Goal: Transaction & Acquisition: Purchase product/service

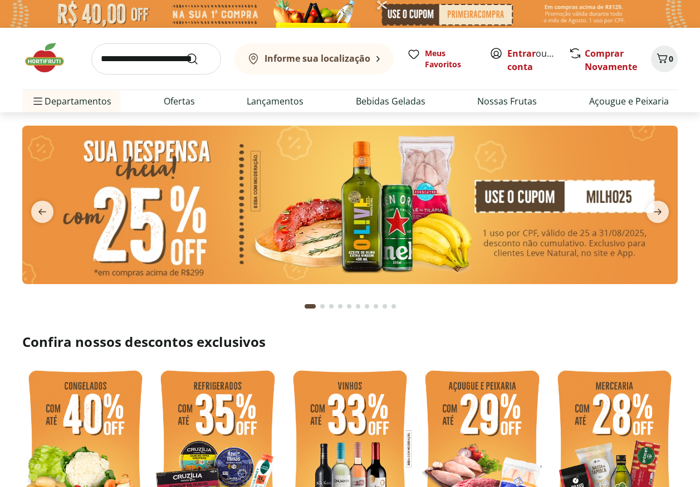
drag, startPoint x: 602, startPoint y: 205, endPoint x: 573, endPoint y: 160, distance: 53.6
click at [573, 160] on img at bounding box center [349, 205] width 655 height 159
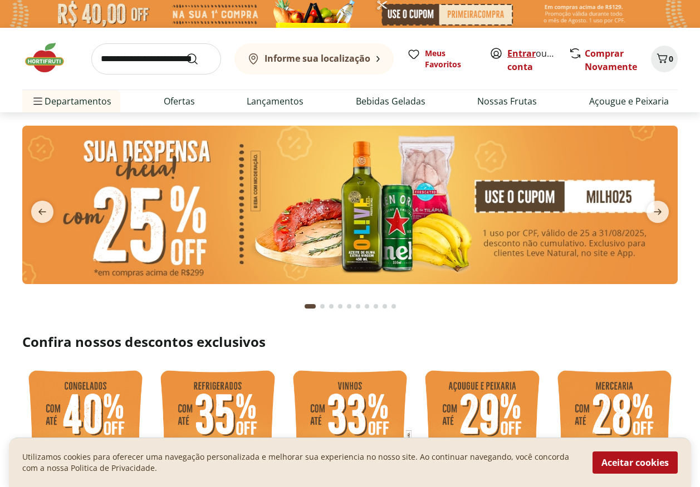
click at [516, 57] on link "Entrar" at bounding box center [521, 53] width 28 height 12
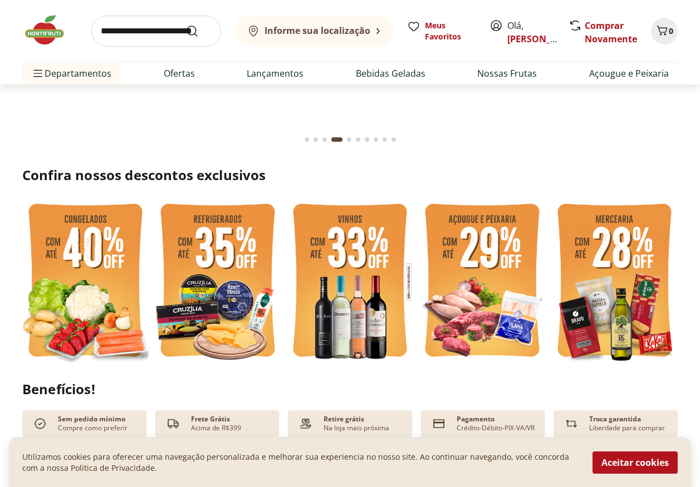
scroll to position [278, 0]
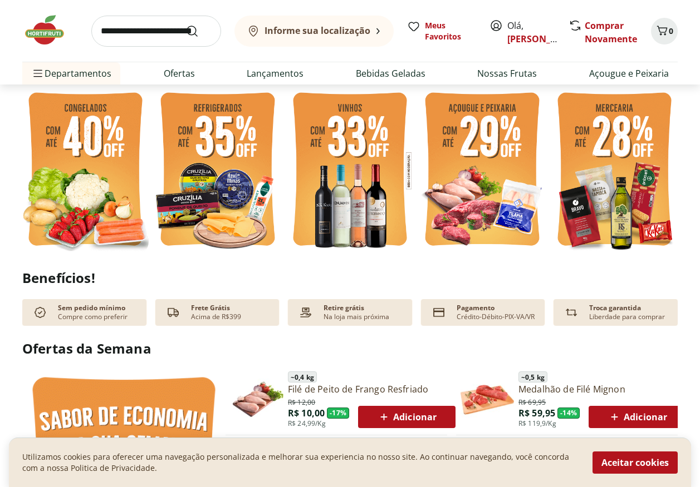
click at [92, 176] on img at bounding box center [85, 170] width 126 height 169
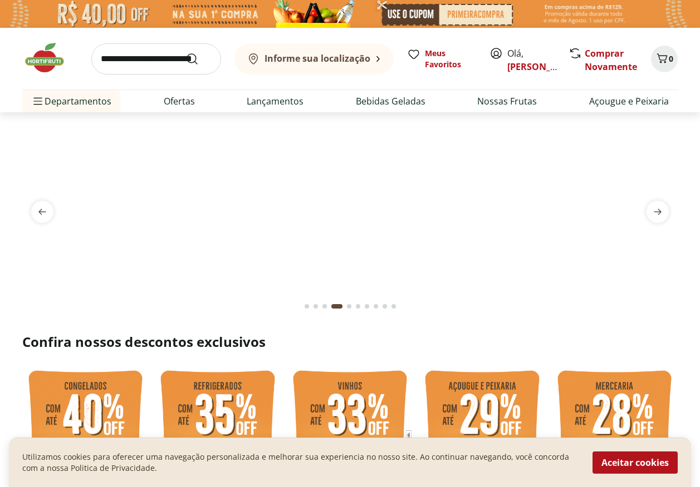
select select "**********"
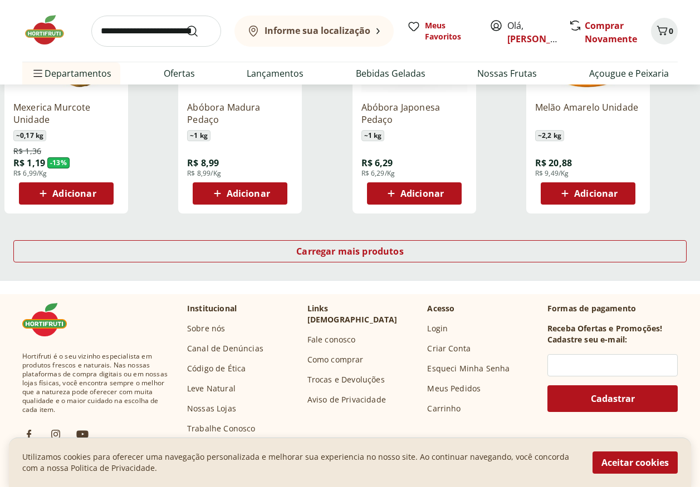
scroll to position [835, 0]
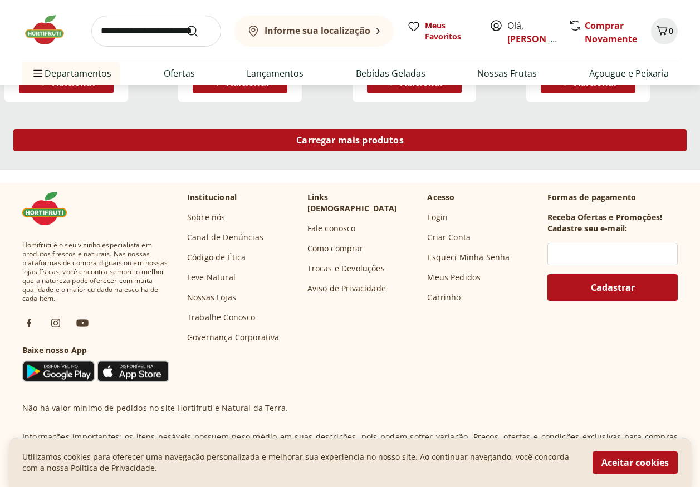
click at [356, 142] on span "Carregar mais produtos" at bounding box center [349, 140] width 107 height 9
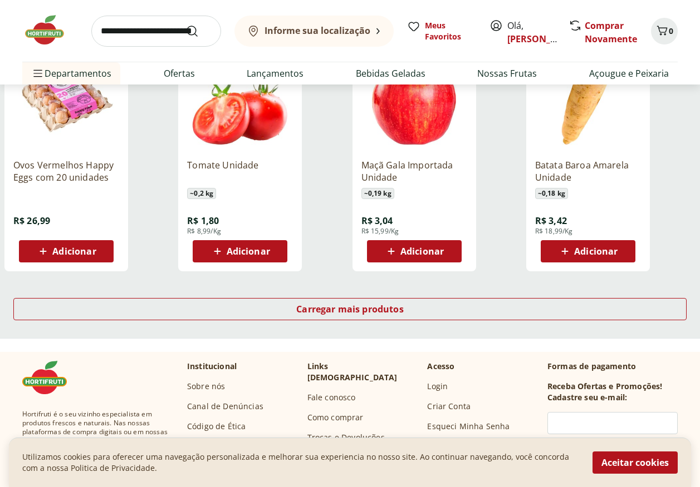
scroll to position [1503, 0]
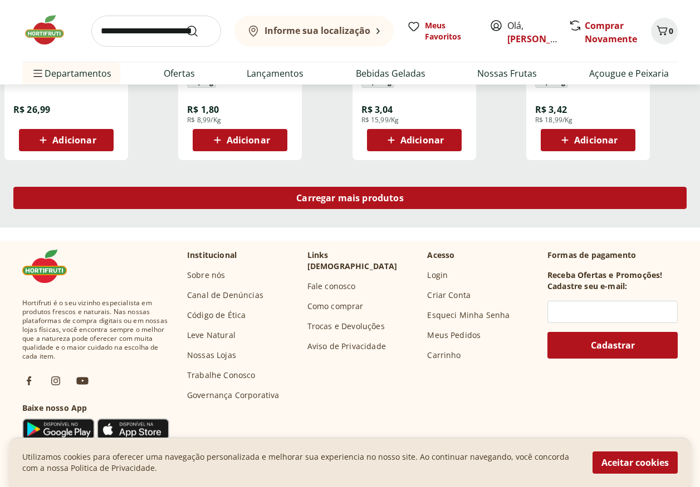
click at [397, 200] on span "Carregar mais produtos" at bounding box center [349, 198] width 107 height 9
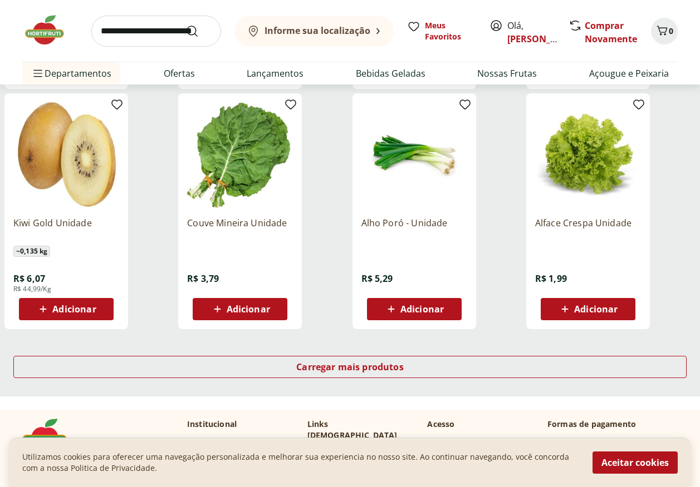
scroll to position [2226, 0]
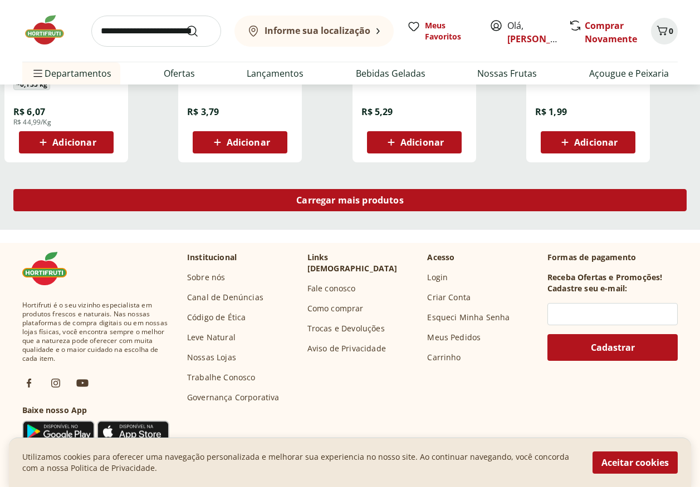
click at [377, 202] on span "Carregar mais produtos" at bounding box center [349, 200] width 107 height 9
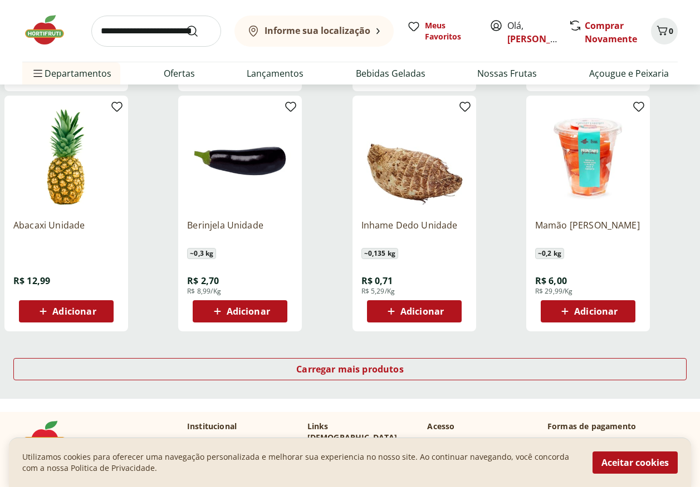
scroll to position [2894, 0]
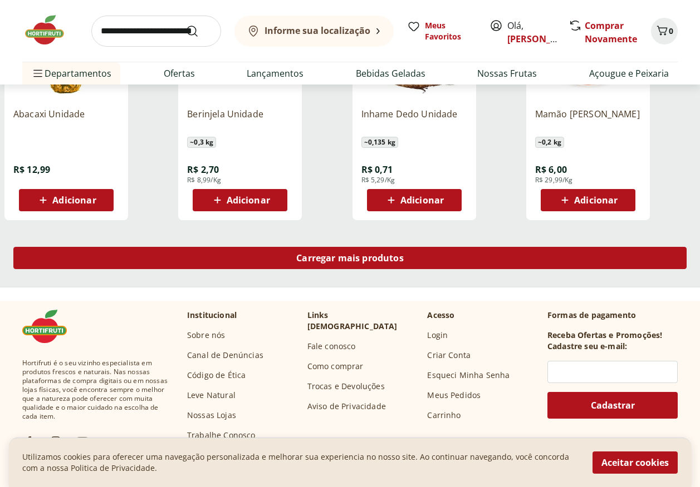
click at [330, 258] on span "Carregar mais produtos" at bounding box center [349, 258] width 107 height 9
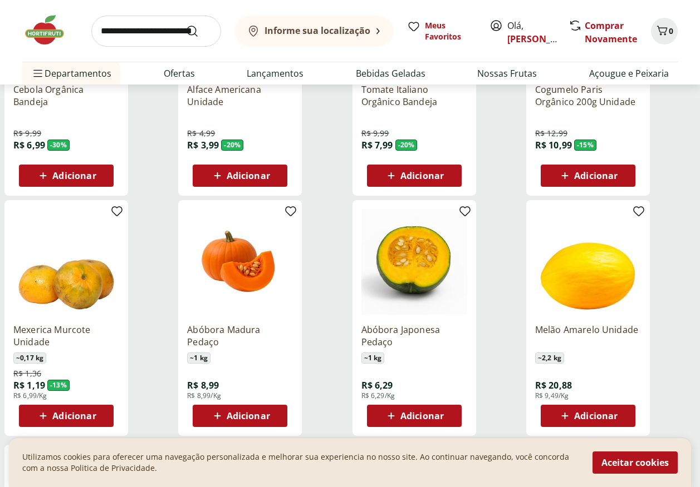
scroll to position [167, 0]
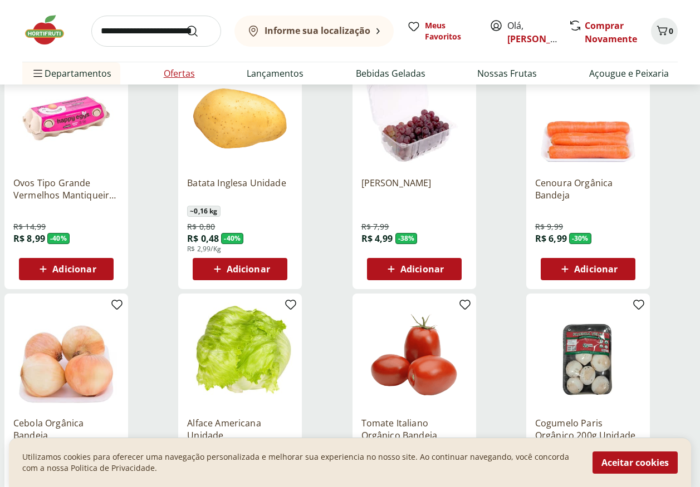
click at [178, 75] on link "Ofertas" at bounding box center [179, 73] width 31 height 13
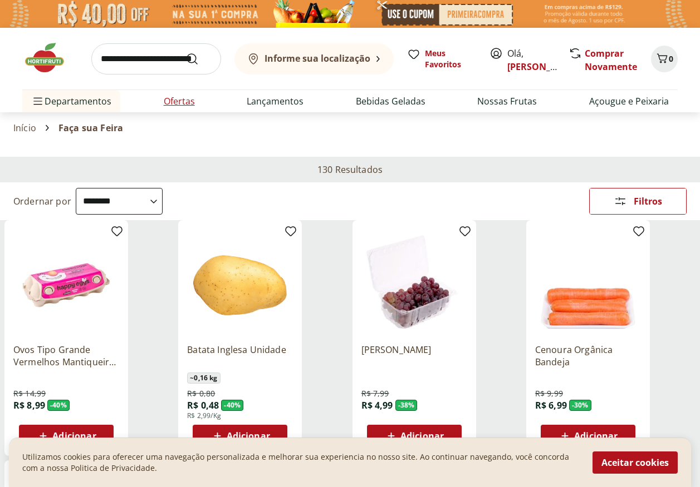
select select "**********"
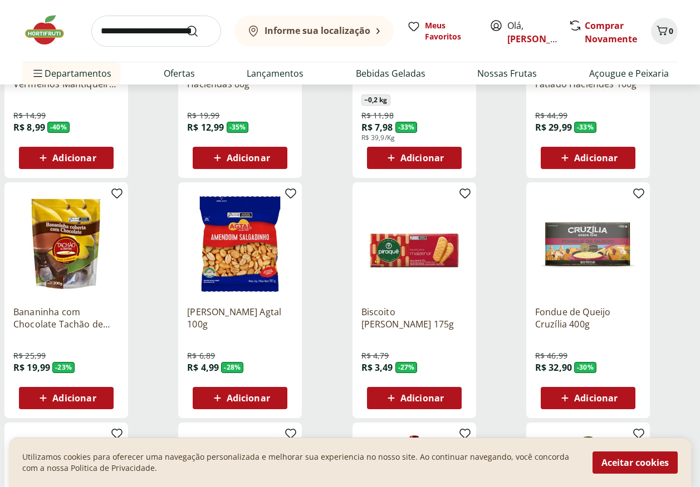
scroll to position [167, 0]
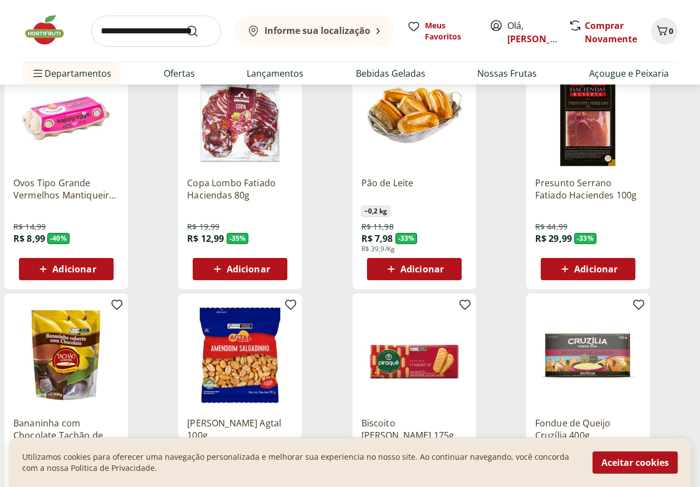
click at [50, 268] on icon at bounding box center [43, 269] width 14 height 13
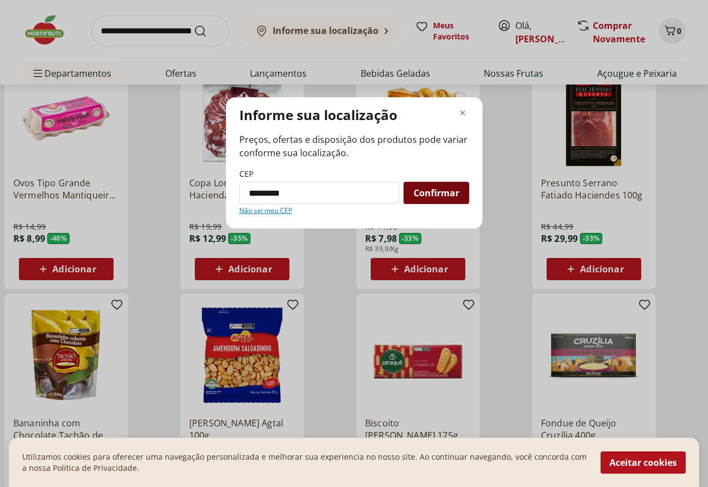
type input "*********"
click at [455, 202] on div "Confirmar" at bounding box center [436, 193] width 66 height 22
click at [454, 195] on span "Confirmar" at bounding box center [436, 193] width 46 height 9
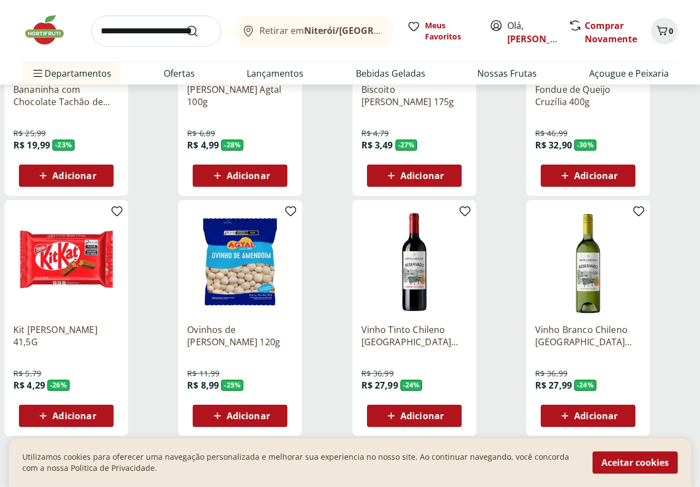
scroll to position [668, 0]
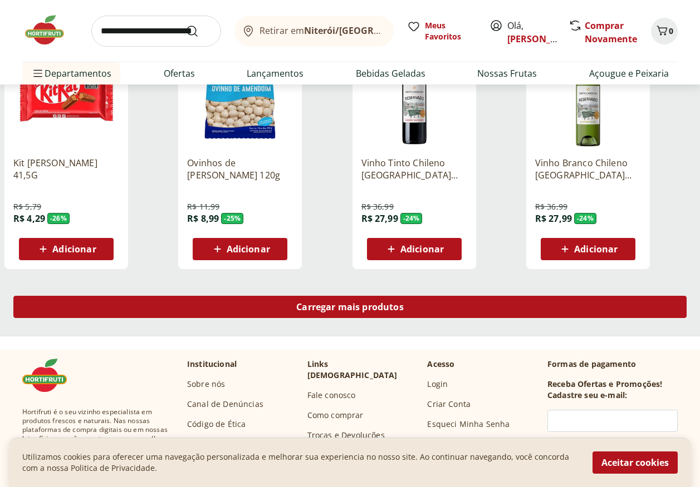
click at [397, 307] on span "Carregar mais produtos" at bounding box center [349, 307] width 107 height 9
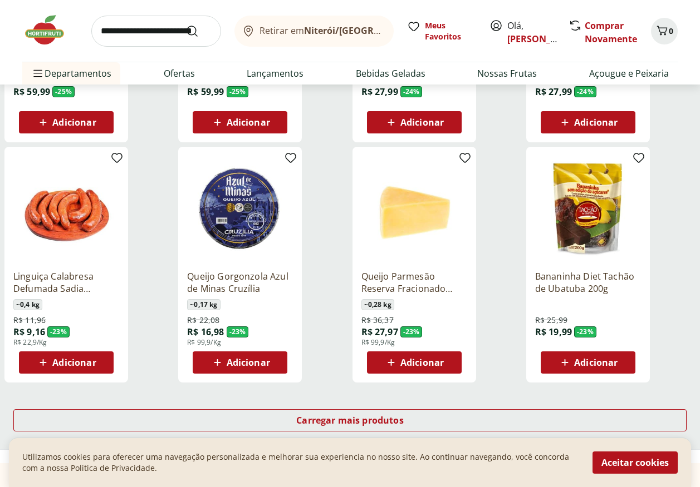
scroll to position [1336, 0]
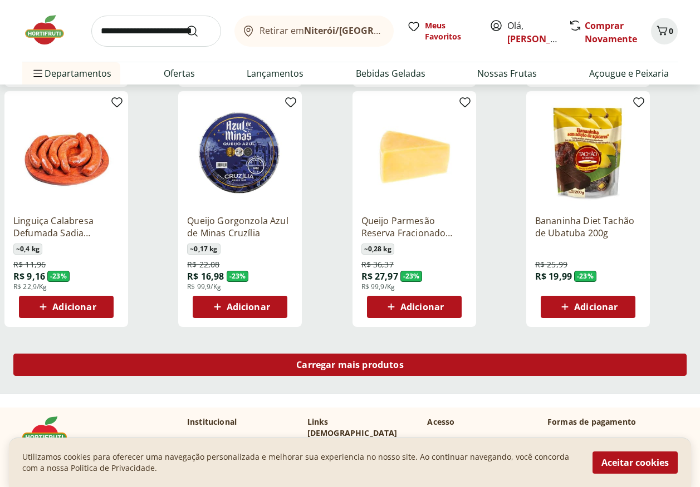
click at [471, 366] on div "Carregar mais produtos" at bounding box center [349, 365] width 673 height 22
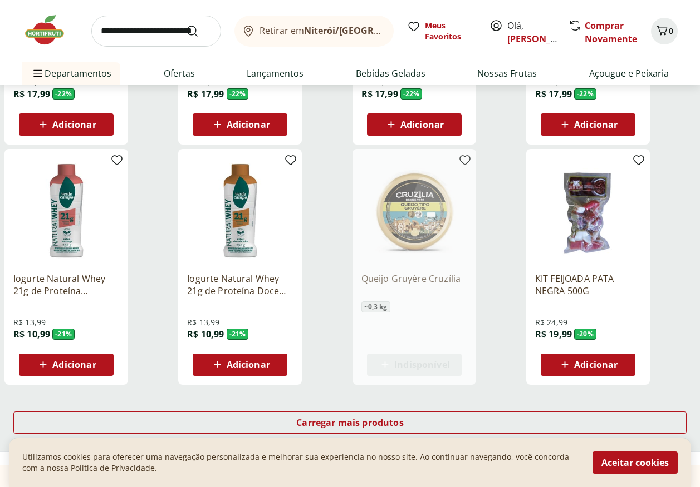
scroll to position [2115, 0]
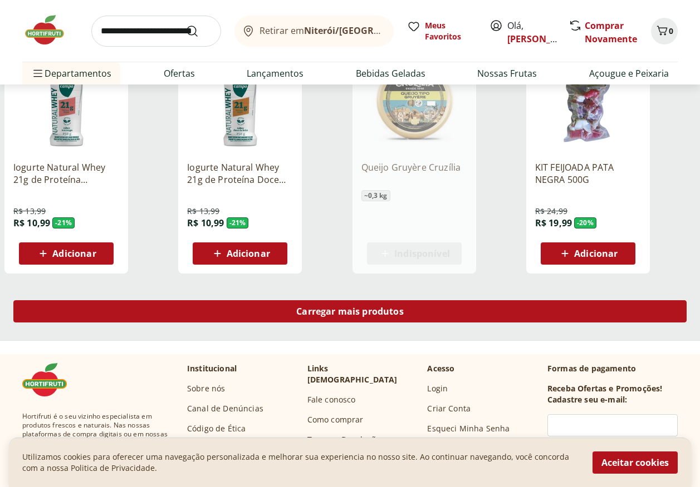
click at [426, 314] on div "Carregar mais produtos" at bounding box center [349, 312] width 673 height 22
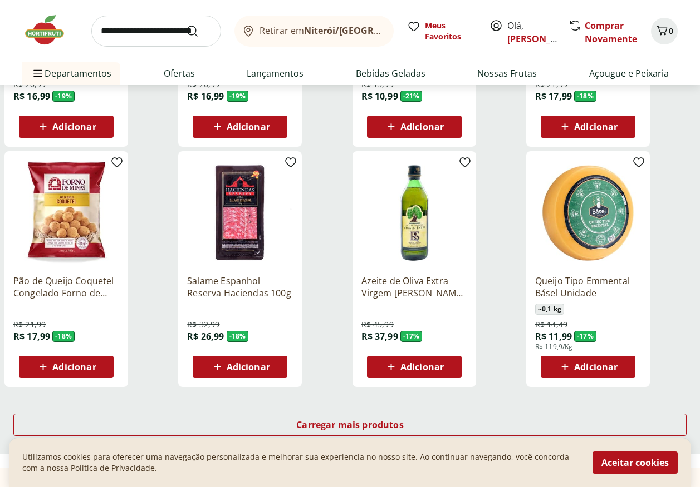
scroll to position [2838, 0]
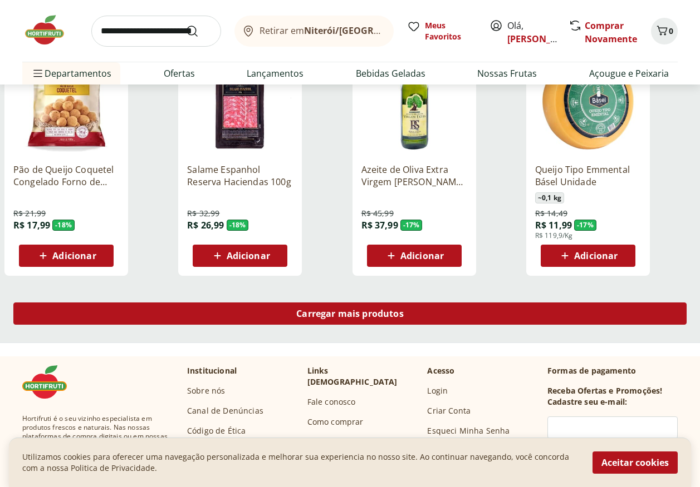
click at [357, 318] on span "Carregar mais produtos" at bounding box center [349, 313] width 107 height 9
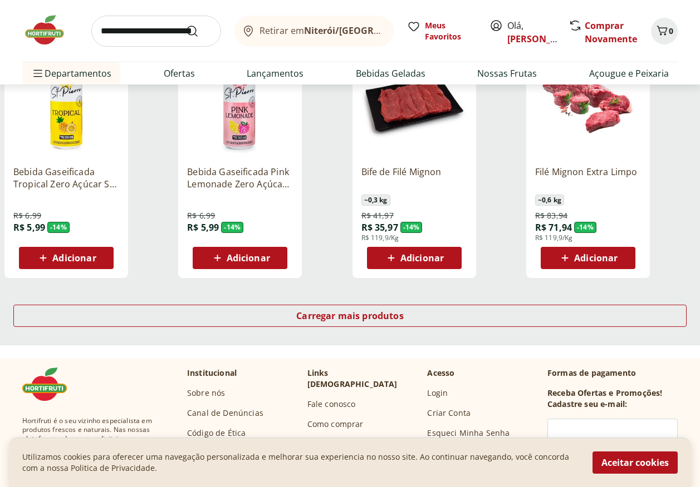
scroll to position [3617, 0]
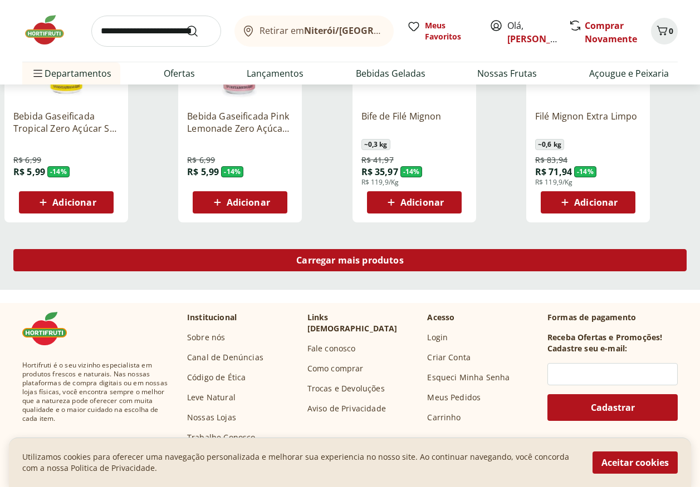
click at [337, 269] on div "Carregar mais produtos" at bounding box center [349, 260] width 673 height 22
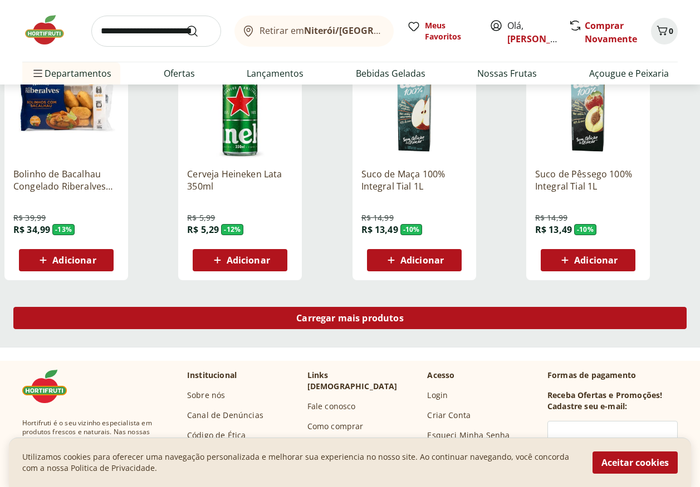
scroll to position [4341, 0]
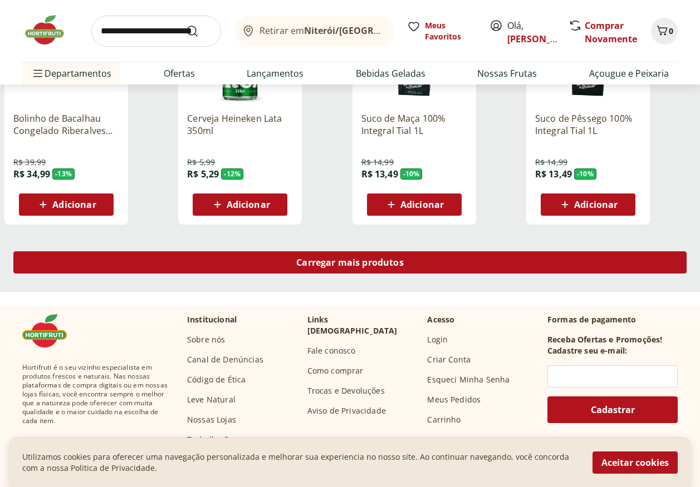
click at [347, 262] on span "Carregar mais produtos" at bounding box center [349, 262] width 107 height 9
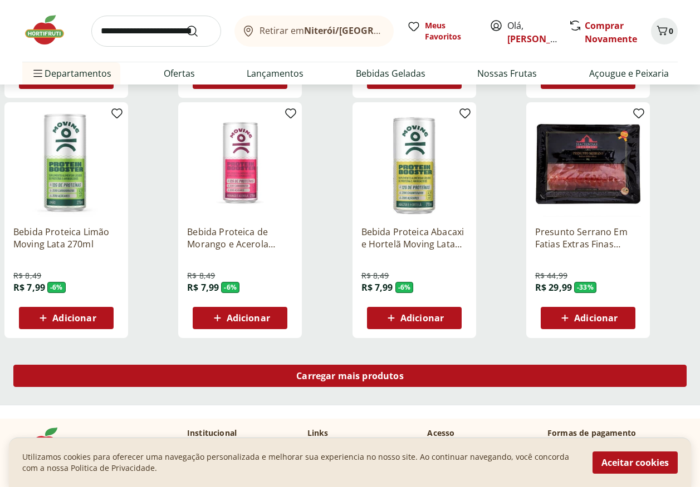
scroll to position [5009, 0]
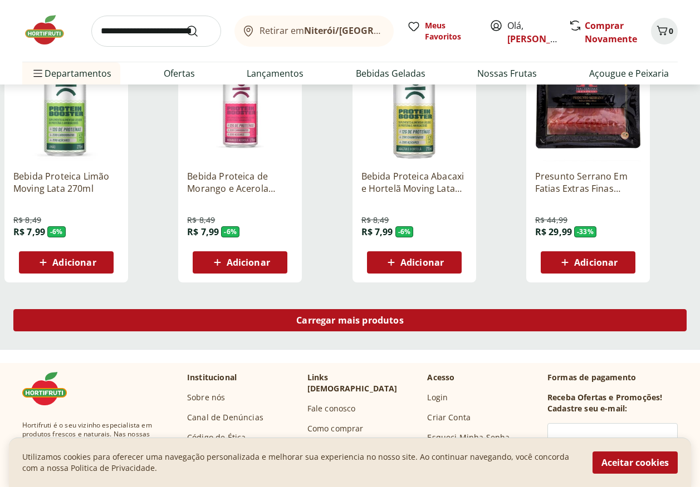
click at [329, 327] on div "Carregar mais produtos" at bounding box center [349, 320] width 673 height 22
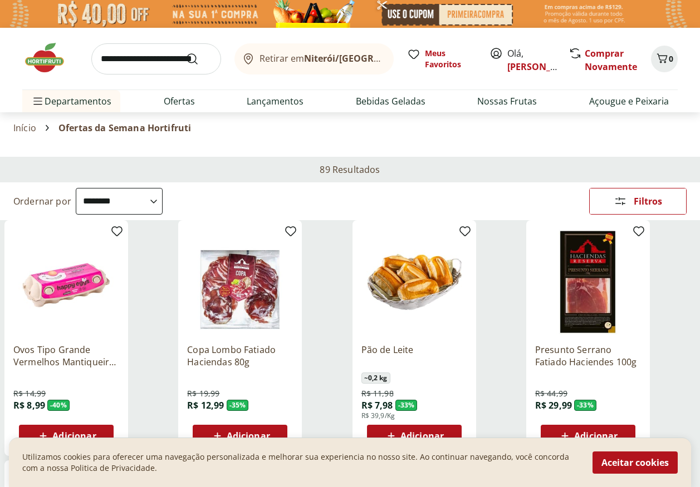
click at [144, 61] on input "search" at bounding box center [156, 58] width 130 height 31
type input "*******"
click at [185, 52] on button "Submit Search" at bounding box center [198, 58] width 27 height 13
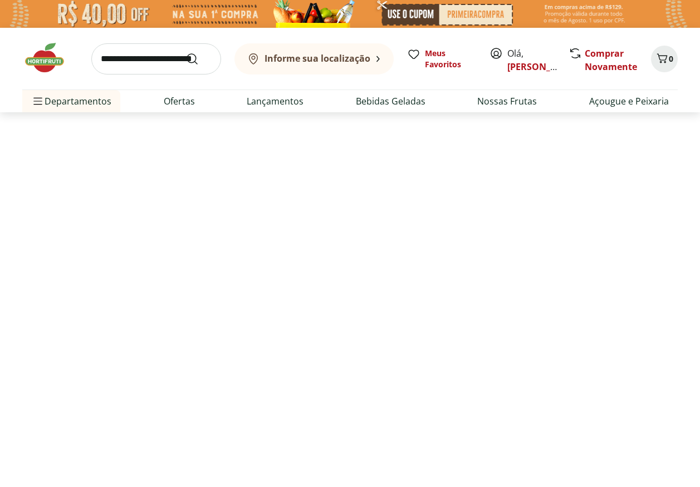
select select "**********"
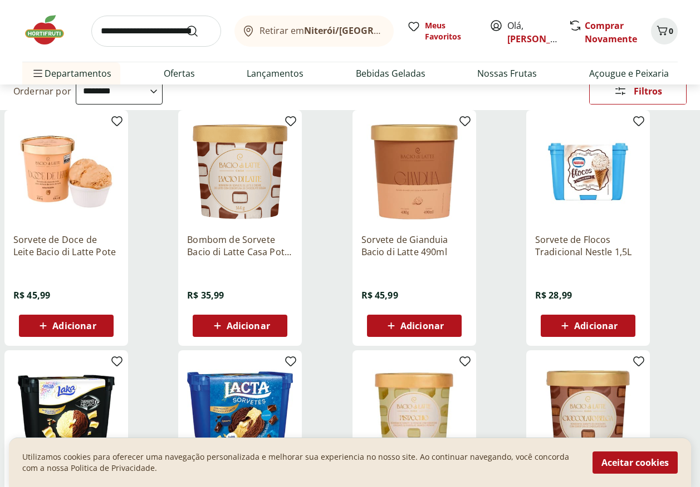
scroll to position [167, 0]
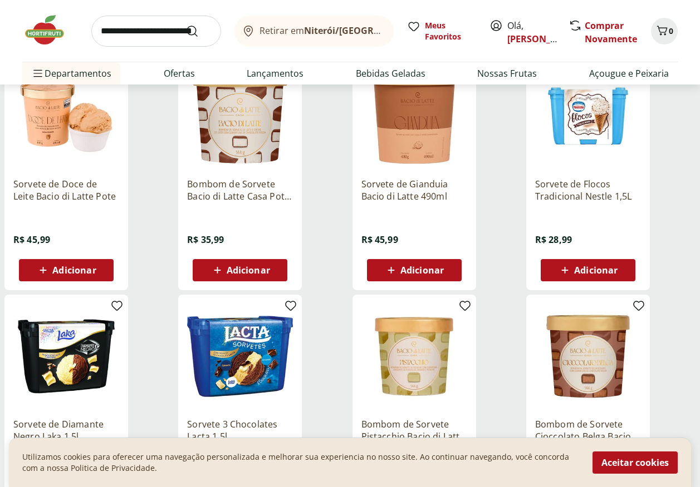
click at [420, 273] on span "Adicionar" at bounding box center [421, 270] width 43 height 9
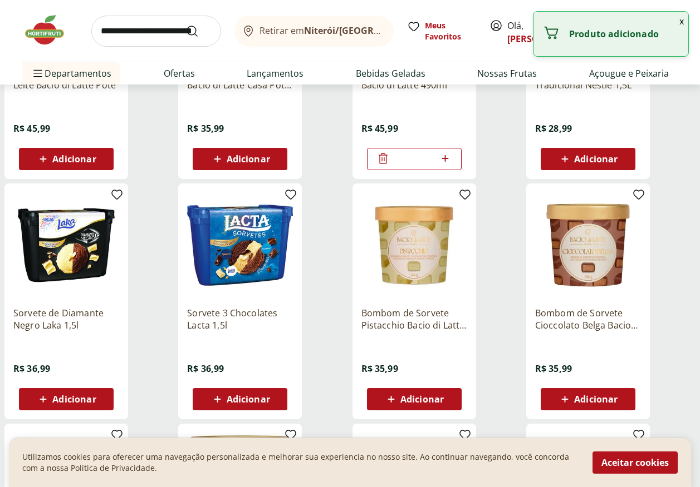
scroll to position [334, 0]
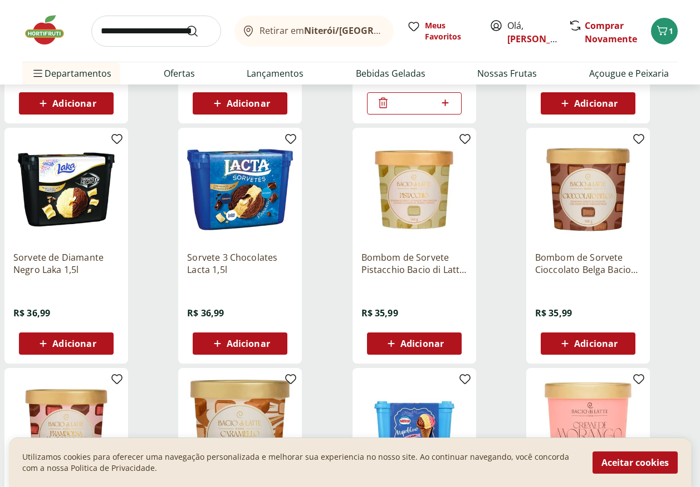
click at [427, 347] on span "Adicionar" at bounding box center [421, 343] width 43 height 9
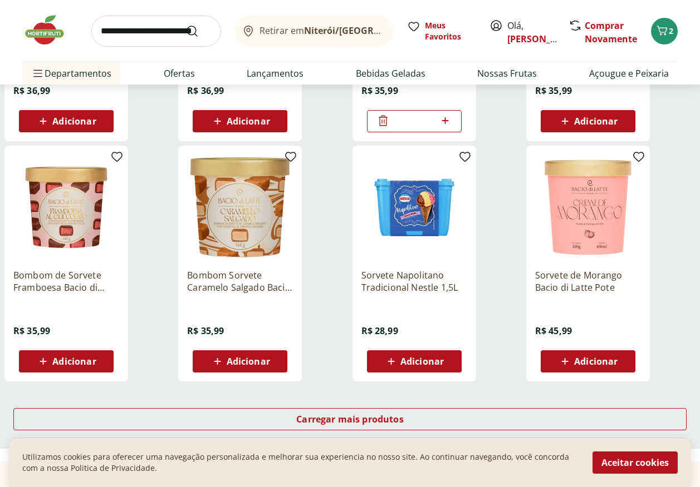
scroll to position [612, 0]
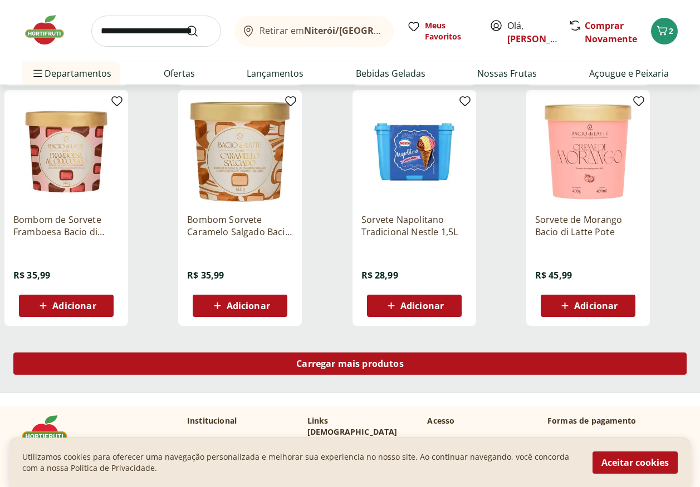
click at [416, 366] on div "Carregar mais produtos" at bounding box center [349, 364] width 673 height 22
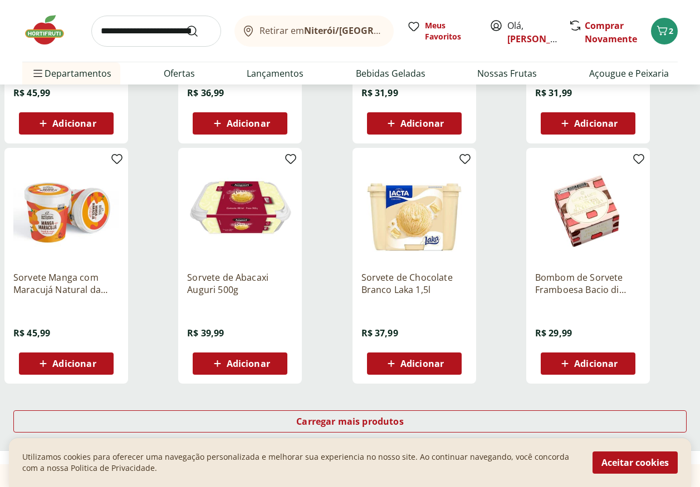
scroll to position [1447, 0]
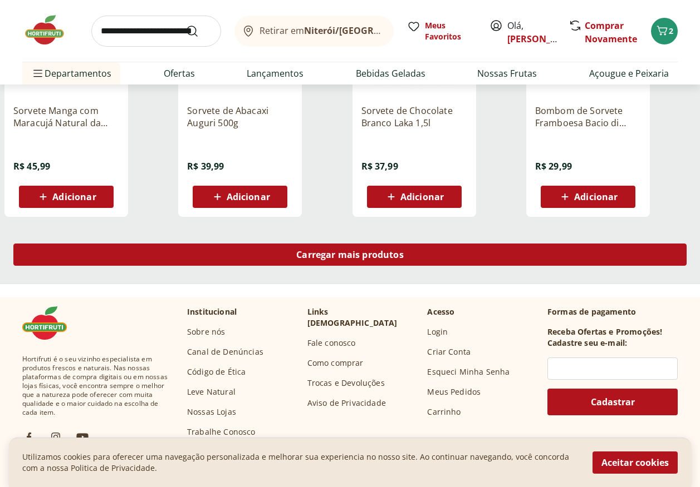
click at [372, 254] on span "Carregar mais produtos" at bounding box center [349, 254] width 107 height 9
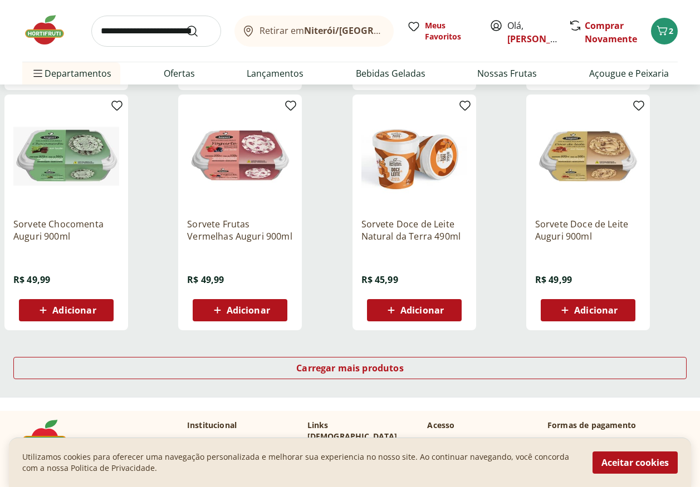
scroll to position [2170, 0]
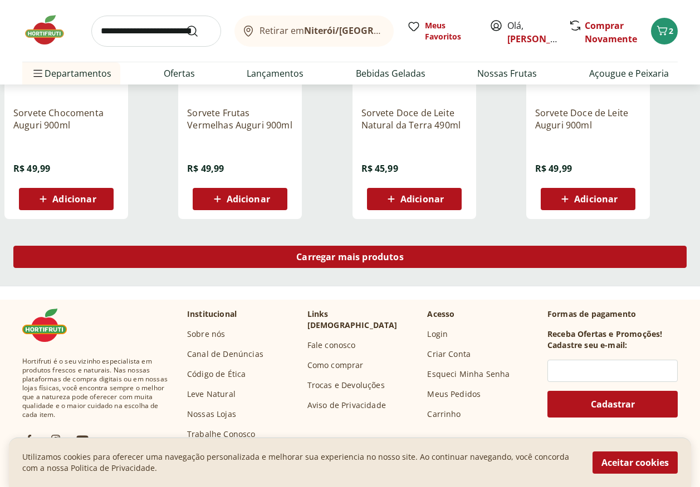
click at [357, 258] on span "Carregar mais produtos" at bounding box center [349, 257] width 107 height 9
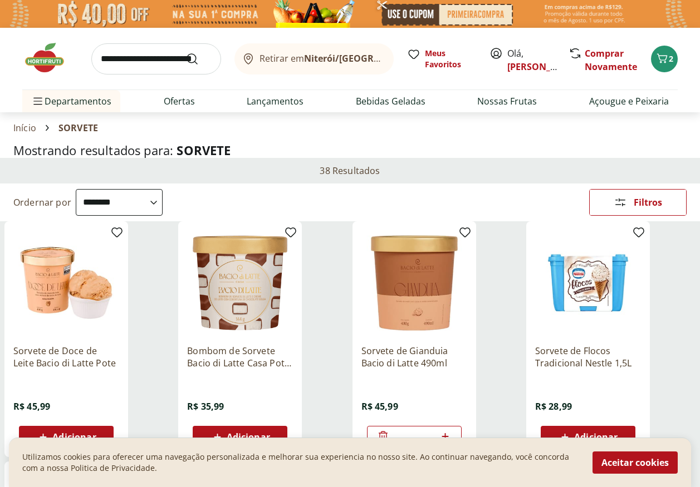
click at [150, 62] on input "search" at bounding box center [156, 58] width 130 height 31
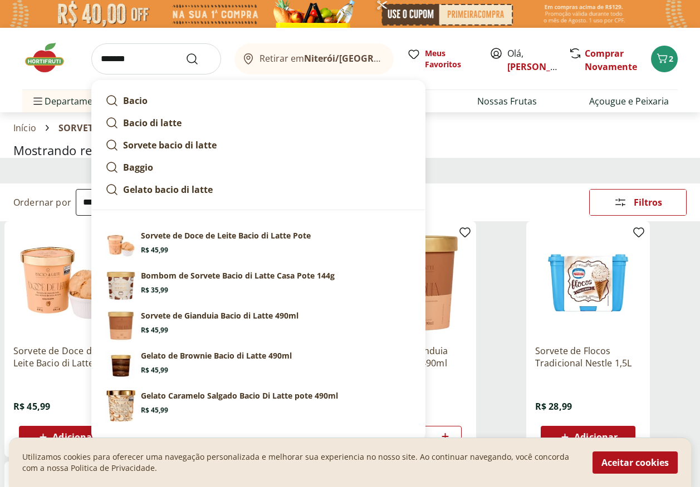
type input "******"
click at [185, 52] on button "Submit Search" at bounding box center [198, 58] width 27 height 13
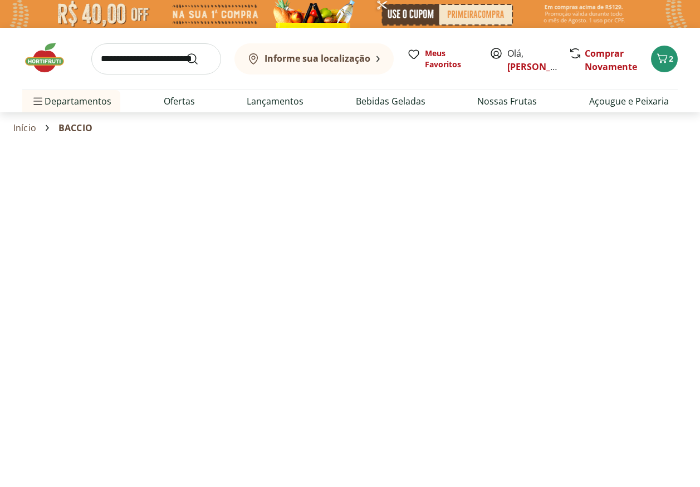
select select "**********"
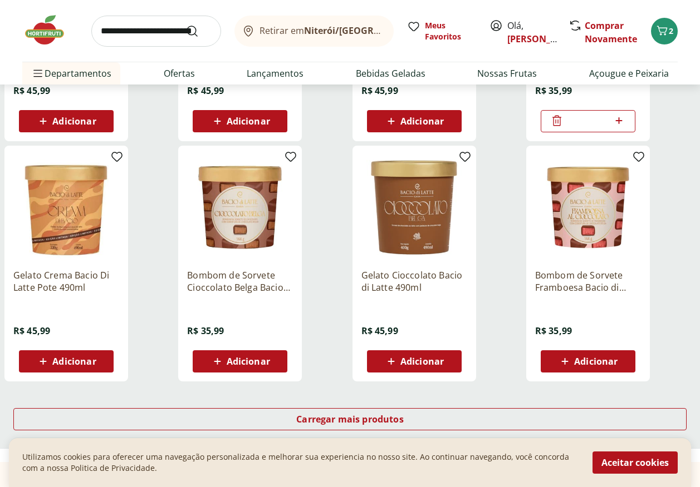
scroll to position [668, 0]
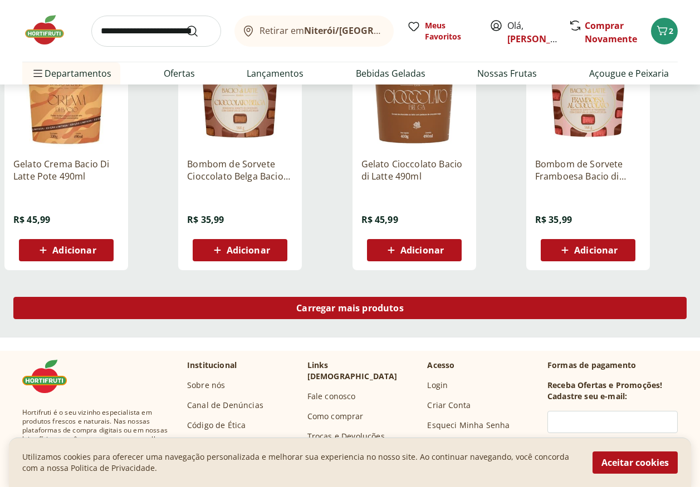
click at [407, 312] on div "Carregar mais produtos" at bounding box center [349, 308] width 673 height 22
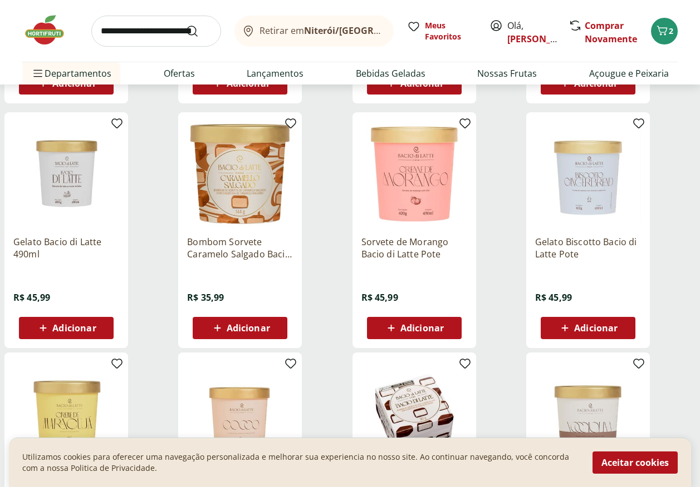
scroll to position [890, 0]
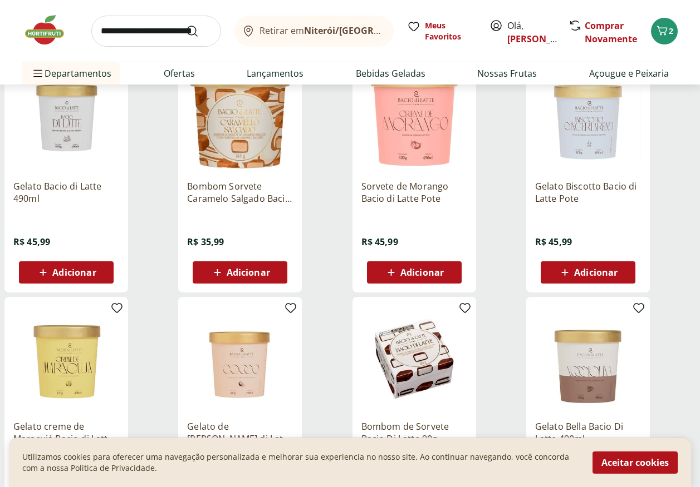
click at [590, 269] on span "Adicionar" at bounding box center [595, 272] width 43 height 9
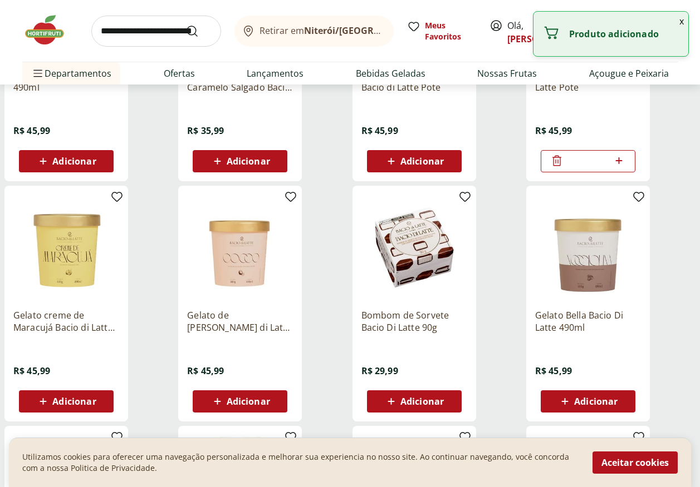
scroll to position [1057, 0]
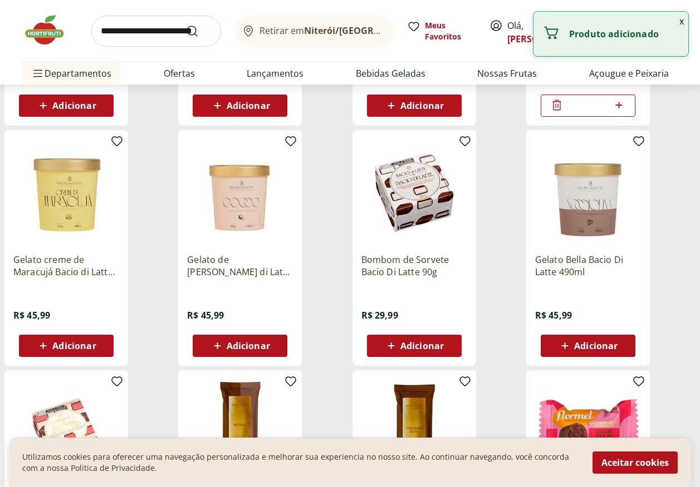
click at [570, 346] on icon at bounding box center [565, 345] width 14 height 13
click at [620, 348] on icon at bounding box center [619, 345] width 14 height 13
type input "*"
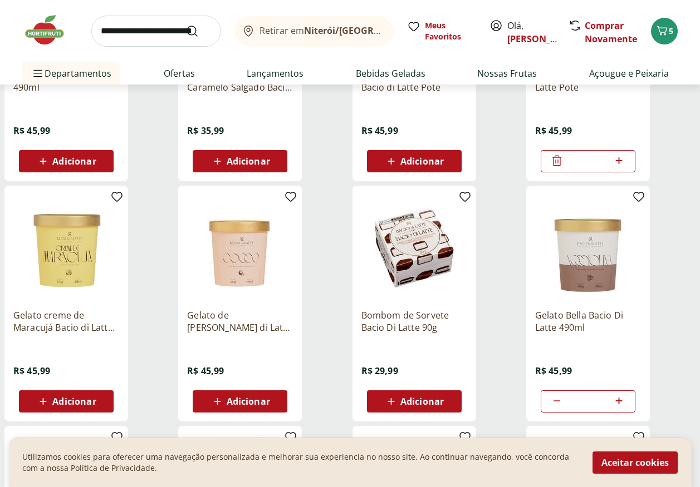
scroll to position [1336, 0]
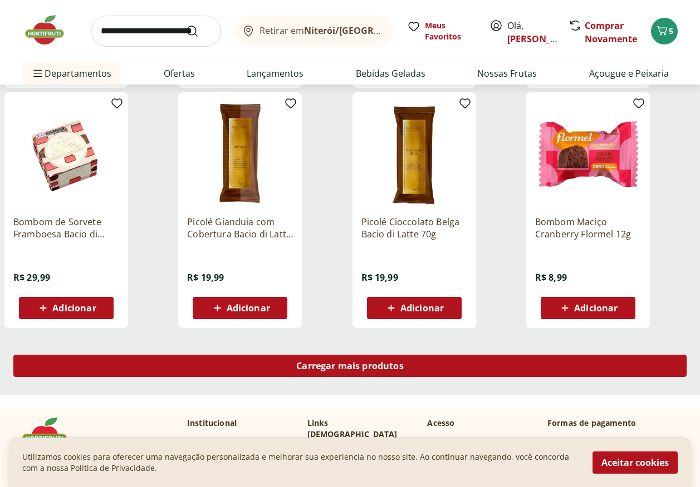
click at [433, 369] on div "Carregar mais produtos" at bounding box center [349, 366] width 673 height 22
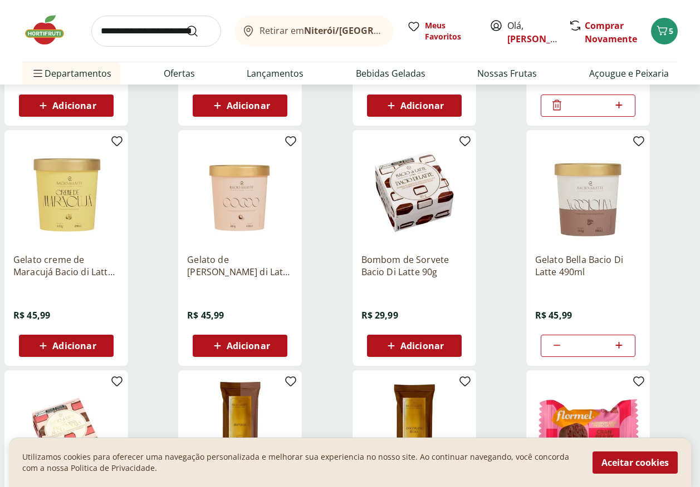
scroll to position [890, 0]
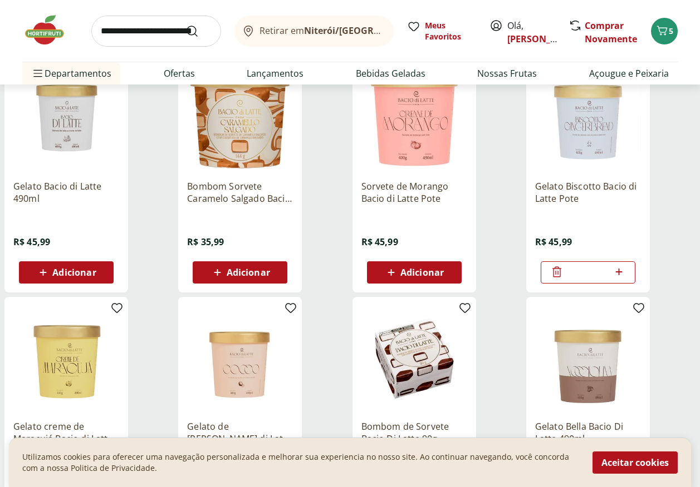
drag, startPoint x: 618, startPoint y: 272, endPoint x: 631, endPoint y: 280, distance: 15.3
click at [618, 272] on icon at bounding box center [618, 272] width 7 height 7
type input "*"
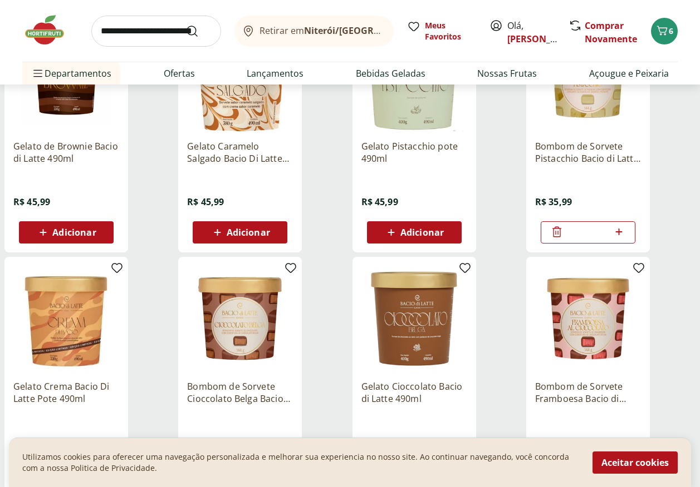
scroll to position [334, 0]
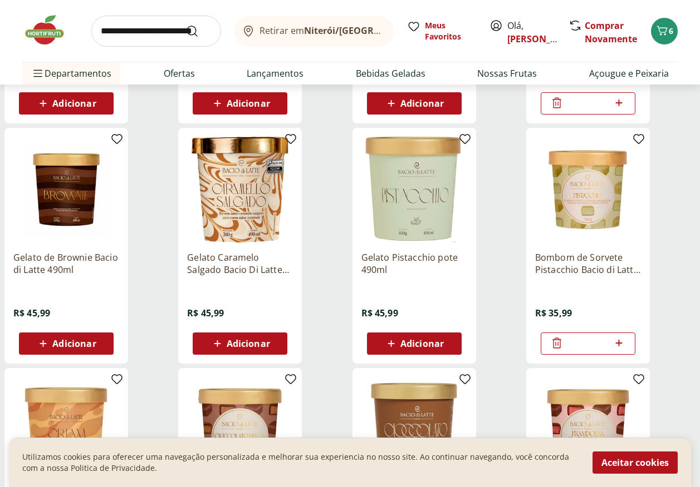
click at [416, 339] on span "Adicionar" at bounding box center [421, 343] width 43 height 9
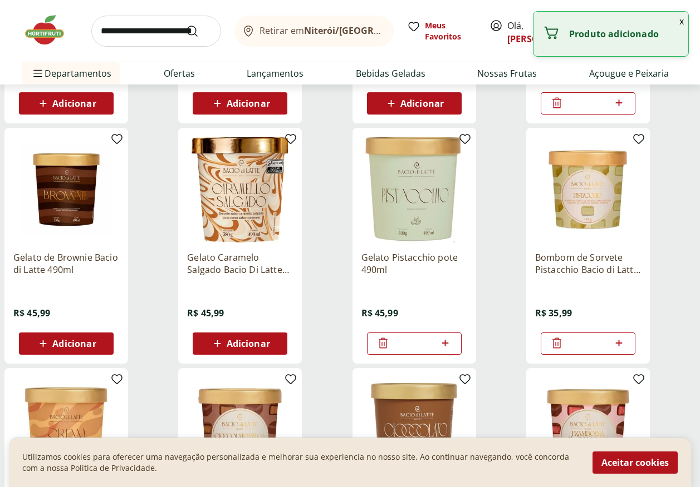
click at [448, 344] on icon at bounding box center [445, 343] width 14 height 13
type input "*"
click at [617, 343] on icon at bounding box center [618, 343] width 7 height 7
type input "*"
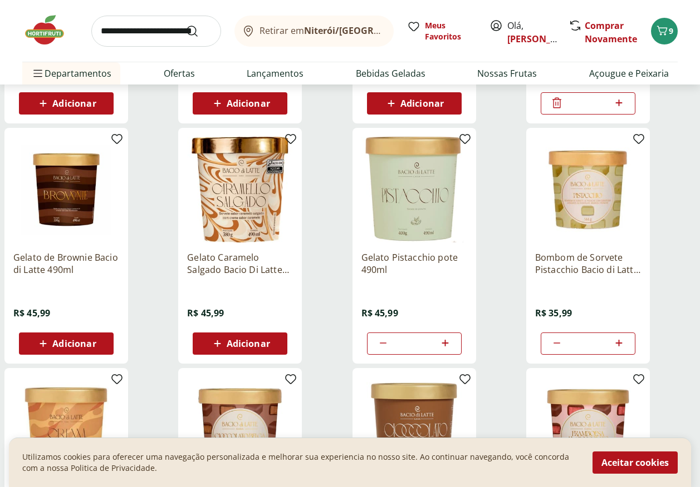
click at [68, 347] on span "Adicionar" at bounding box center [73, 343] width 43 height 9
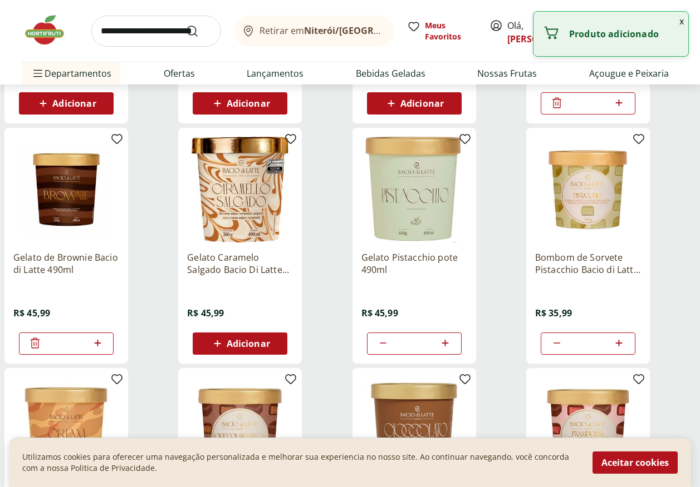
click at [97, 343] on icon at bounding box center [97, 343] width 7 height 7
type input "*"
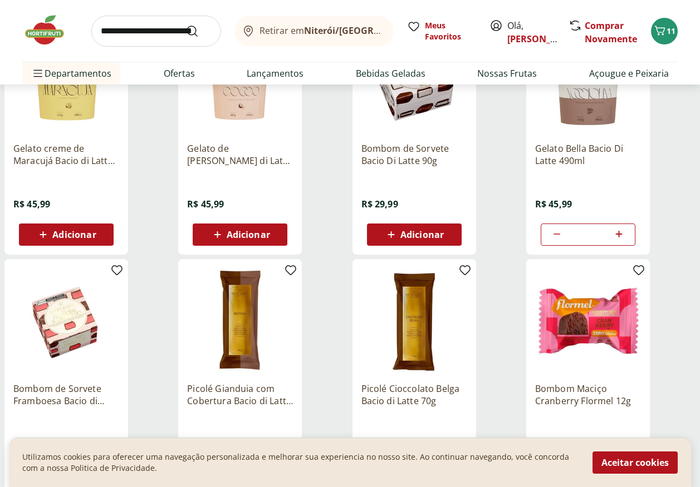
scroll to position [946, 0]
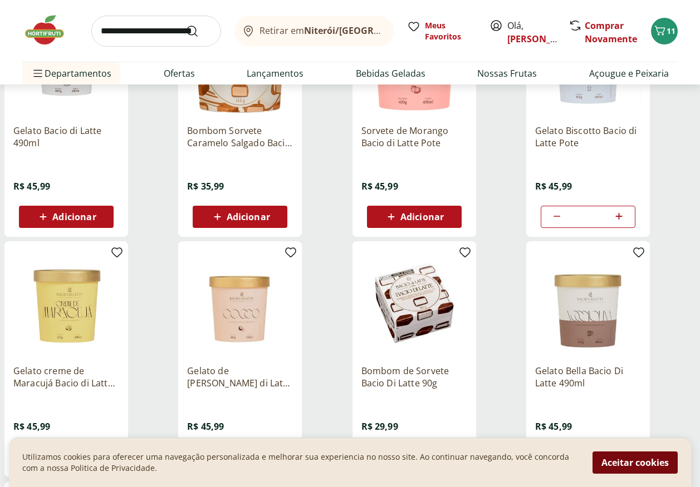
click at [612, 469] on button "Aceitar cookies" at bounding box center [634, 463] width 85 height 22
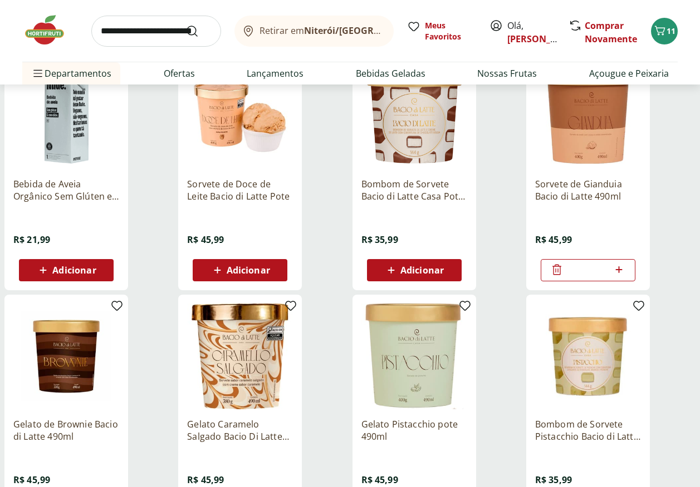
scroll to position [0, 0]
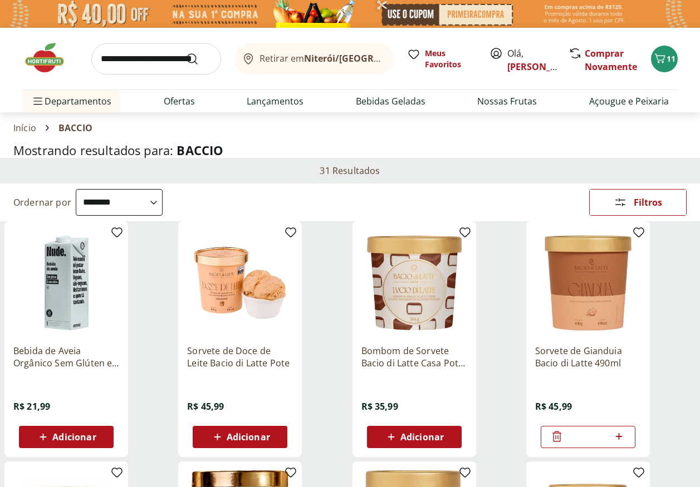
click at [556, 437] on icon at bounding box center [556, 436] width 13 height 13
click at [665, 61] on icon "Carrinho" at bounding box center [659, 58] width 13 height 13
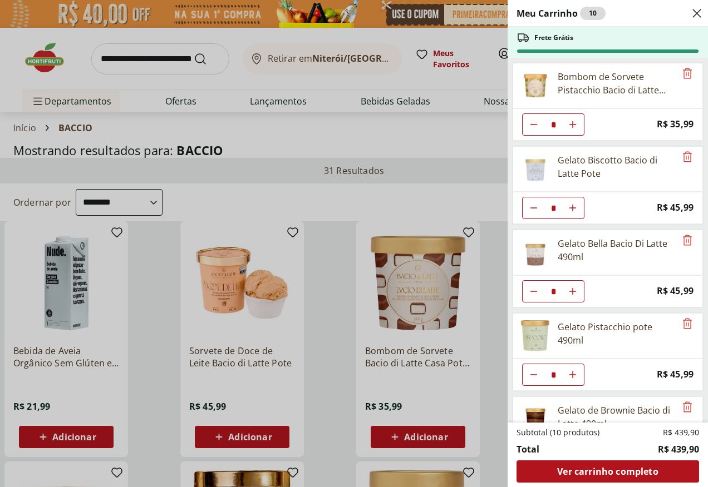
scroll to position [57, 0]
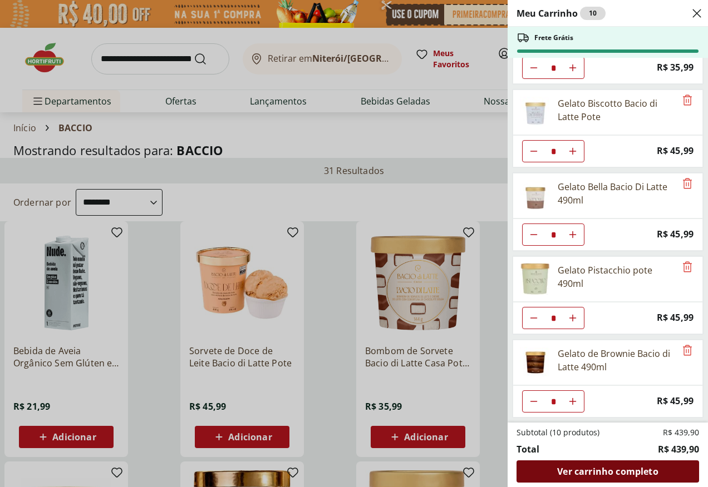
click at [603, 475] on span "Ver carrinho completo" at bounding box center [607, 471] width 101 height 9
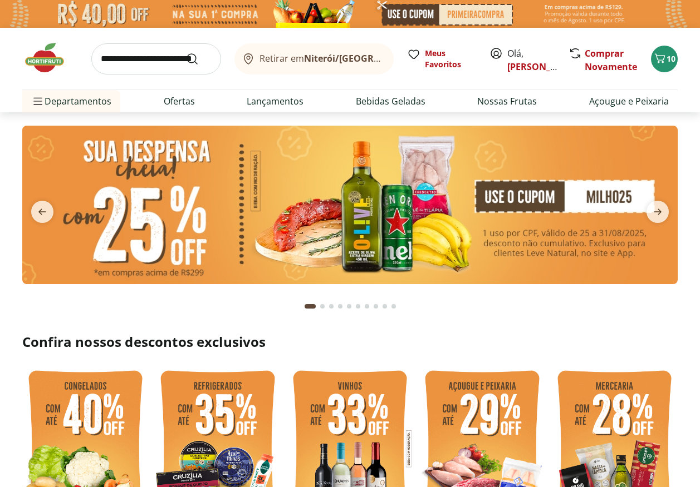
scroll to position [111, 0]
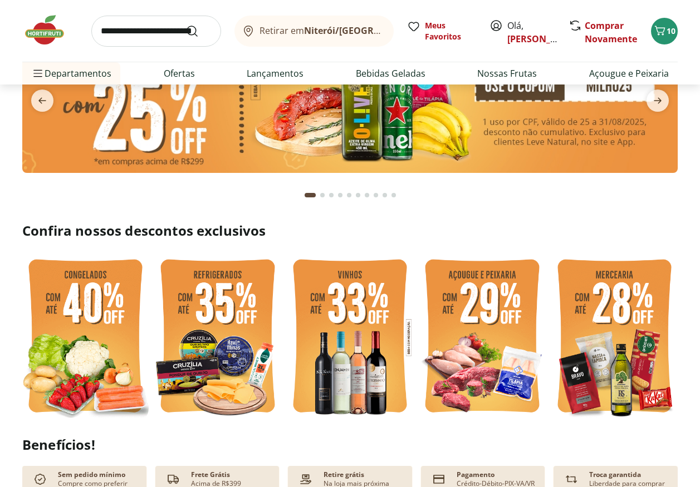
click at [219, 312] on img at bounding box center [217, 337] width 126 height 169
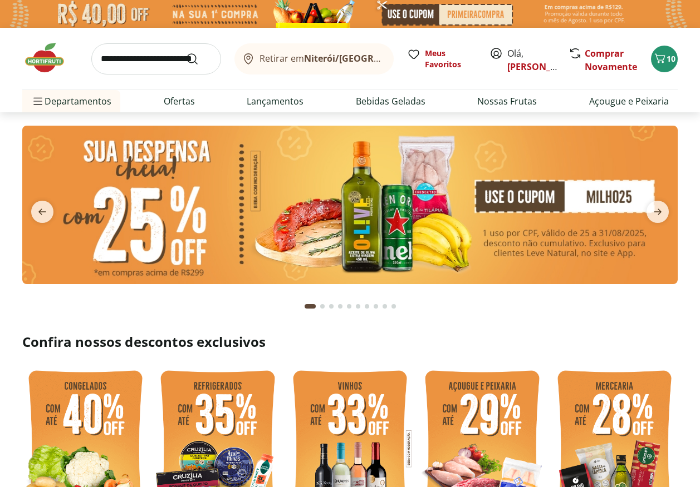
select select "**********"
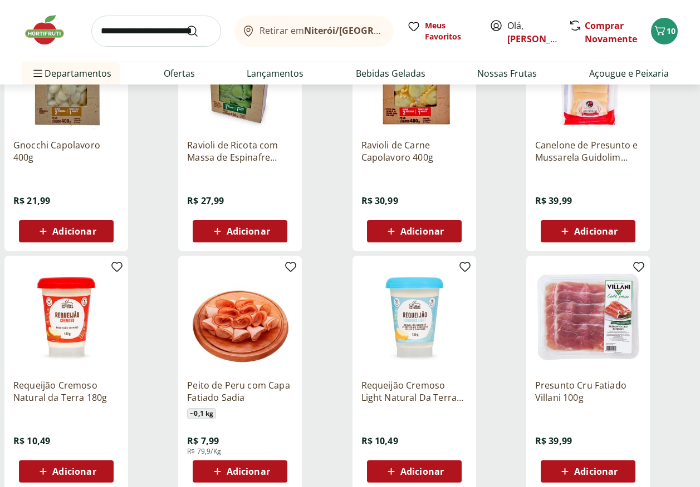
scroll to position [390, 0]
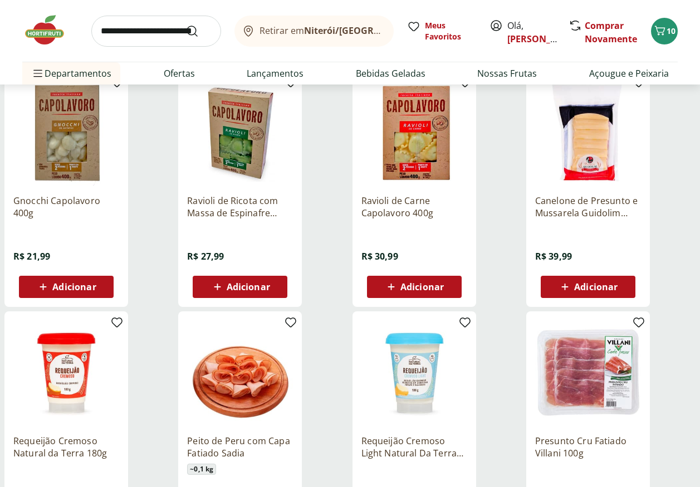
click at [234, 284] on span "Adicionar" at bounding box center [247, 287] width 43 height 9
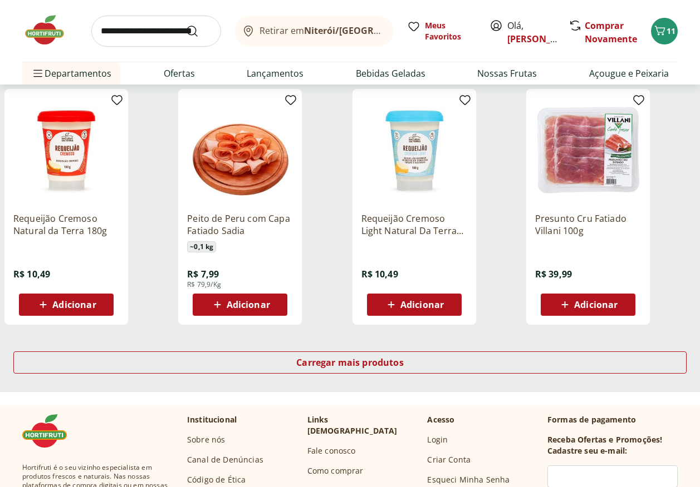
scroll to position [779, 0]
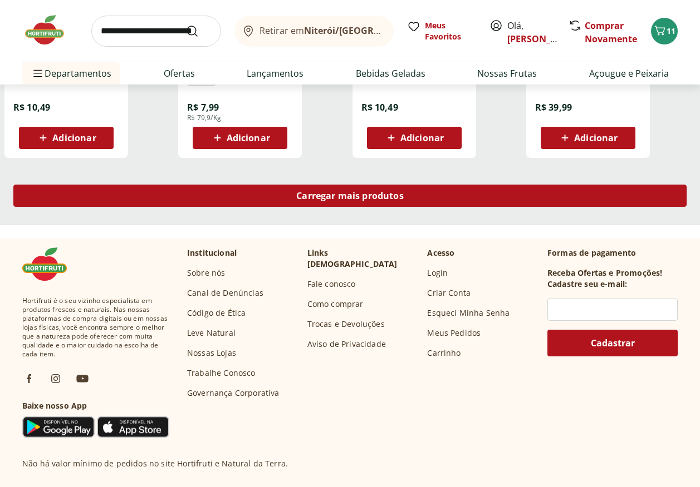
click at [343, 195] on span "Carregar mais produtos" at bounding box center [349, 195] width 107 height 9
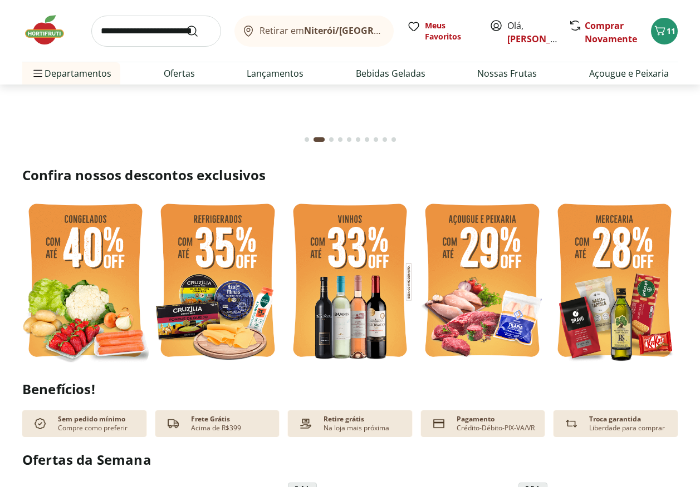
scroll to position [223, 0]
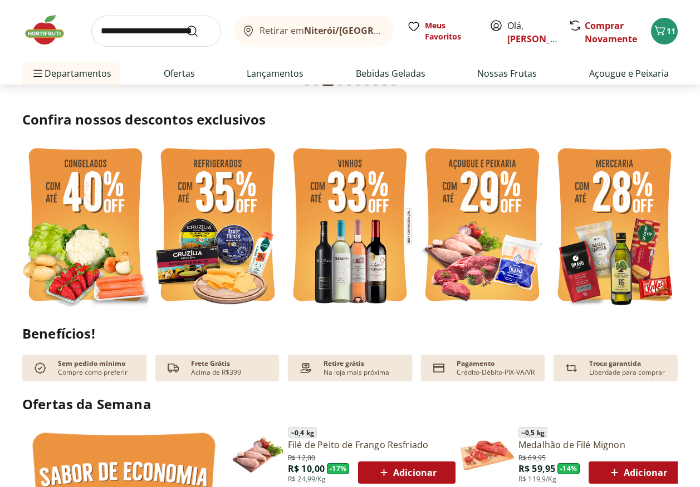
click at [364, 241] on img at bounding box center [350, 226] width 126 height 169
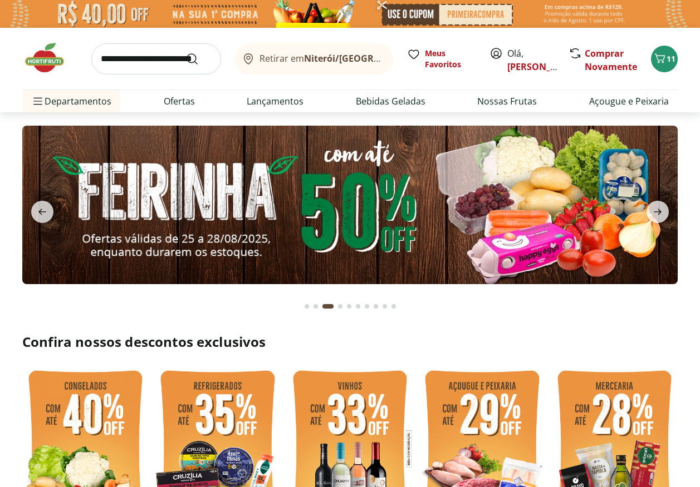
select select "**********"
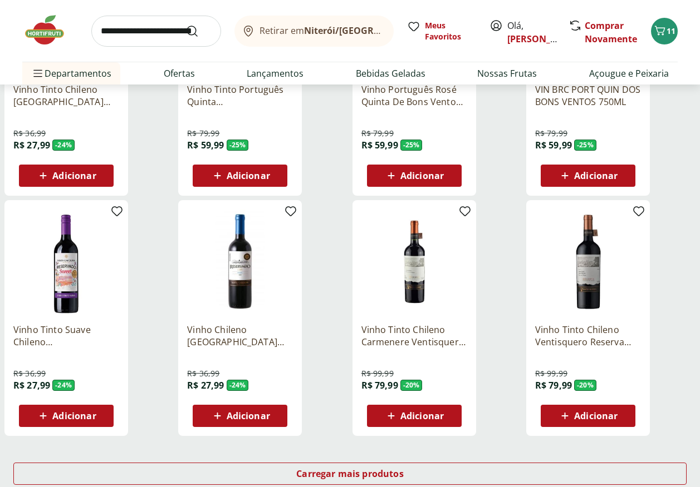
scroll to position [668, 0]
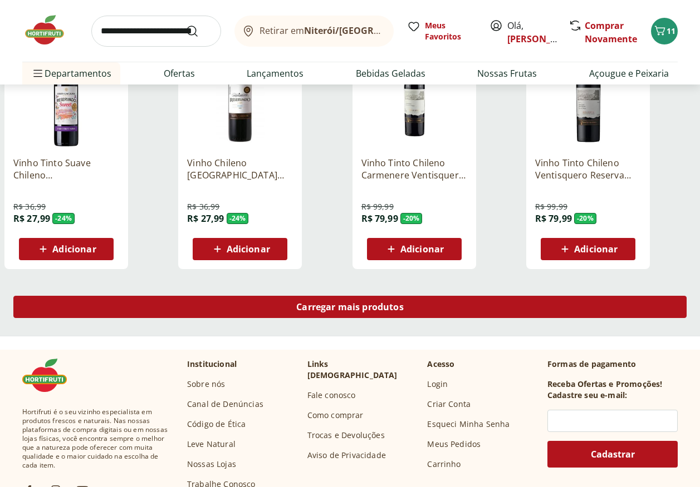
click at [352, 311] on span "Carregar mais produtos" at bounding box center [349, 307] width 107 height 9
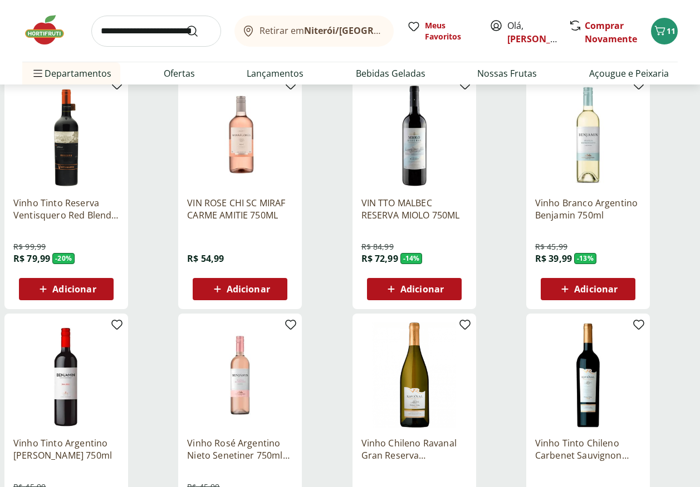
scroll to position [1280, 0]
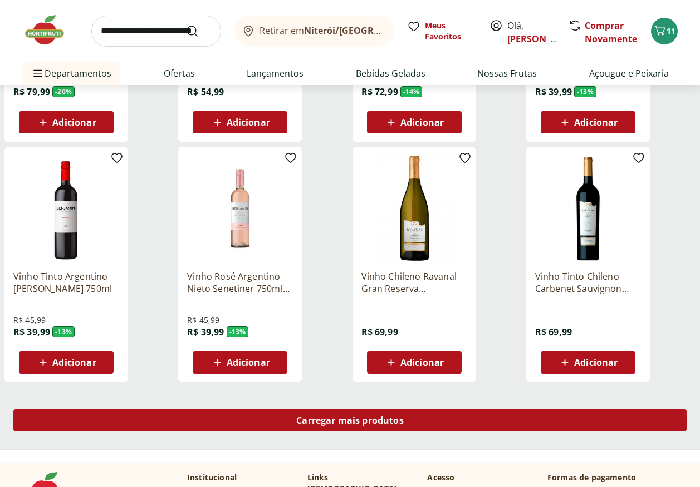
drag, startPoint x: 333, startPoint y: 400, endPoint x: 331, endPoint y: 416, distance: 16.4
click at [331, 416] on div "Carregar mais produtos" at bounding box center [350, 422] width 700 height 53
click at [329, 416] on span "Carregar mais produtos" at bounding box center [349, 420] width 107 height 9
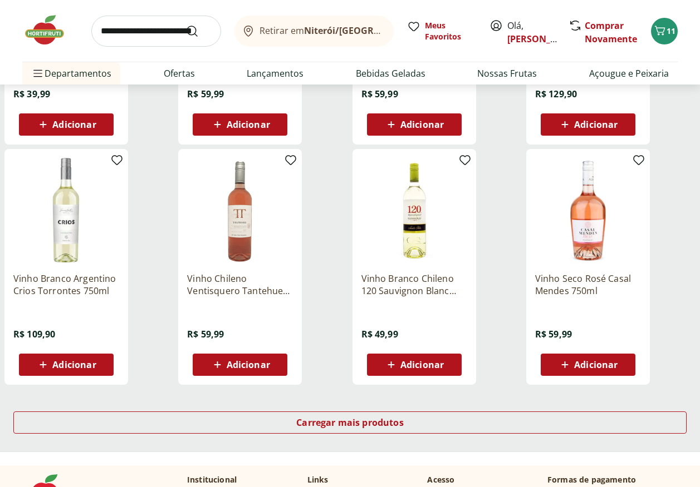
scroll to position [2115, 0]
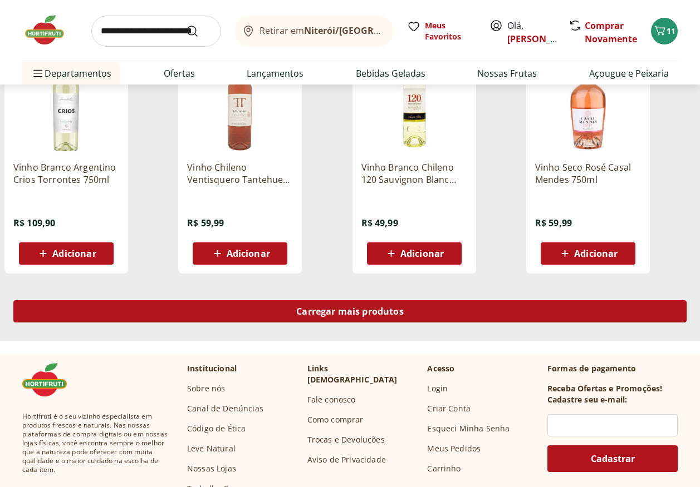
click at [314, 312] on span "Carregar mais produtos" at bounding box center [349, 311] width 107 height 9
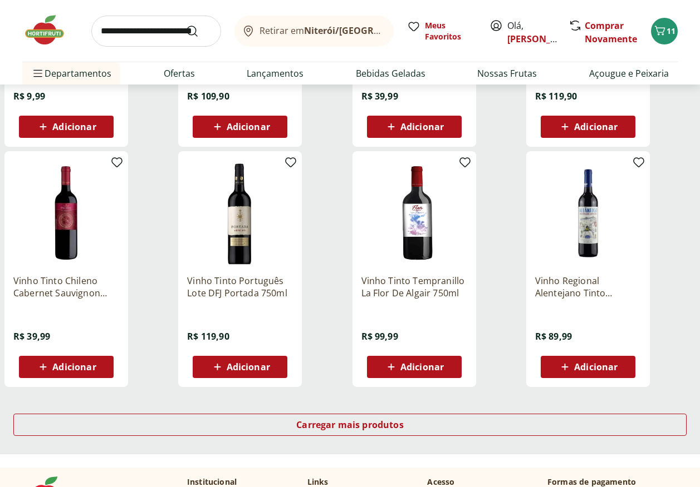
scroll to position [2838, 0]
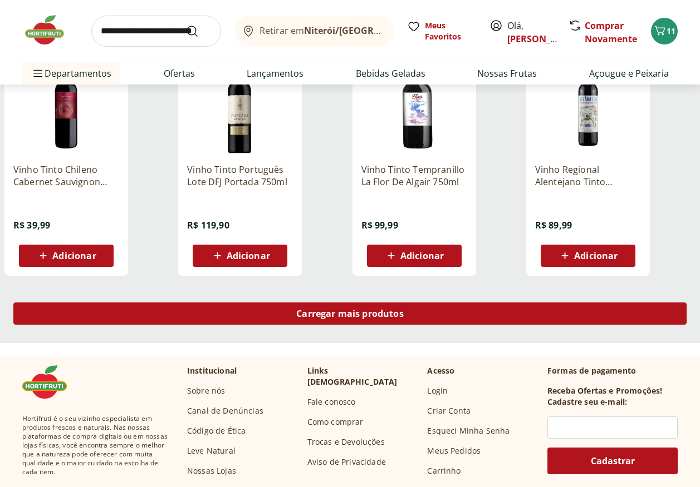
click at [316, 323] on div "Carregar mais produtos" at bounding box center [349, 314] width 673 height 22
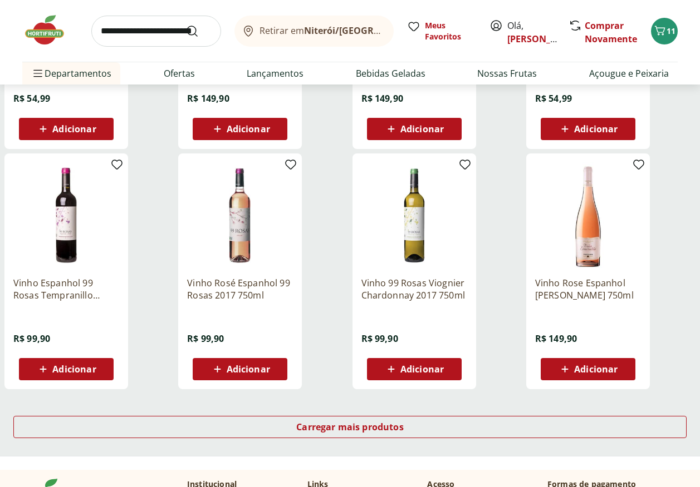
scroll to position [3506, 0]
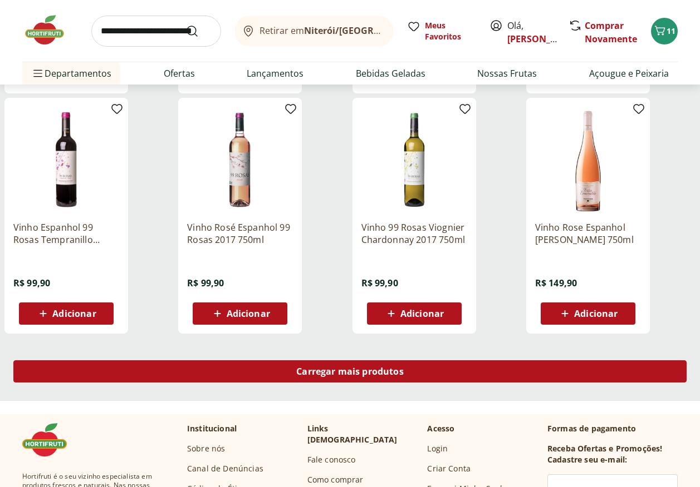
click at [329, 376] on span "Carregar mais produtos" at bounding box center [349, 371] width 107 height 9
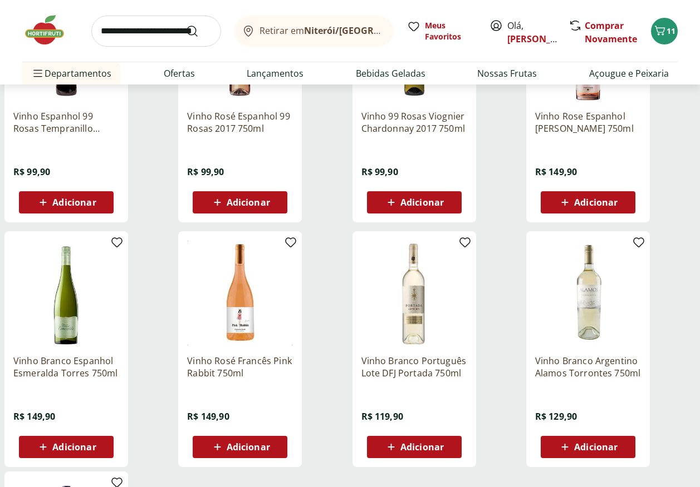
scroll to position [3729, 0]
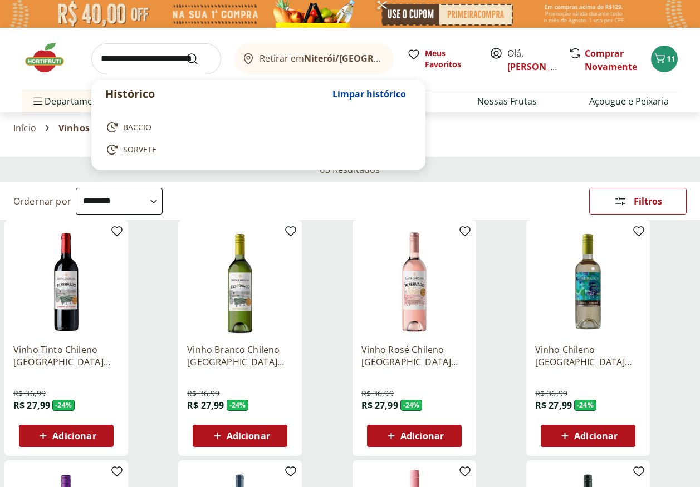
click at [112, 68] on input "search" at bounding box center [156, 58] width 130 height 31
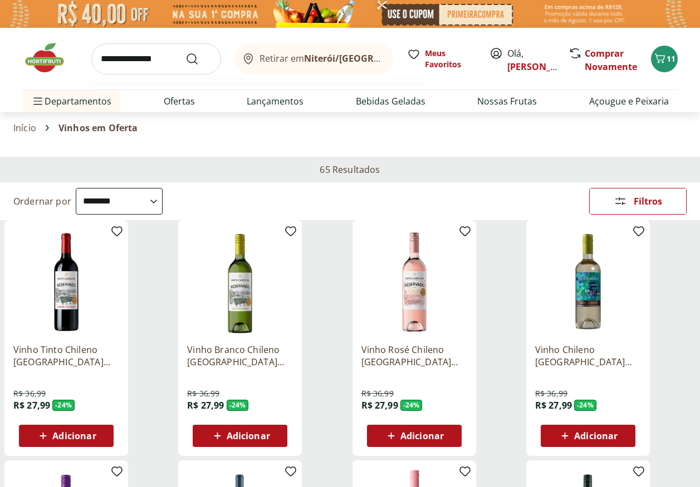
type input "**********"
click at [185, 52] on button "Submit Search" at bounding box center [198, 58] width 27 height 13
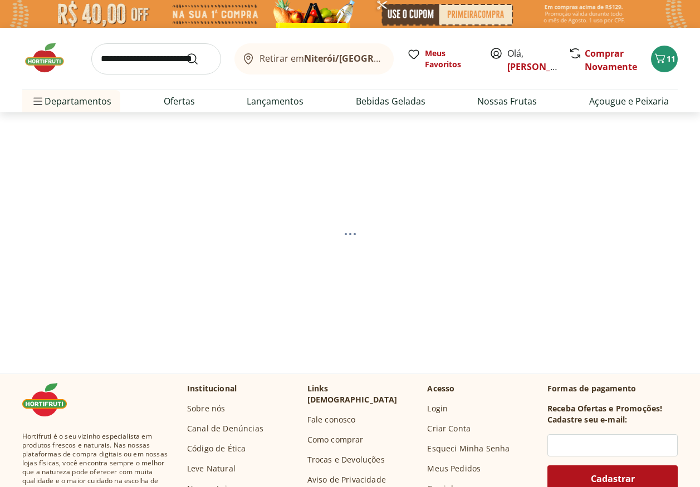
select select "**********"
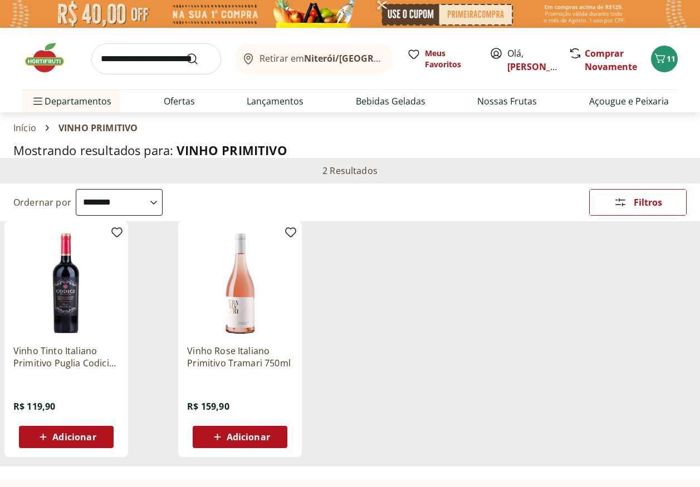
click at [72, 297] on img at bounding box center [66, 283] width 106 height 106
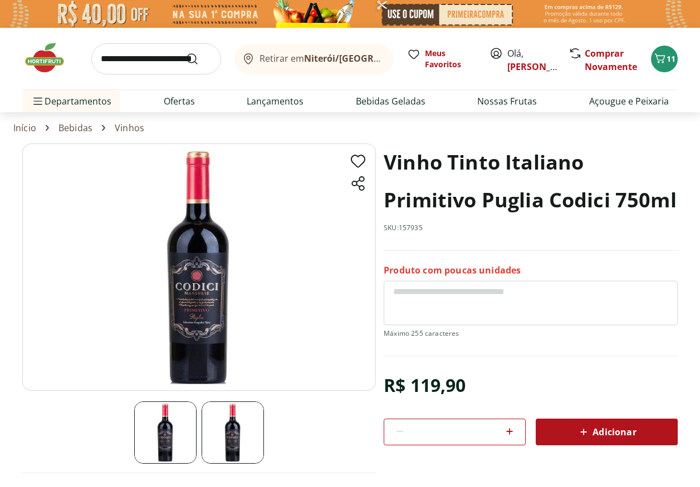
scroll to position [56, 0]
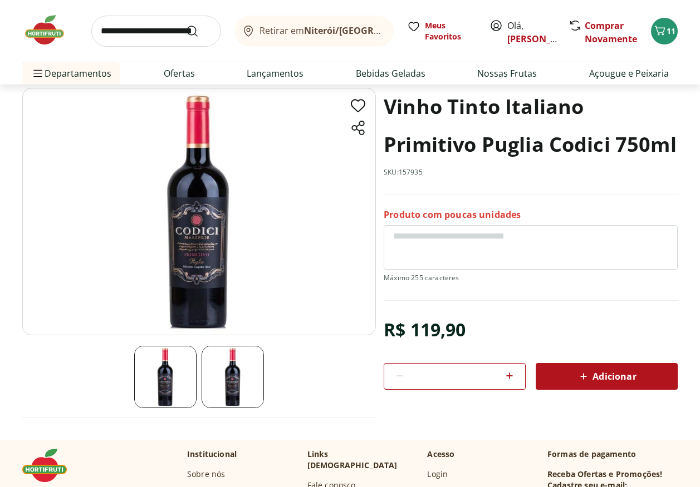
click at [156, 381] on img at bounding box center [165, 377] width 62 height 62
click at [228, 383] on img at bounding box center [232, 377] width 62 height 62
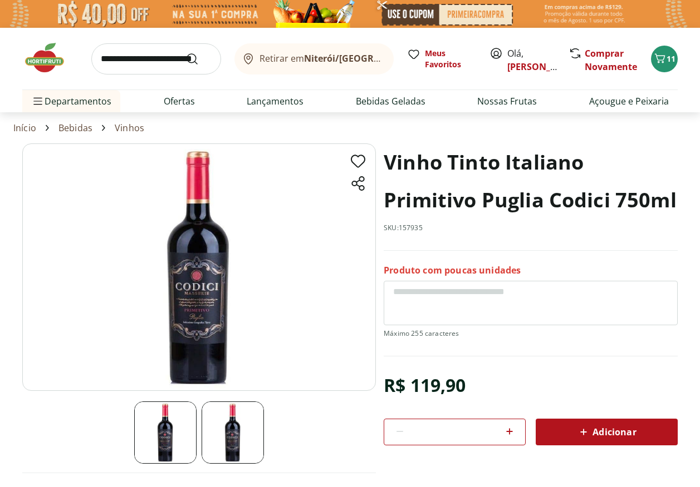
select select "**********"
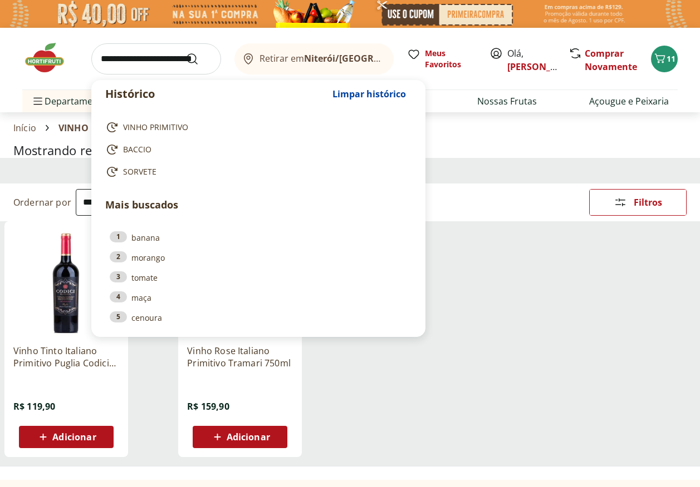
click at [154, 61] on input "search" at bounding box center [156, 58] width 130 height 31
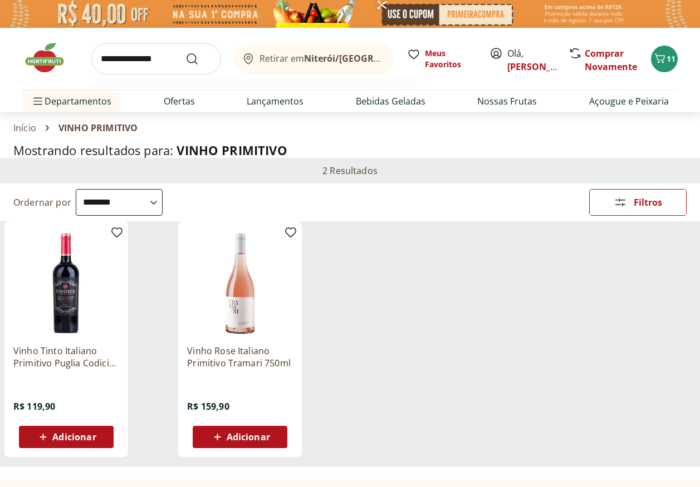
type input "**********"
click button "Submit Search" at bounding box center [198, 58] width 27 height 13
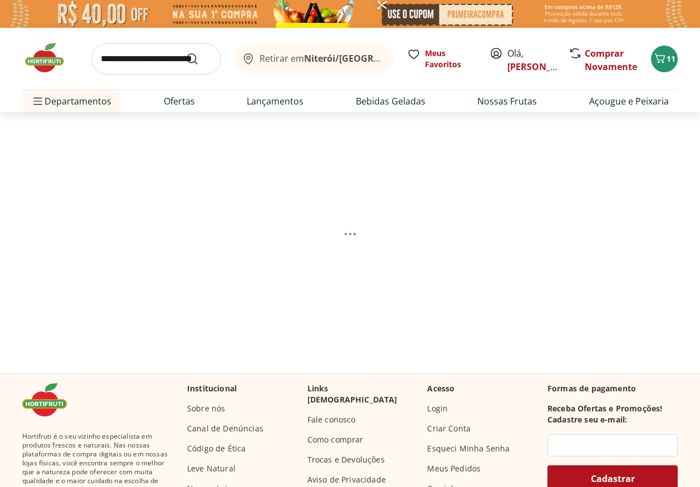
select select "**********"
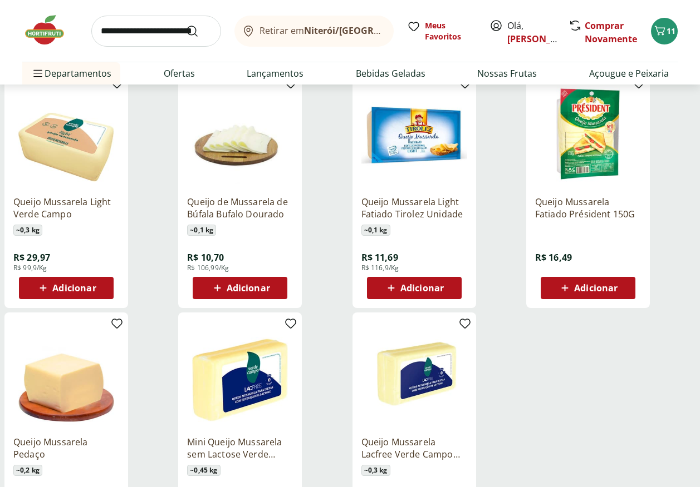
scroll to position [278, 0]
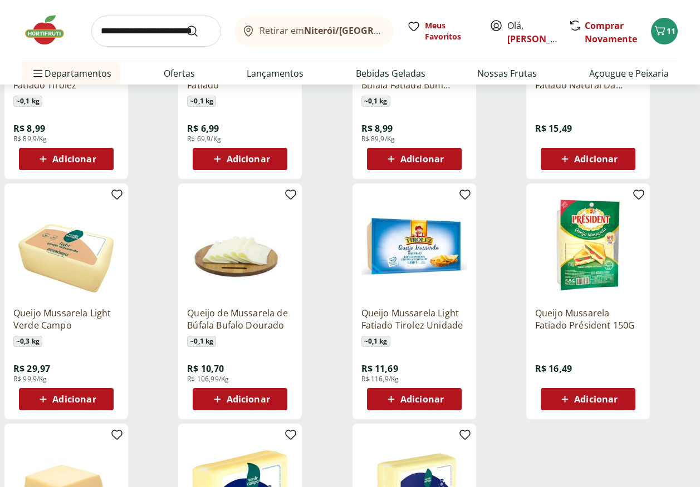
click at [594, 404] on span "Adicionar" at bounding box center [595, 399] width 43 height 9
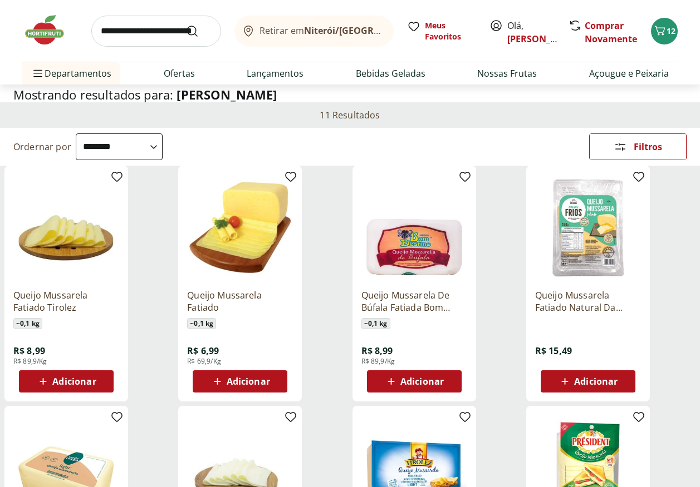
scroll to position [0, 0]
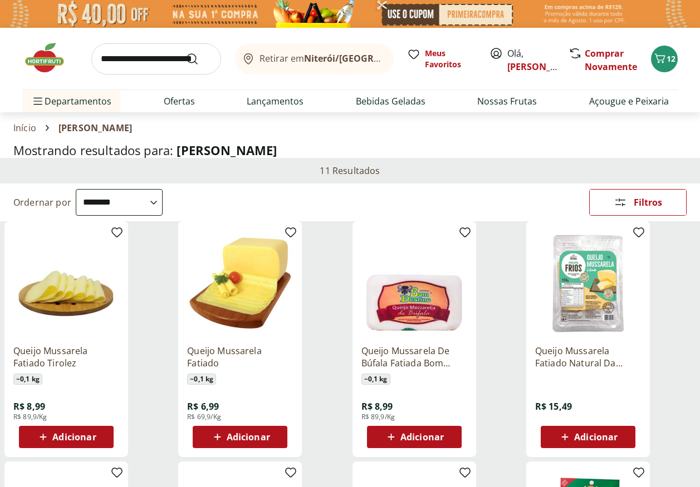
click at [139, 60] on input "search" at bounding box center [156, 58] width 130 height 31
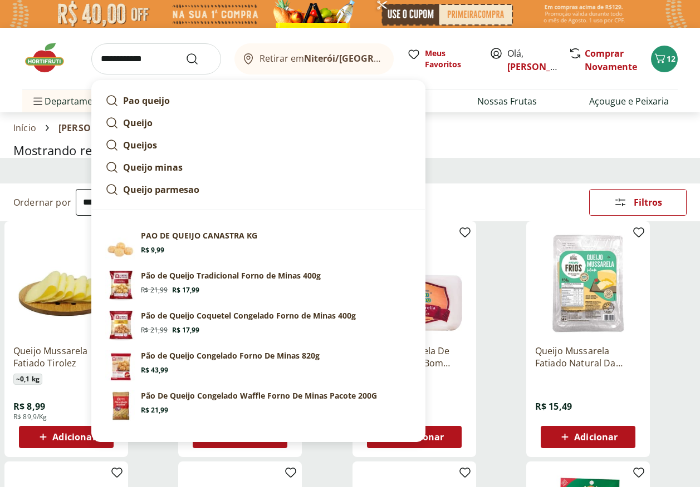
type input "**********"
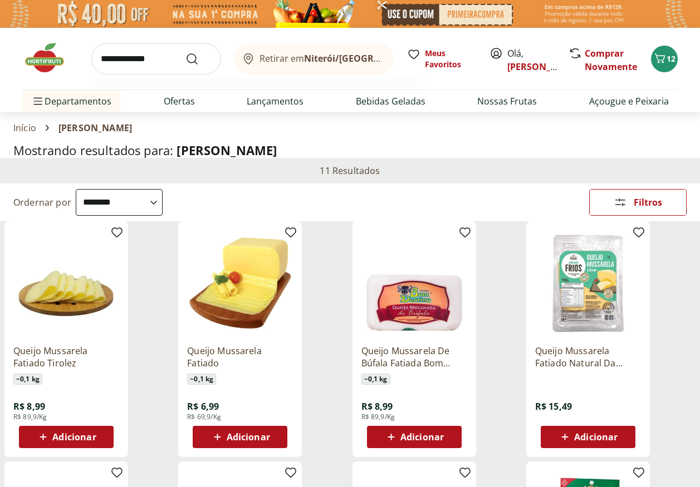
click button "Submit Search" at bounding box center [198, 58] width 27 height 13
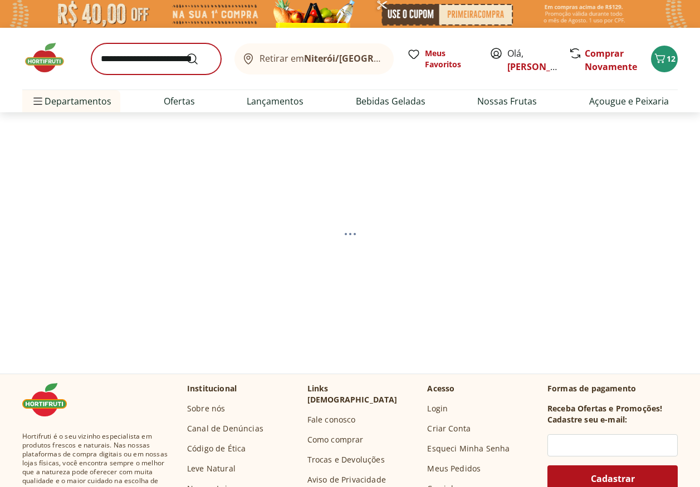
select select "**********"
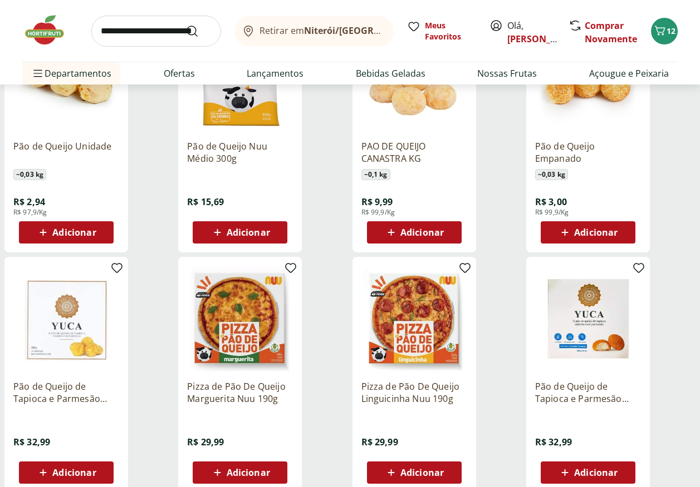
scroll to position [501, 0]
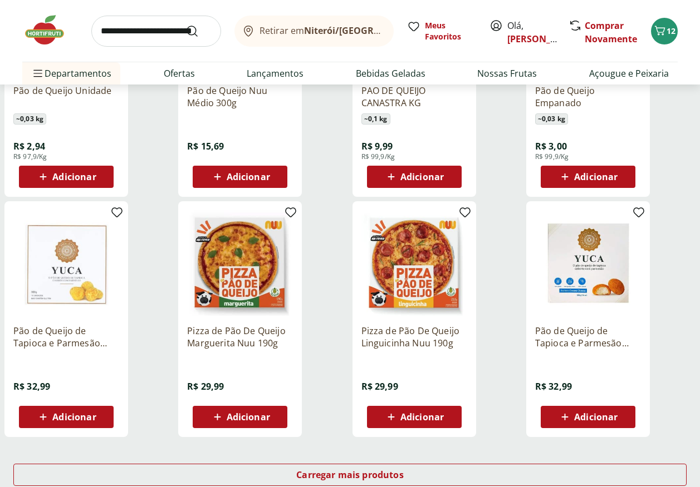
click at [411, 422] on span "Adicionar" at bounding box center [421, 417] width 43 height 9
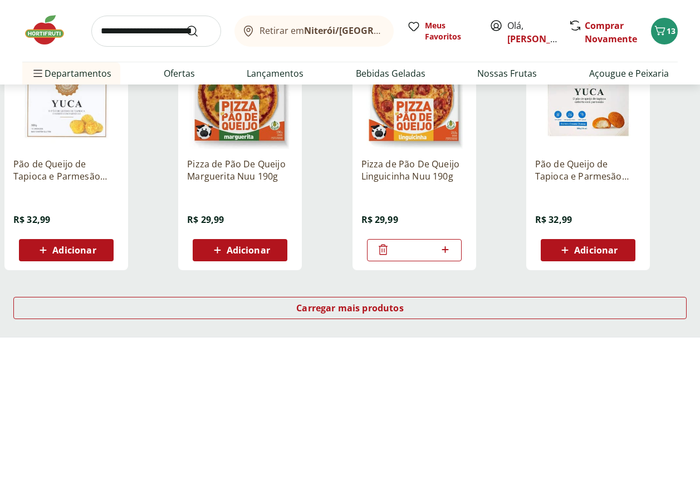
scroll to position [723, 0]
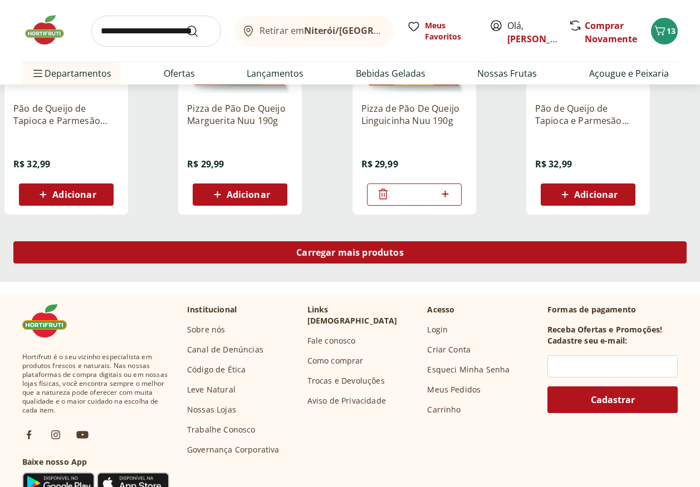
click at [392, 253] on span "Carregar mais produtos" at bounding box center [349, 252] width 107 height 9
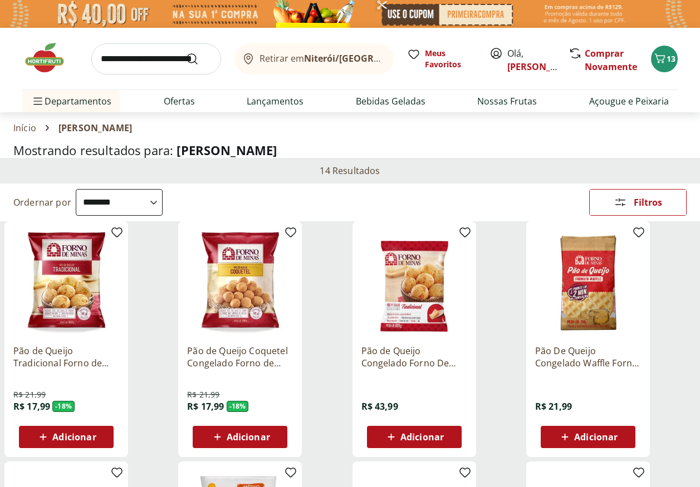
click at [137, 63] on input "search" at bounding box center [156, 58] width 130 height 31
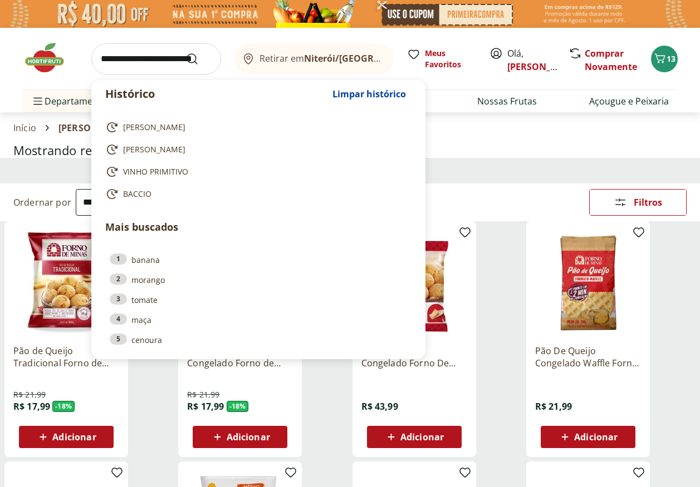
click at [44, 63] on img at bounding box center [50, 57] width 56 height 33
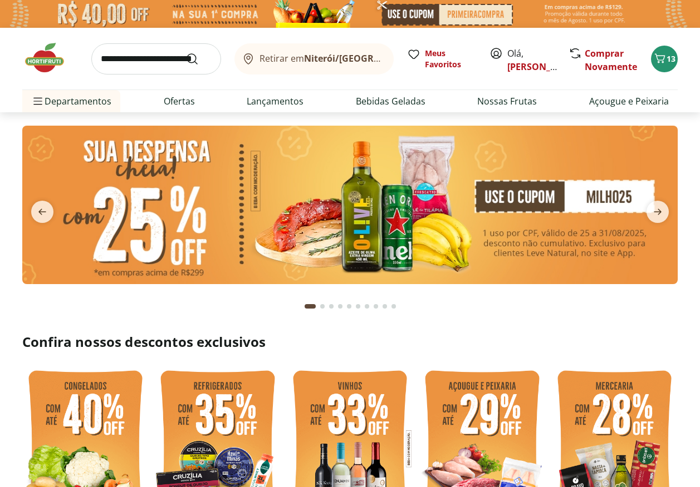
click at [332, 221] on img at bounding box center [349, 205] width 655 height 159
click at [371, 224] on img at bounding box center [349, 205] width 655 height 159
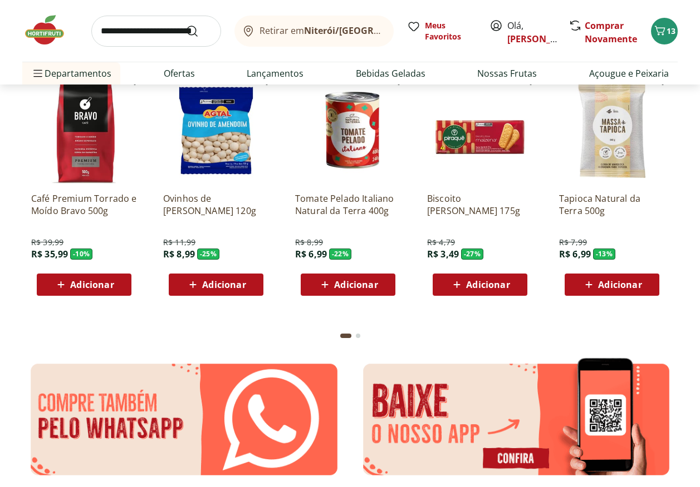
scroll to position [1113, 0]
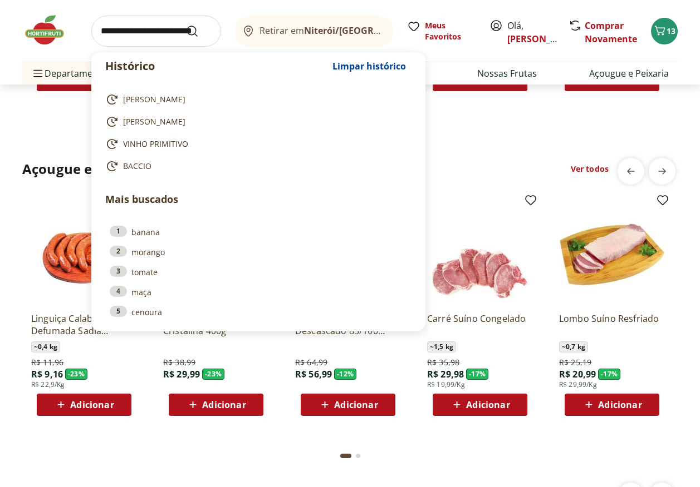
click at [122, 32] on input "search" at bounding box center [156, 31] width 130 height 31
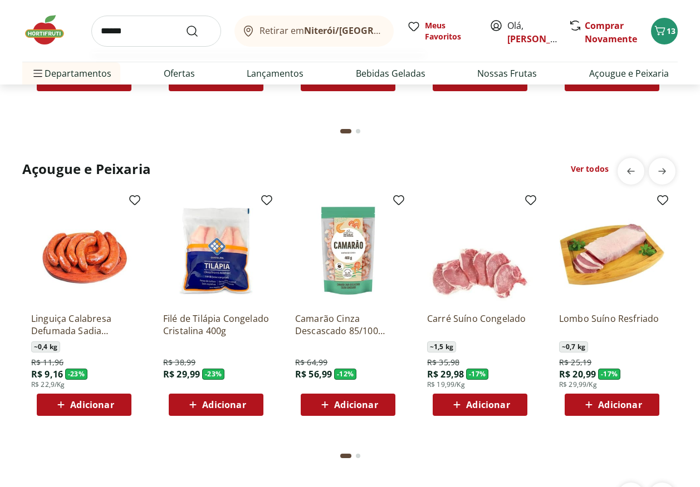
type input "*******"
click button "Submit Search" at bounding box center [198, 30] width 27 height 13
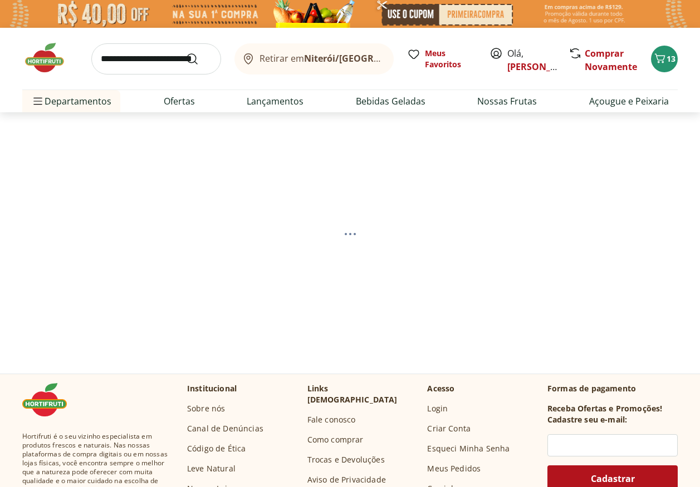
select select "**********"
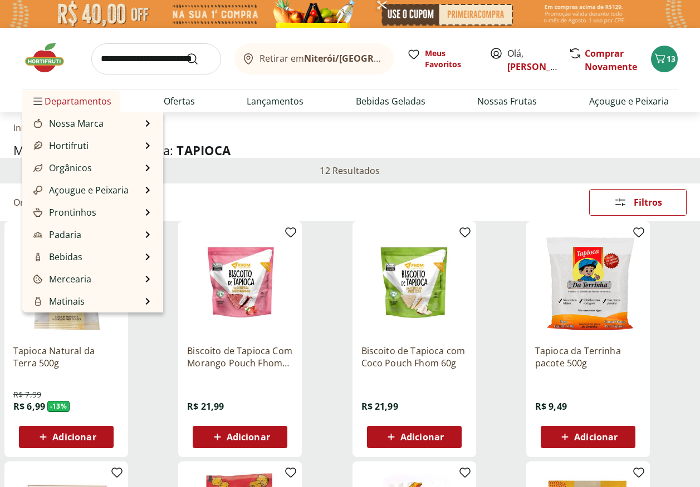
click at [93, 100] on span "Departamentos" at bounding box center [71, 101] width 80 height 27
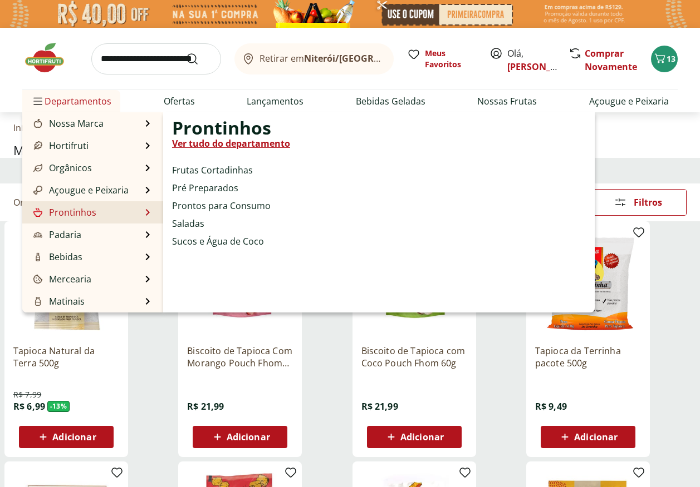
click at [67, 213] on link "Prontinhos" at bounding box center [63, 212] width 65 height 13
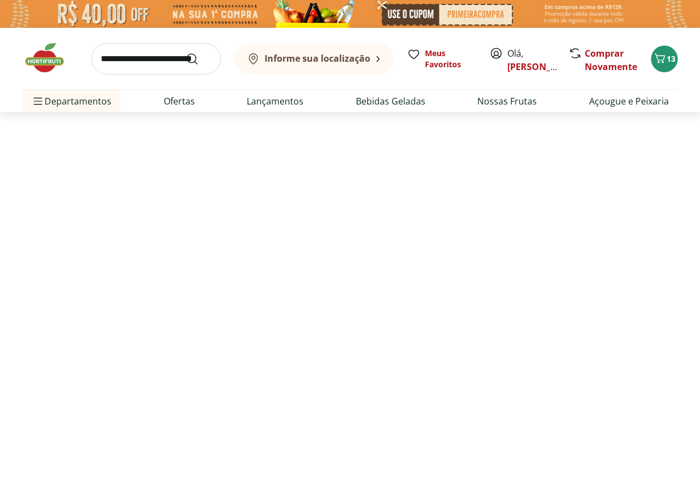
select select "**********"
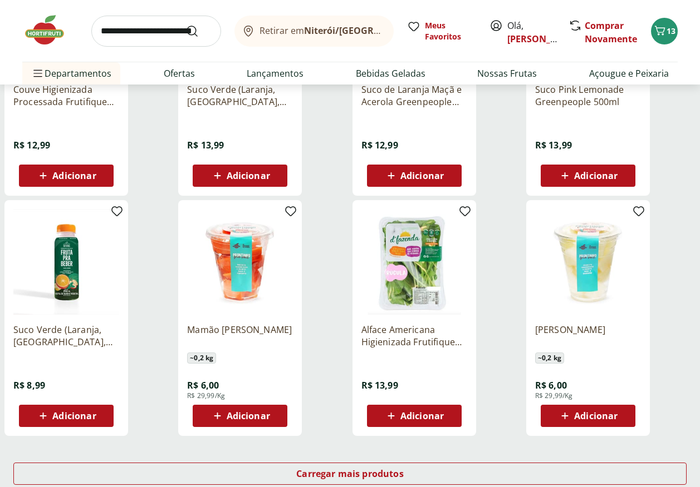
scroll to position [612, 0]
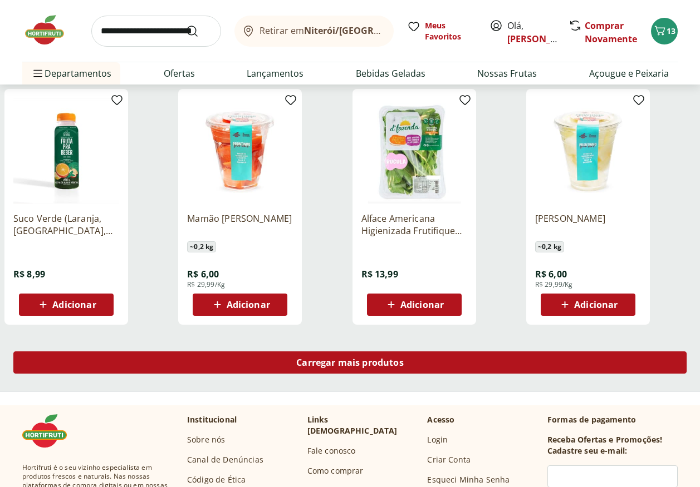
click at [407, 366] on div "Carregar mais produtos" at bounding box center [349, 363] width 673 height 22
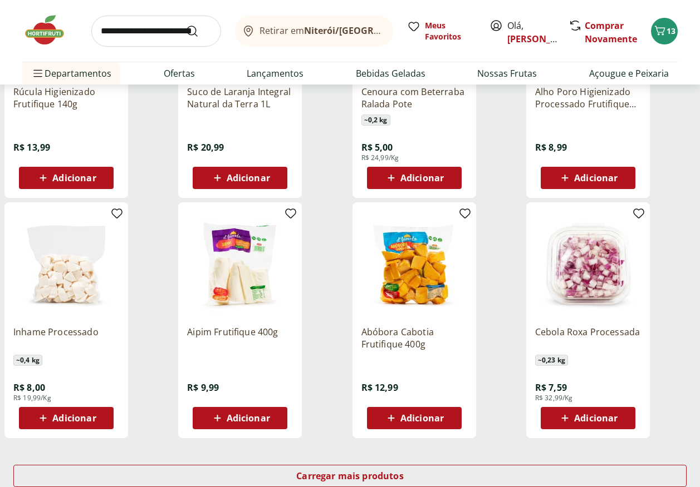
scroll to position [1447, 0]
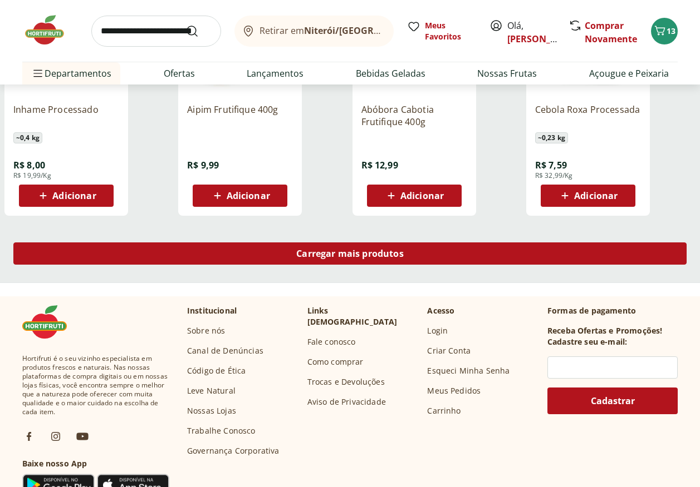
click at [393, 264] on div "Carregar mais produtos" at bounding box center [349, 254] width 673 height 22
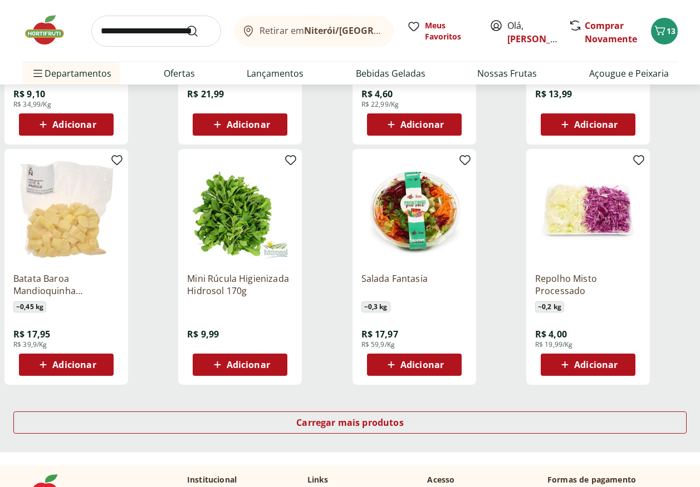
scroll to position [2115, 0]
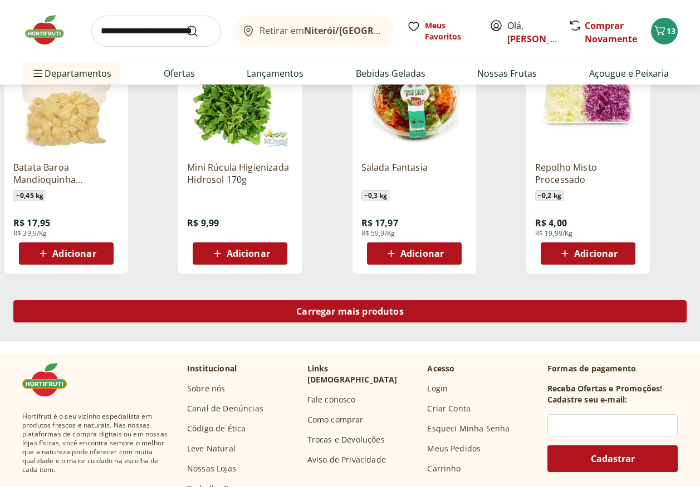
click at [398, 312] on span "Carregar mais produtos" at bounding box center [349, 311] width 107 height 9
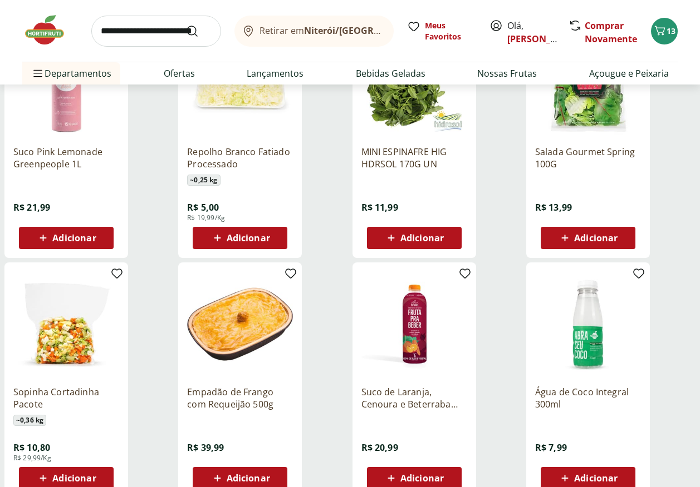
scroll to position [2671, 0]
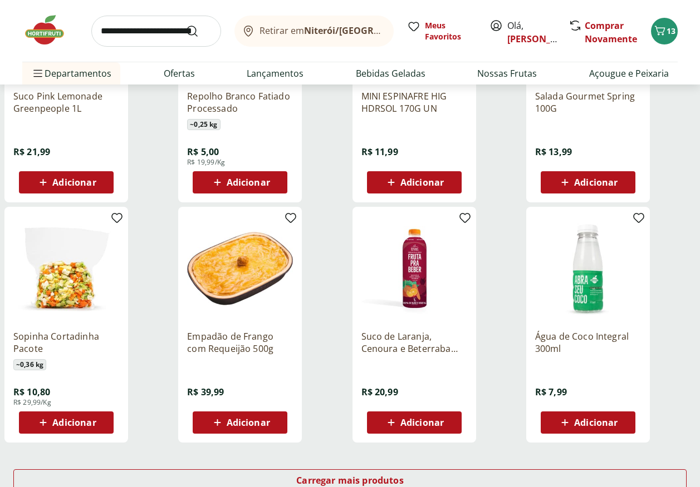
click at [247, 427] on span "Adicionar" at bounding box center [247, 422] width 43 height 9
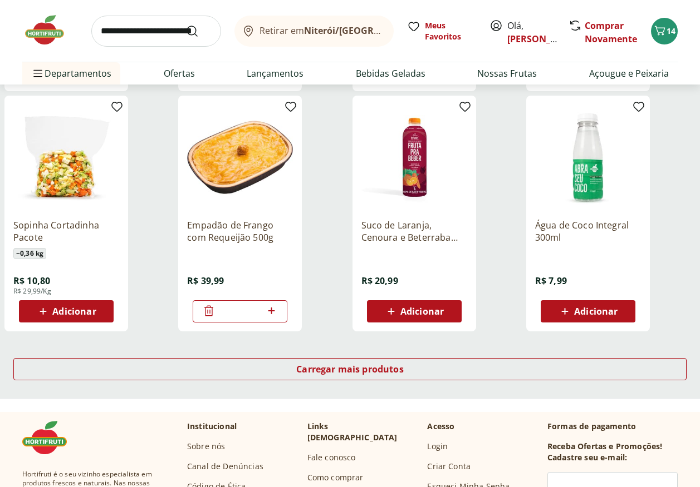
scroll to position [2838, 0]
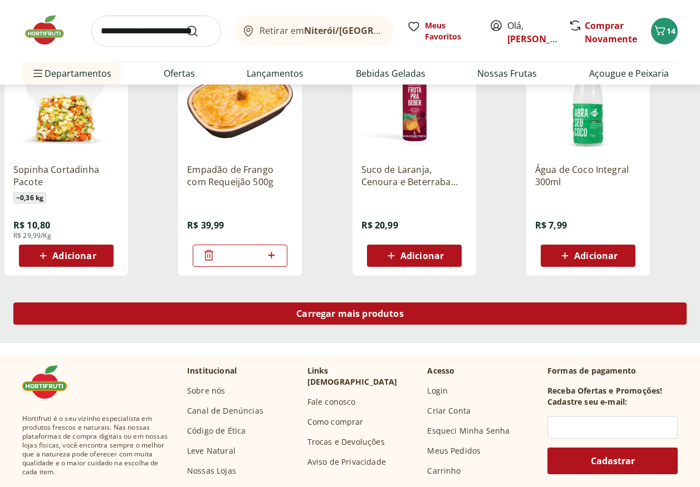
click at [356, 313] on span "Carregar mais produtos" at bounding box center [349, 313] width 107 height 9
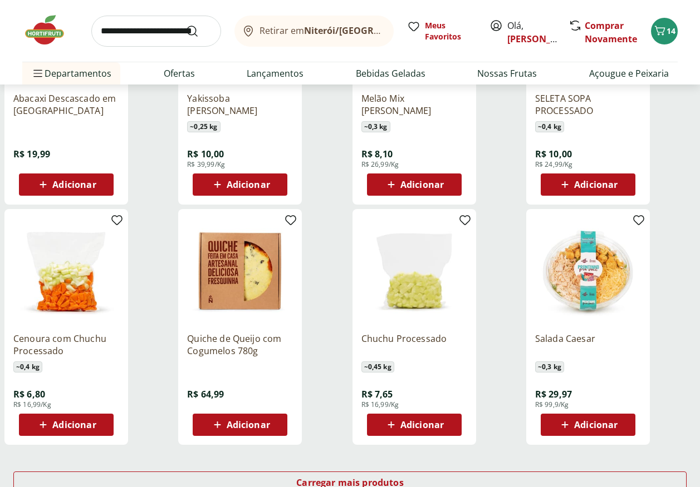
scroll to position [3506, 0]
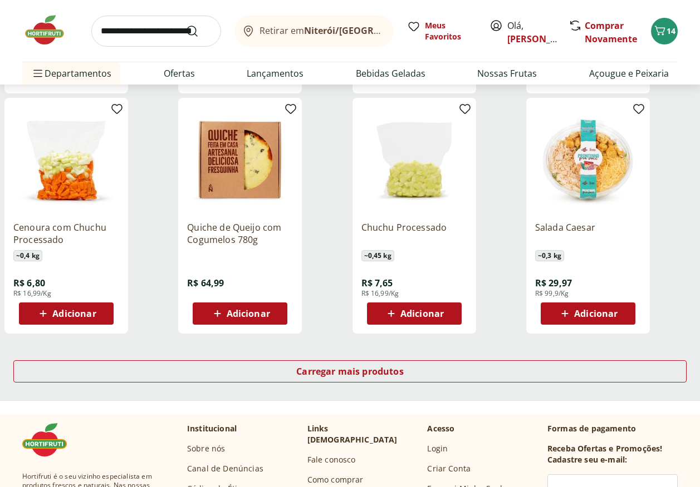
click at [587, 317] on span "Adicionar" at bounding box center [595, 313] width 43 height 9
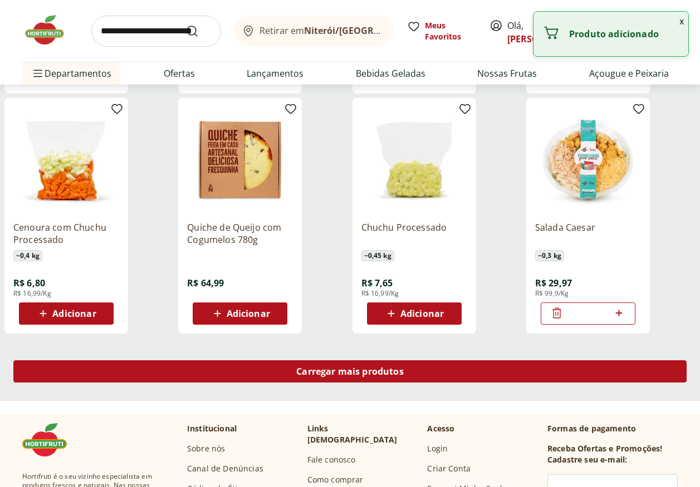
click at [386, 374] on span "Carregar mais produtos" at bounding box center [349, 371] width 107 height 9
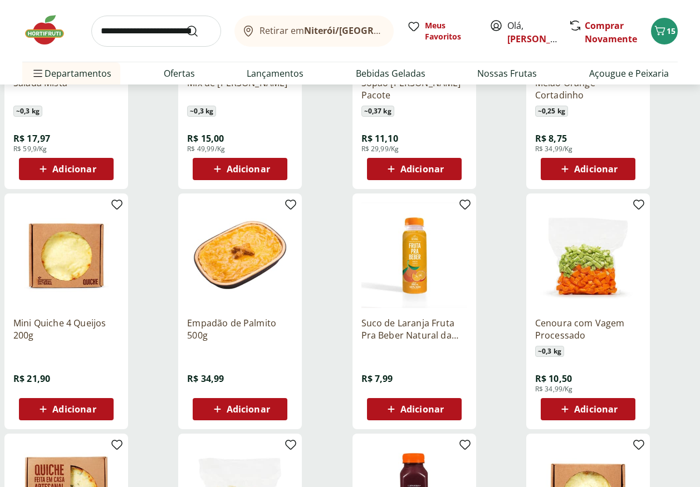
scroll to position [3951, 0]
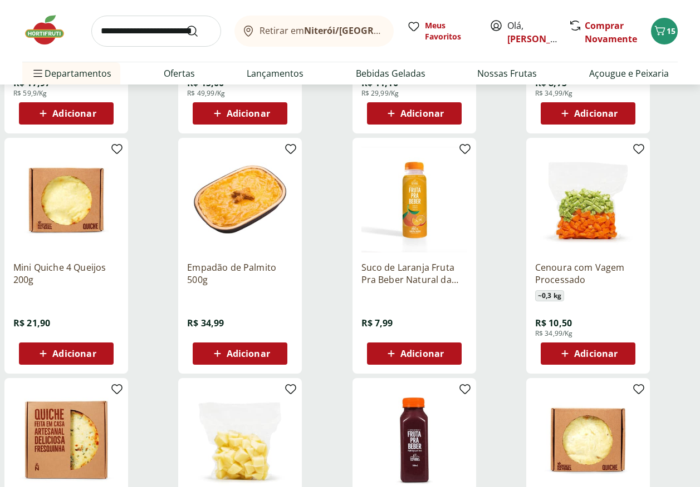
click at [234, 343] on button "Adicionar" at bounding box center [240, 354] width 95 height 22
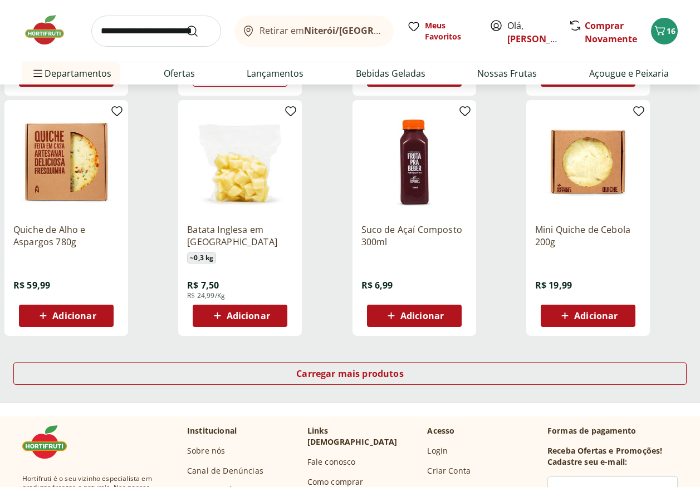
scroll to position [4285, 0]
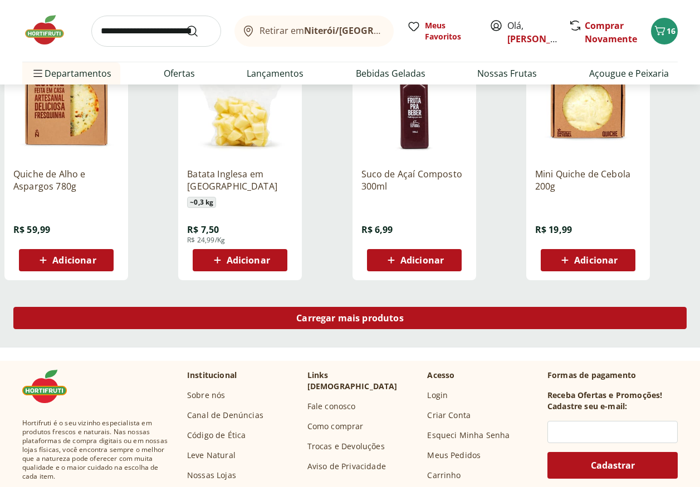
click at [413, 327] on div "Carregar mais produtos" at bounding box center [349, 318] width 673 height 22
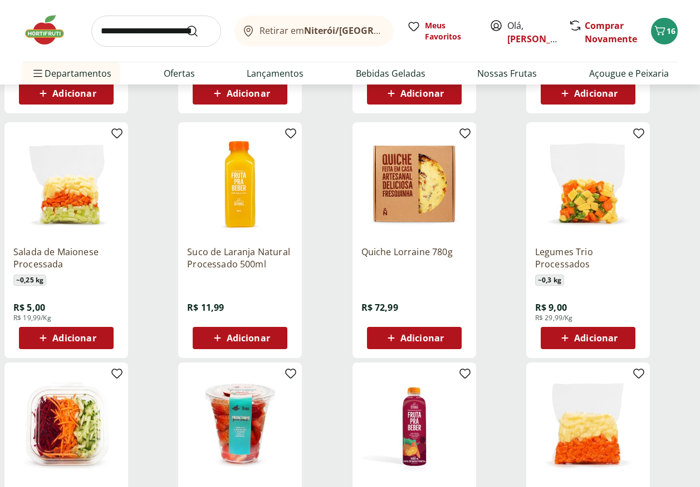
scroll to position [4508, 0]
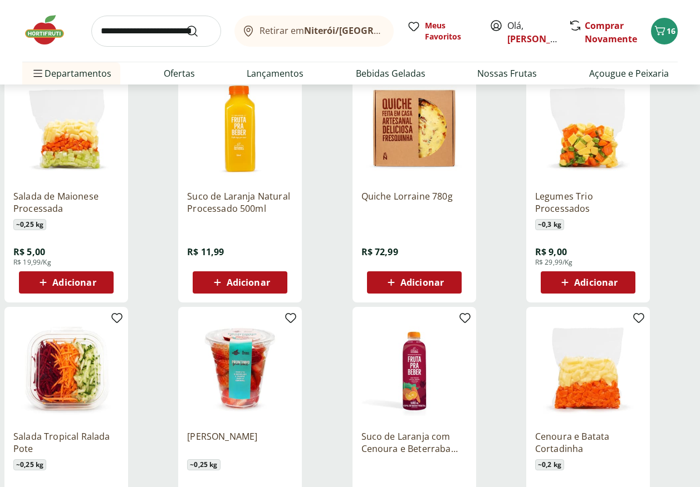
click at [239, 285] on span "Adicionar" at bounding box center [247, 282] width 43 height 9
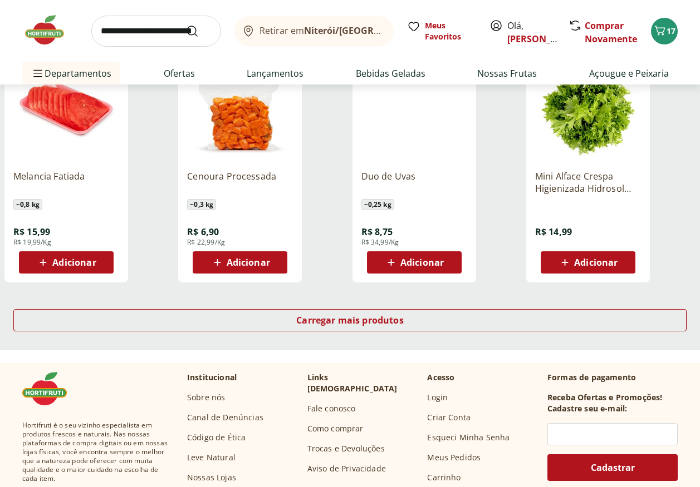
scroll to position [5064, 0]
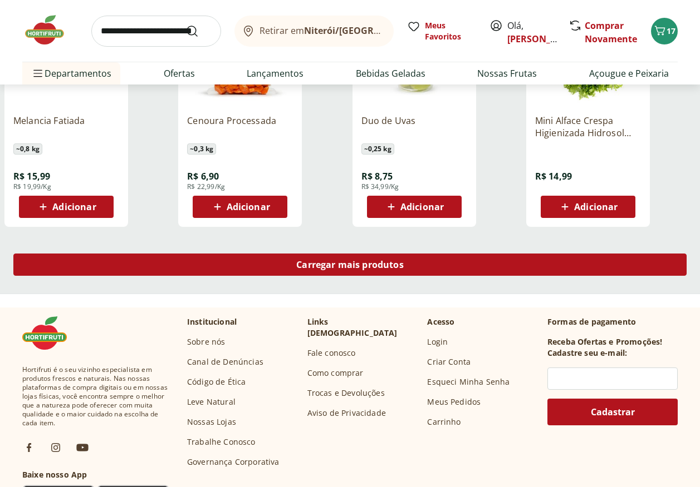
click at [385, 268] on span "Carregar mais produtos" at bounding box center [349, 264] width 107 height 9
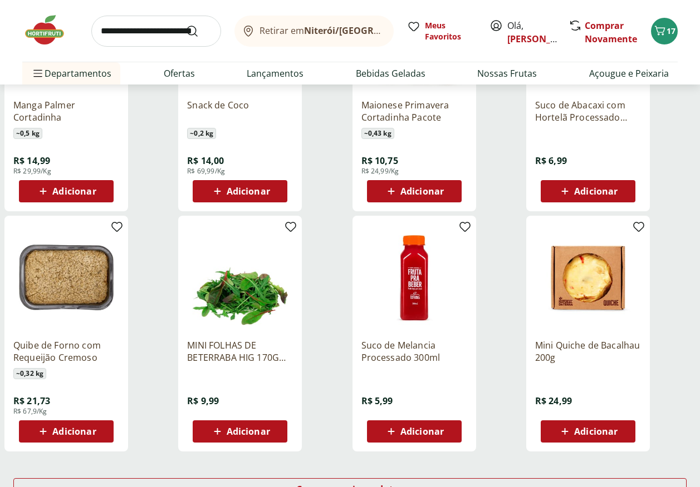
scroll to position [5676, 0]
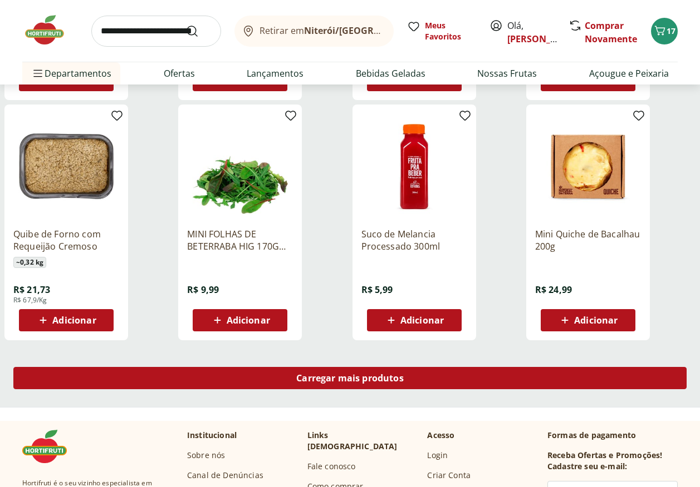
click at [415, 380] on div "Carregar mais produtos" at bounding box center [349, 378] width 673 height 22
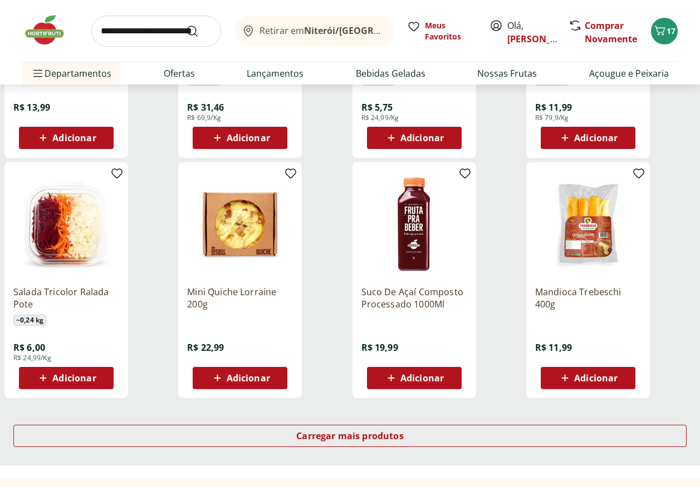
scroll to position [6400, 0]
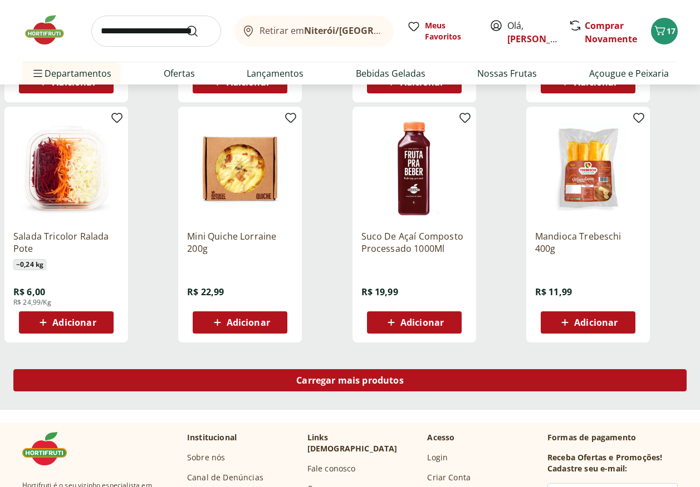
click at [396, 385] on span "Carregar mais produtos" at bounding box center [349, 380] width 107 height 9
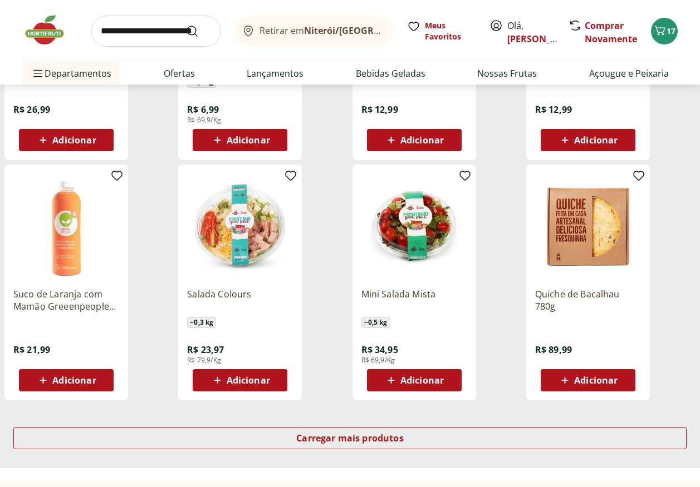
scroll to position [7179, 0]
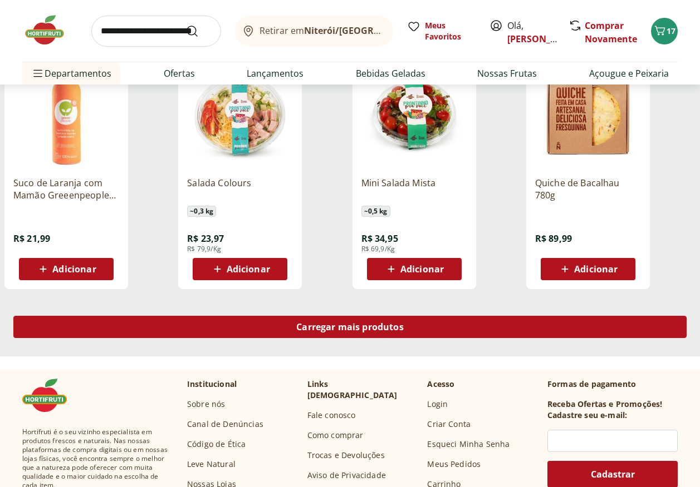
click at [366, 326] on span "Carregar mais produtos" at bounding box center [349, 327] width 107 height 9
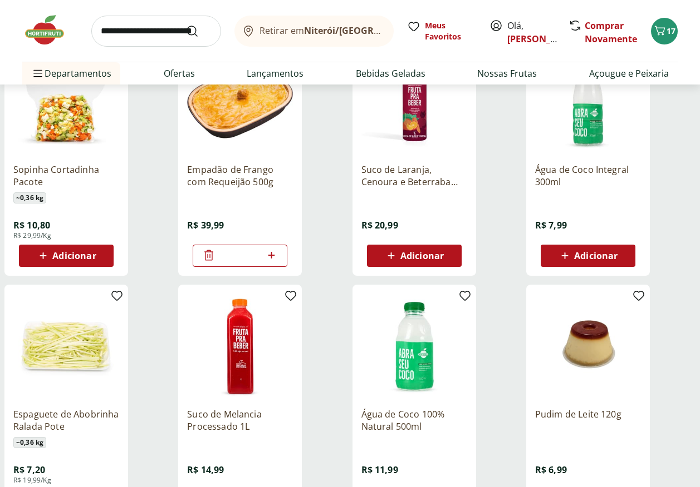
scroll to position [2727, 0]
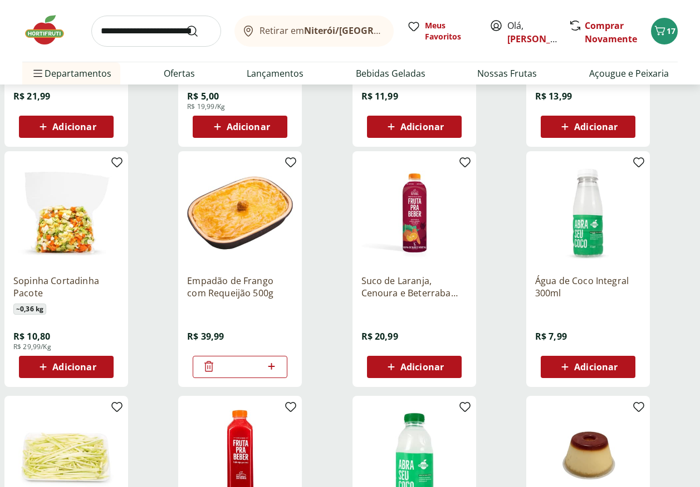
click at [52, 370] on span "Adicionar" at bounding box center [73, 367] width 43 height 9
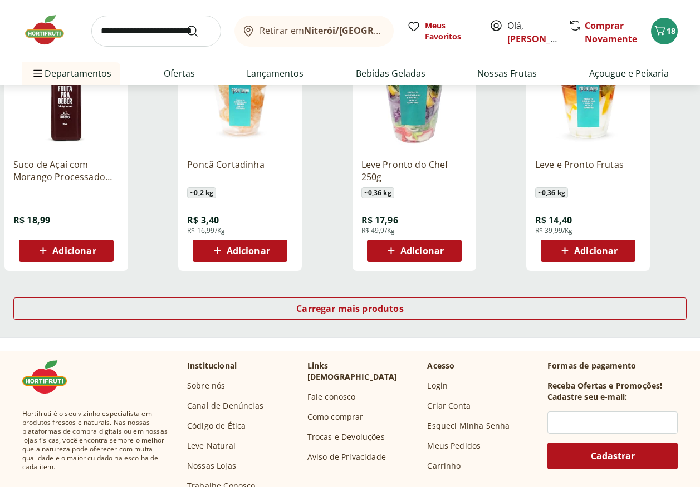
scroll to position [7860, 0]
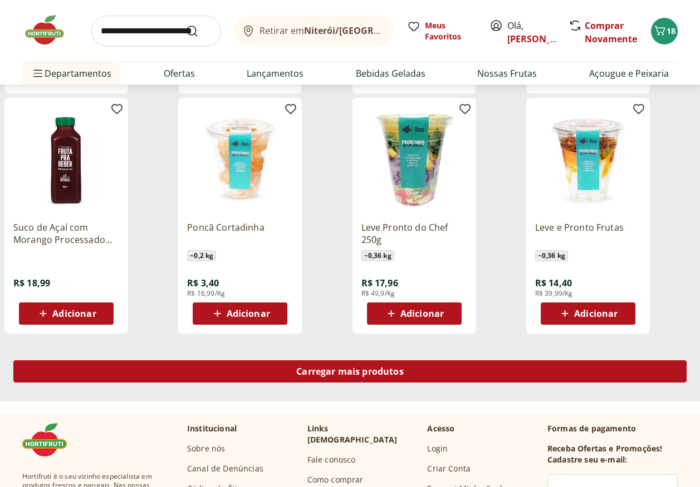
click at [383, 370] on span "Carregar mais produtos" at bounding box center [349, 371] width 107 height 9
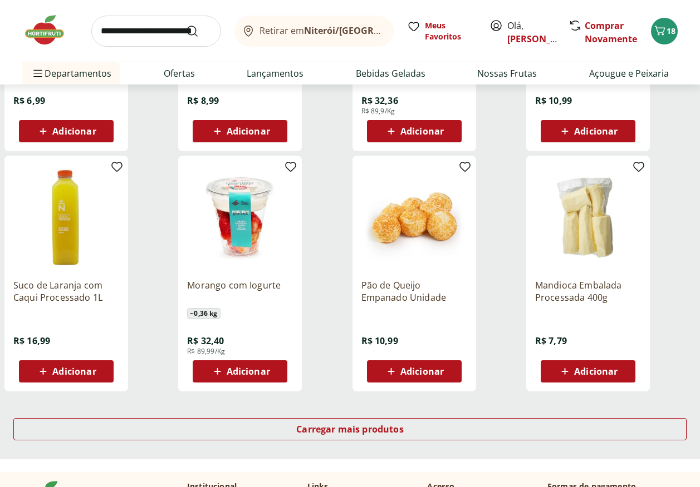
scroll to position [8639, 0]
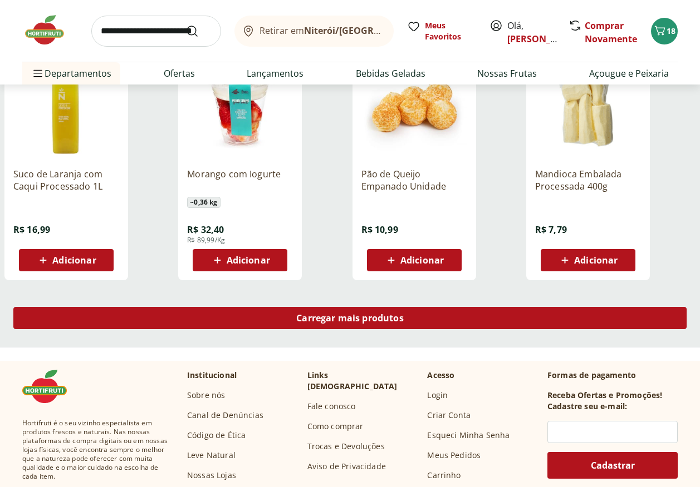
click at [338, 319] on span "Carregar mais produtos" at bounding box center [349, 318] width 107 height 9
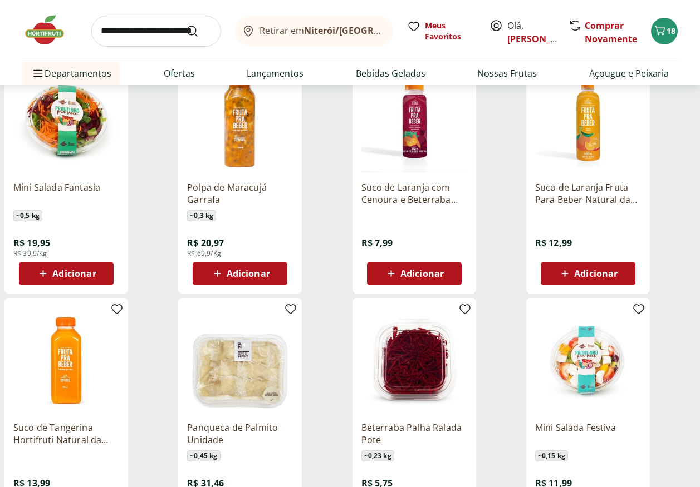
scroll to position [5745, 0]
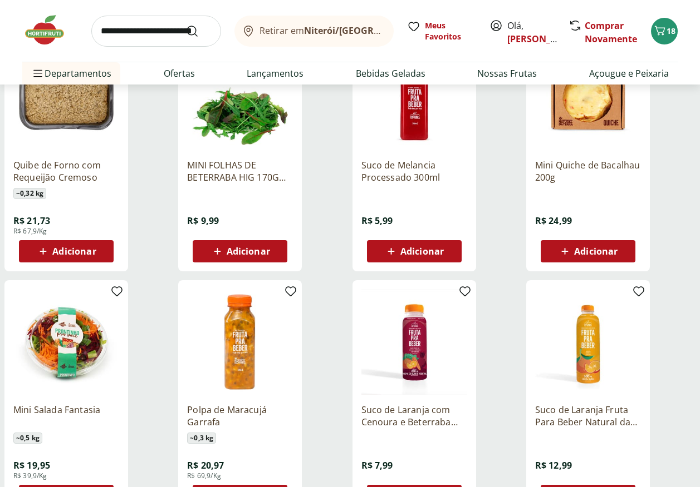
click at [78, 250] on span "Adicionar" at bounding box center [73, 251] width 43 height 9
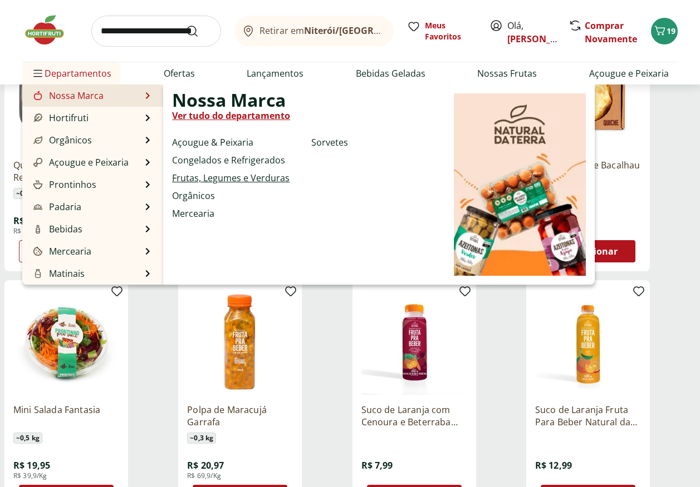
click at [204, 182] on link "Frutas, Legumes e Verduras" at bounding box center [230, 177] width 117 height 13
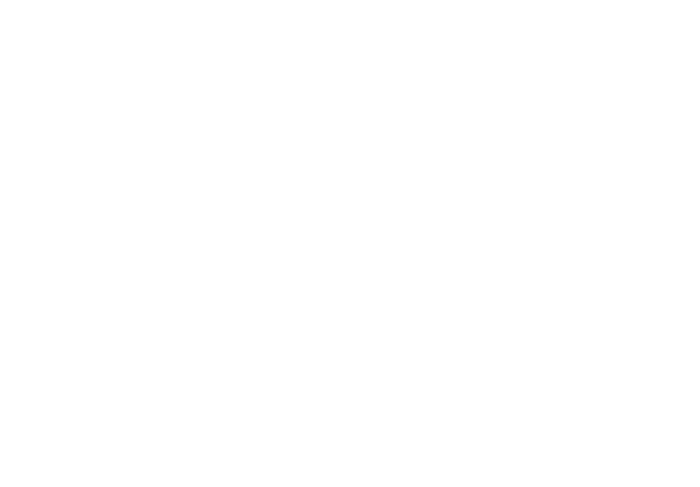
select select "**********"
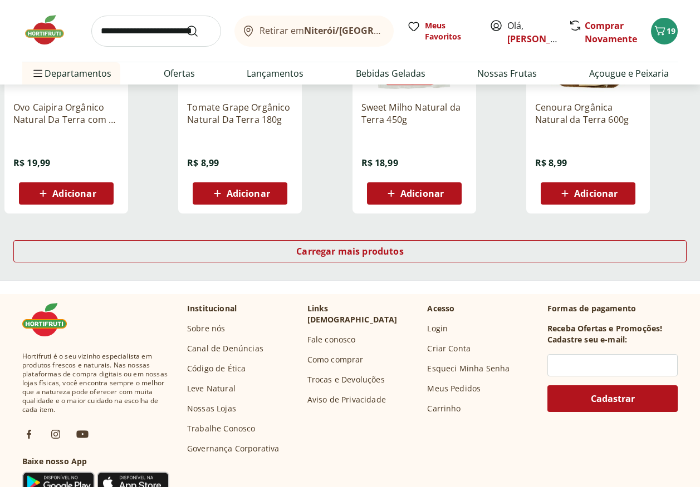
scroll to position [612, 0]
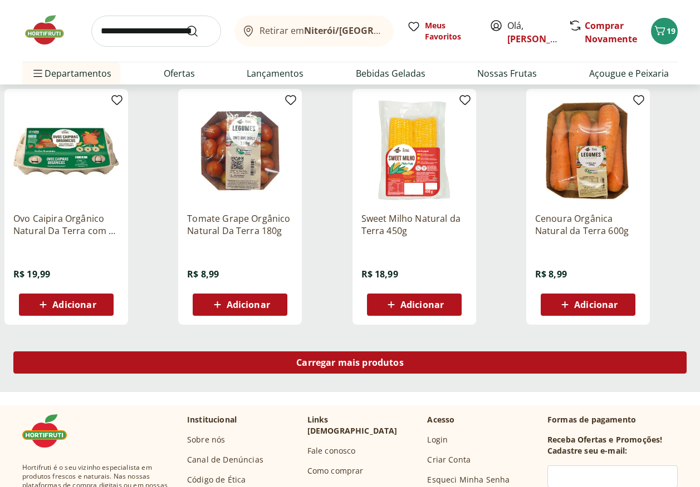
click at [321, 362] on span "Carregar mais produtos" at bounding box center [349, 362] width 107 height 9
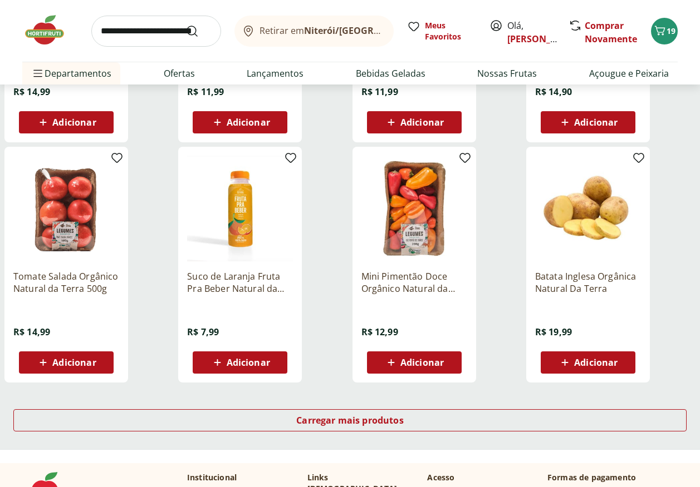
scroll to position [1447, 0]
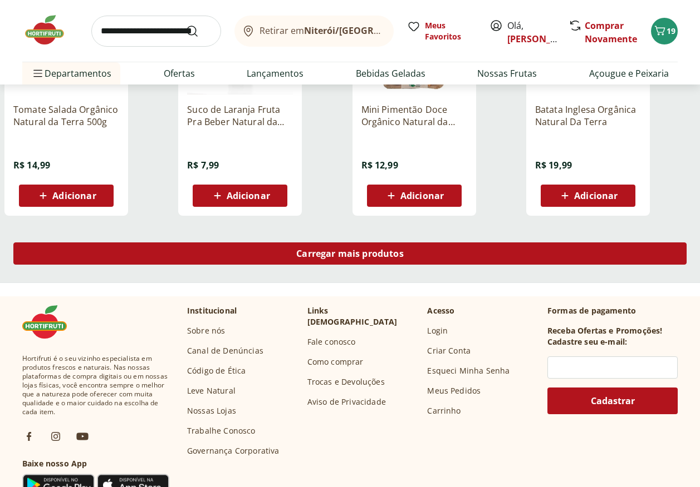
click at [325, 261] on div "Carregar mais produtos" at bounding box center [349, 254] width 673 height 22
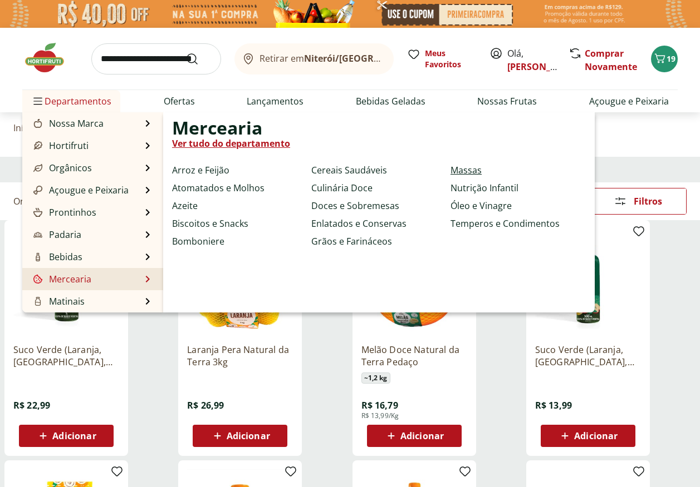
click at [457, 171] on link "Massas" at bounding box center [465, 170] width 31 height 13
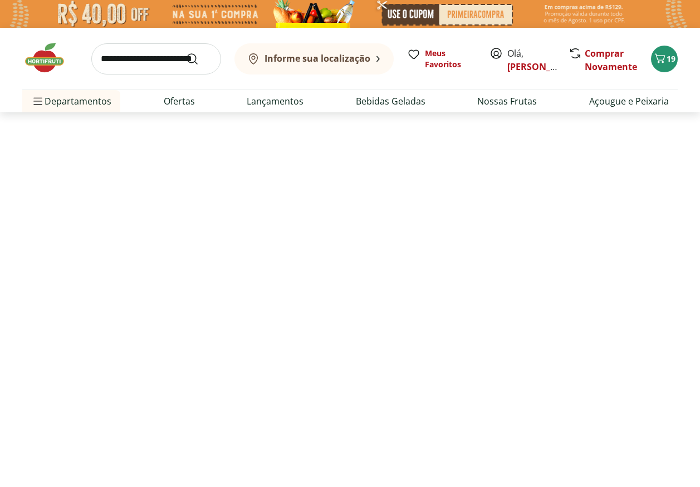
select select "**********"
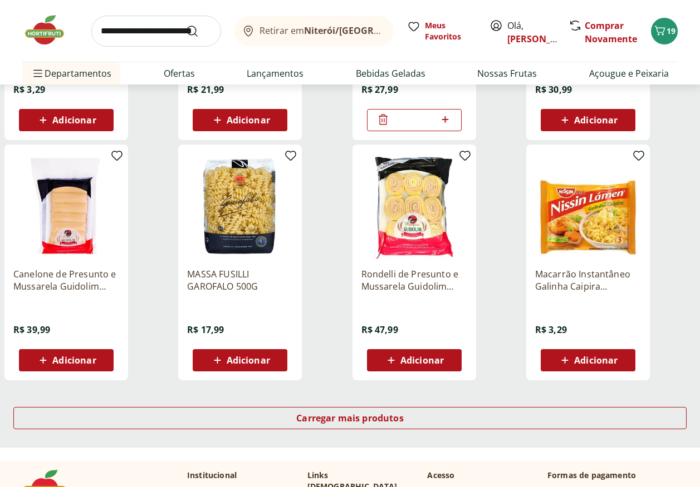
scroll to position [668, 0]
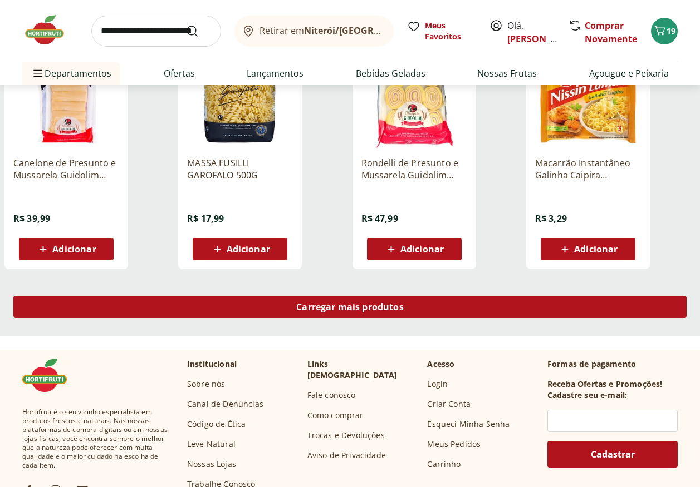
click at [360, 311] on span "Carregar mais produtos" at bounding box center [349, 307] width 107 height 9
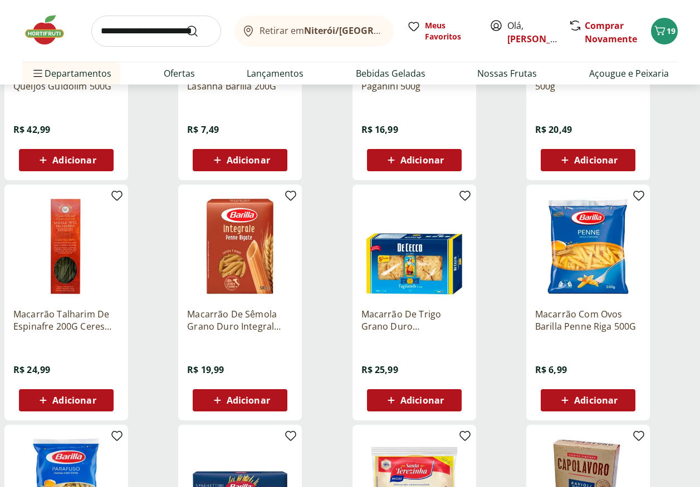
scroll to position [1113, 0]
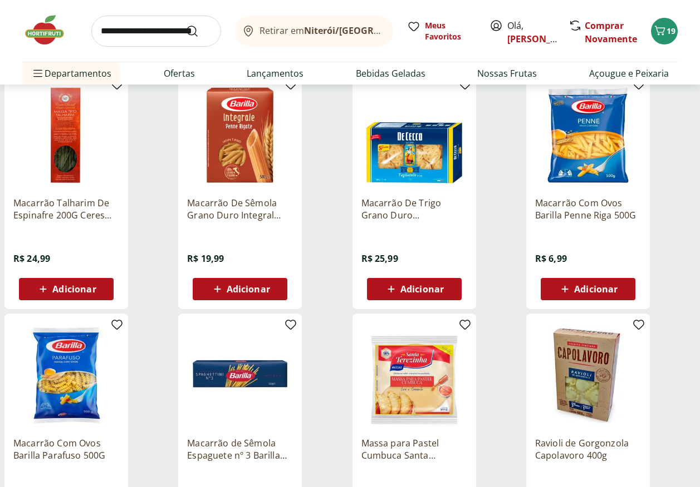
click at [594, 294] on span "Adicionar" at bounding box center [595, 289] width 43 height 9
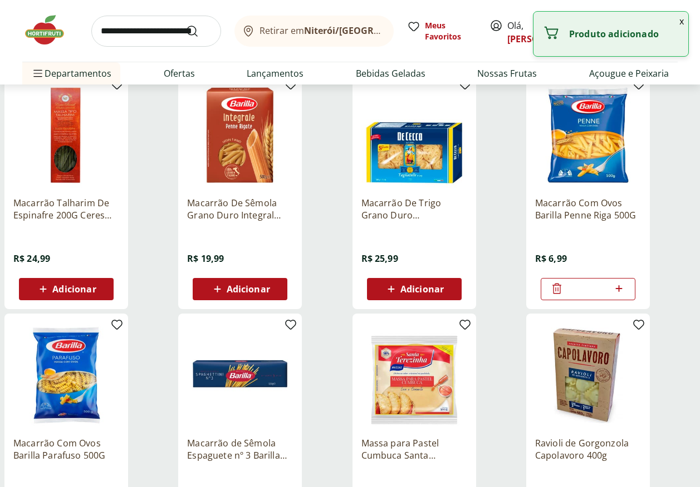
click at [618, 289] on icon at bounding box center [618, 288] width 7 height 7
type input "*"
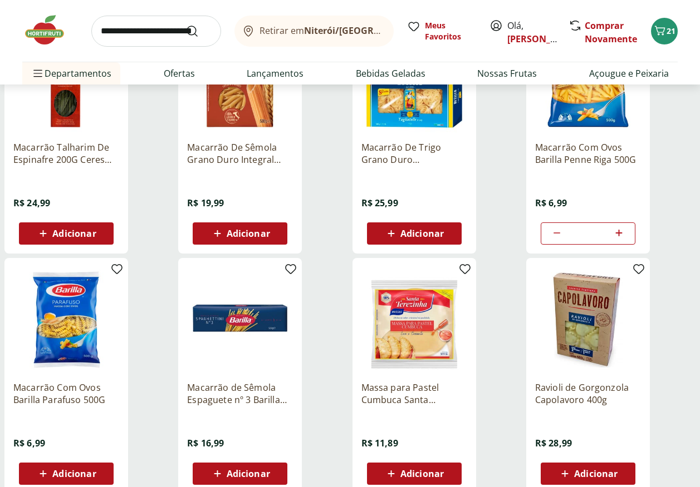
scroll to position [1224, 0]
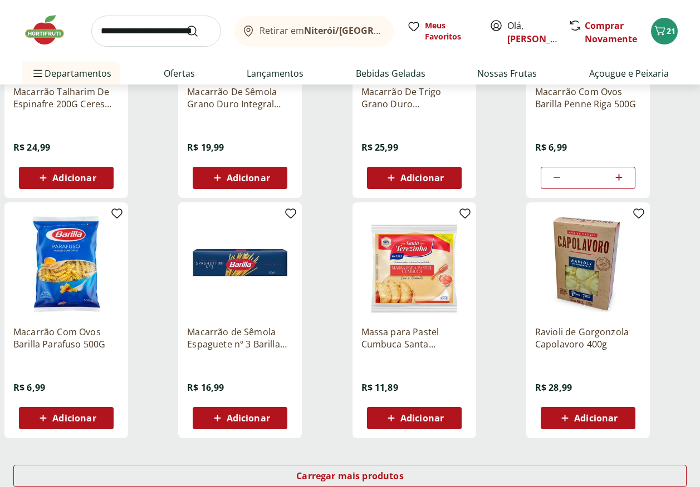
click at [88, 418] on span "Adicionar" at bounding box center [73, 418] width 43 height 9
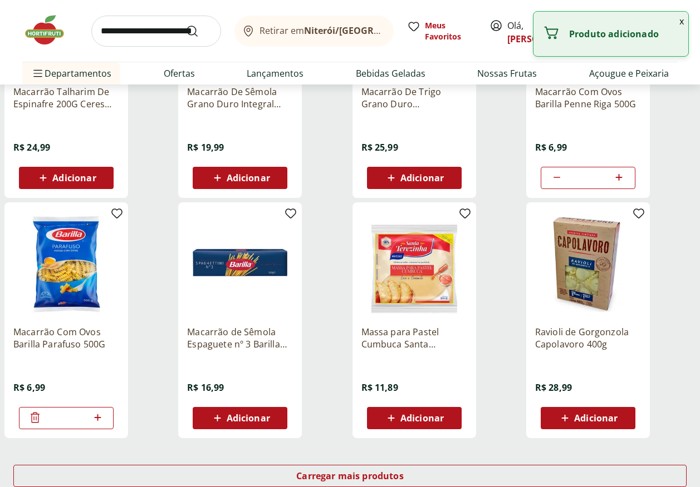
click at [96, 420] on icon at bounding box center [98, 417] width 14 height 13
type input "*"
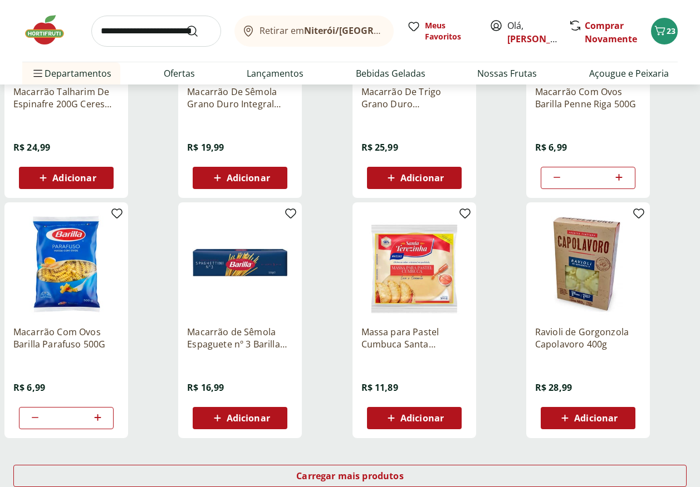
click at [241, 419] on span "Adicionar" at bounding box center [247, 418] width 43 height 9
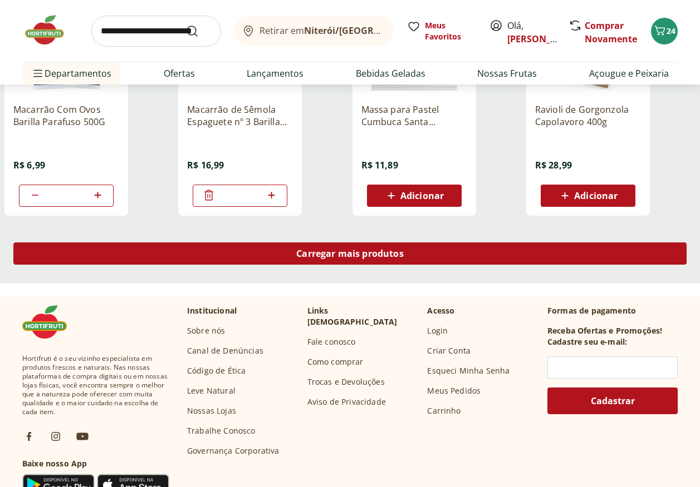
click at [363, 254] on span "Carregar mais produtos" at bounding box center [349, 253] width 107 height 9
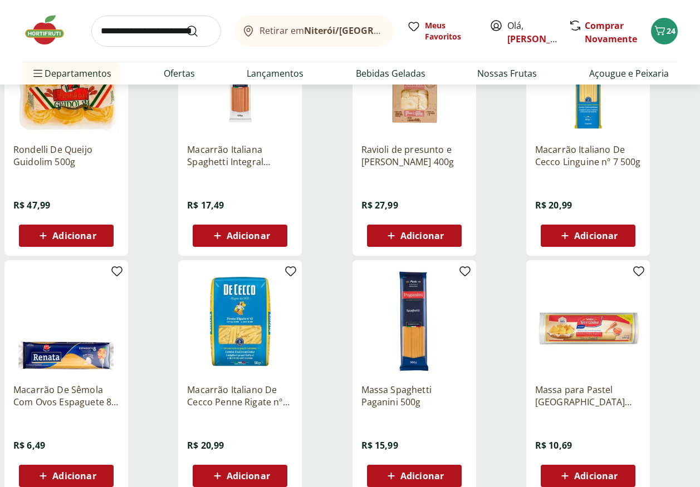
scroll to position [2115, 0]
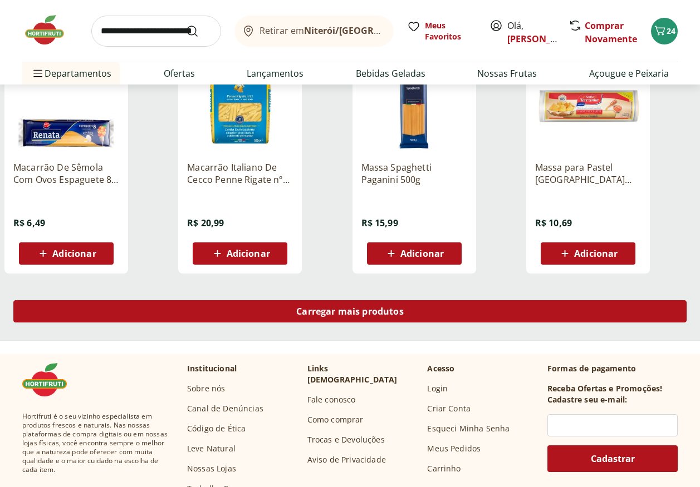
click at [365, 316] on span "Carregar mais produtos" at bounding box center [349, 311] width 107 height 9
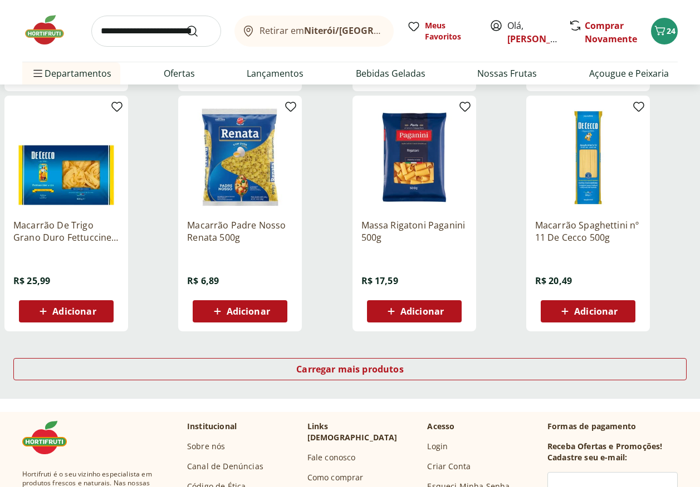
scroll to position [2894, 0]
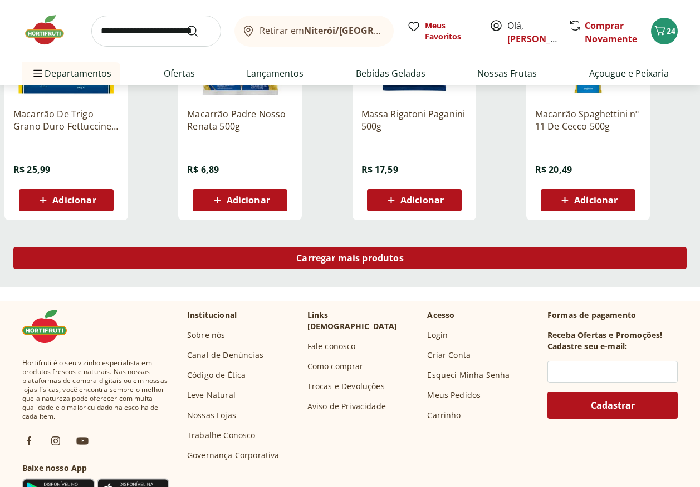
click at [428, 254] on div "Carregar mais produtos" at bounding box center [349, 258] width 673 height 22
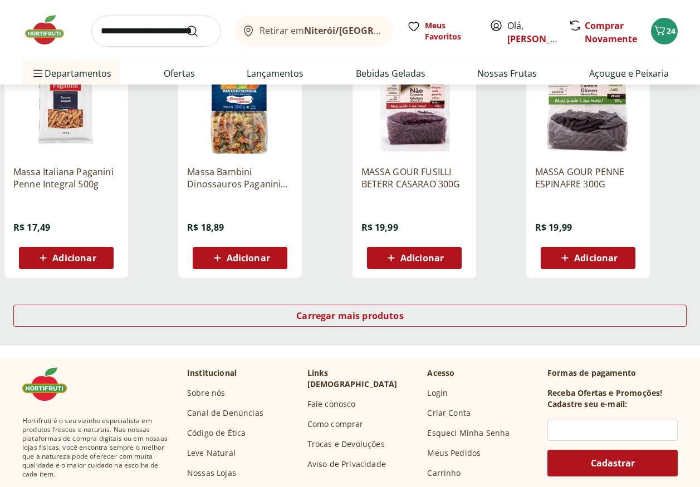
scroll to position [3506, 0]
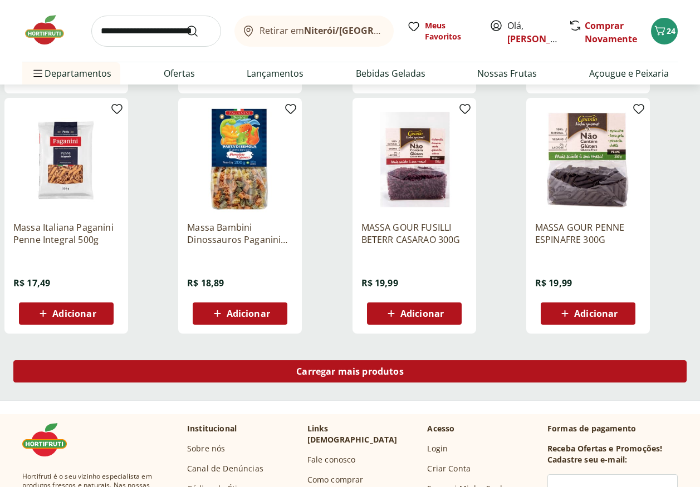
click at [345, 367] on span "Carregar mais produtos" at bounding box center [349, 371] width 107 height 9
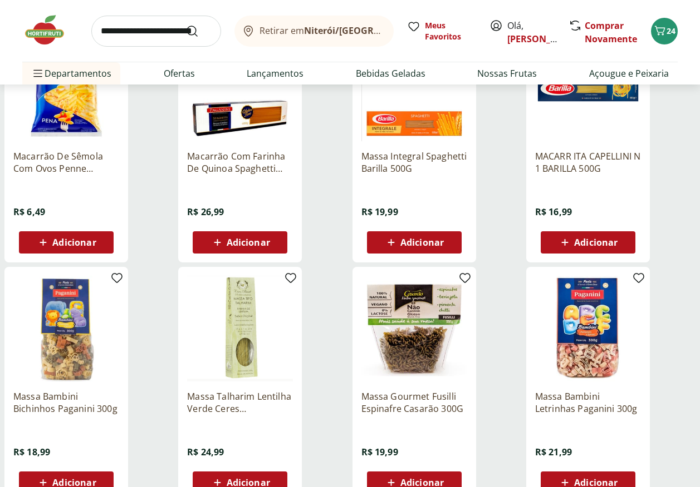
scroll to position [4229, 0]
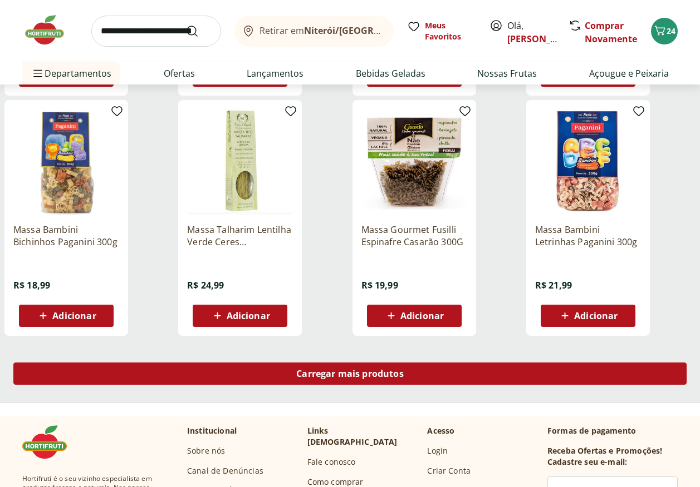
click at [375, 372] on span "Carregar mais produtos" at bounding box center [349, 374] width 107 height 9
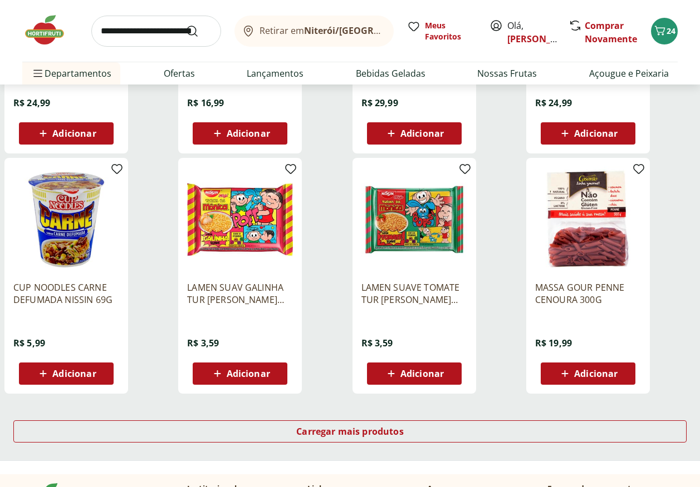
scroll to position [4953, 0]
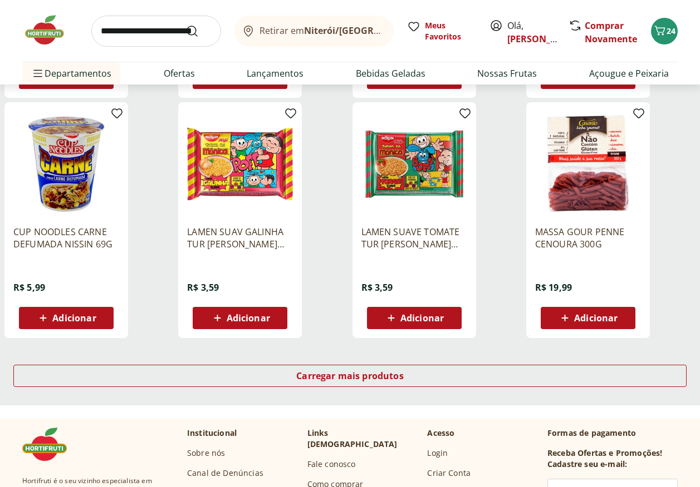
click at [401, 362] on div "Carregar mais produtos" at bounding box center [350, 378] width 700 height 53
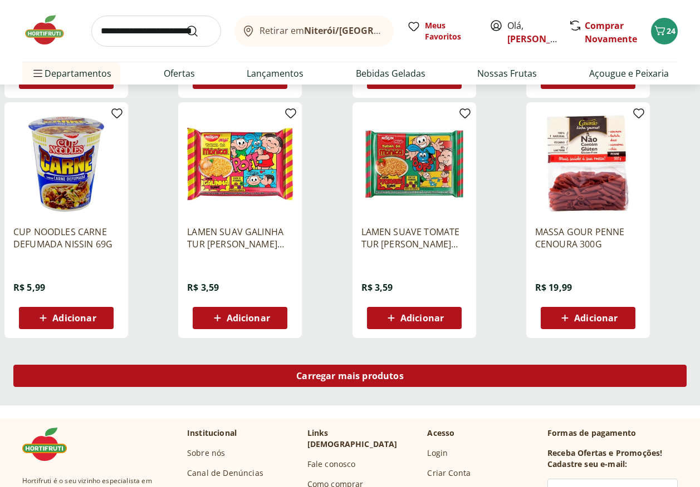
click at [411, 376] on div "Carregar mais produtos" at bounding box center [349, 376] width 673 height 22
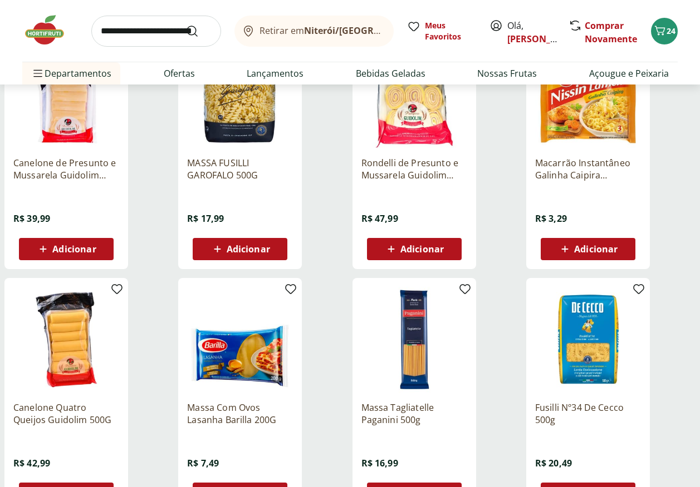
scroll to position [501, 0]
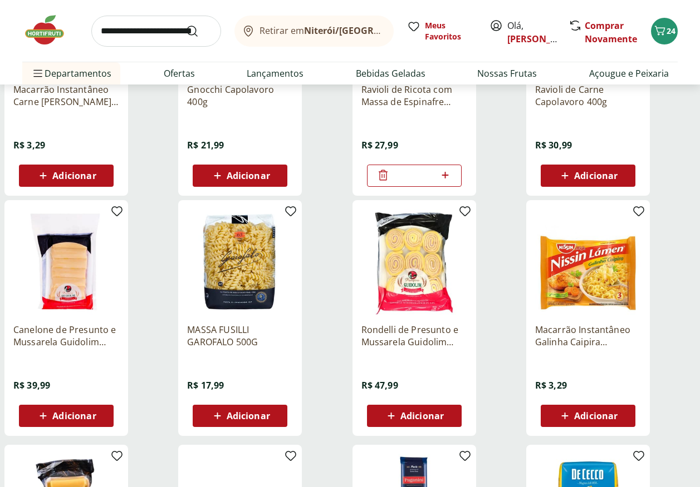
click at [415, 415] on span "Adicionar" at bounding box center [421, 416] width 43 height 9
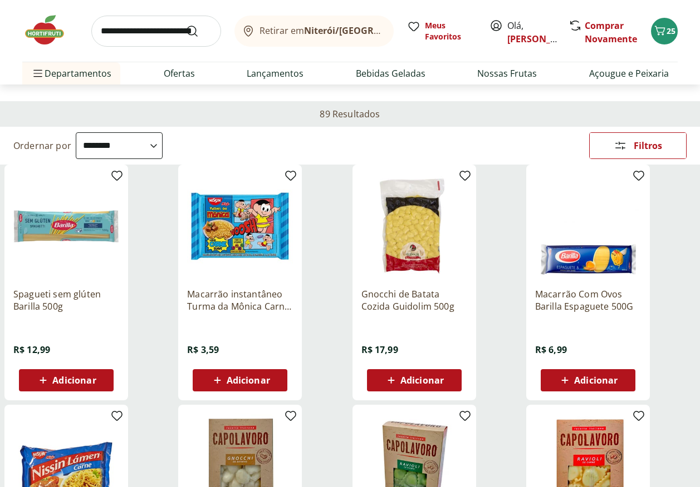
scroll to position [0, 0]
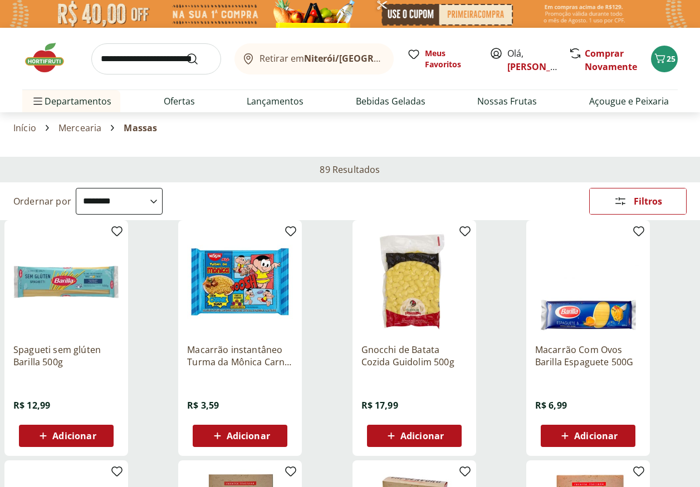
click at [602, 432] on span "Adicionar" at bounding box center [595, 436] width 43 height 9
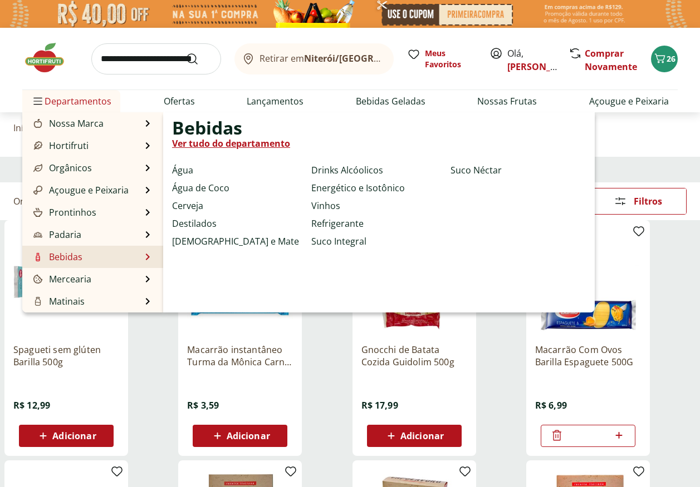
click at [72, 260] on link "Bebidas" at bounding box center [56, 256] width 51 height 13
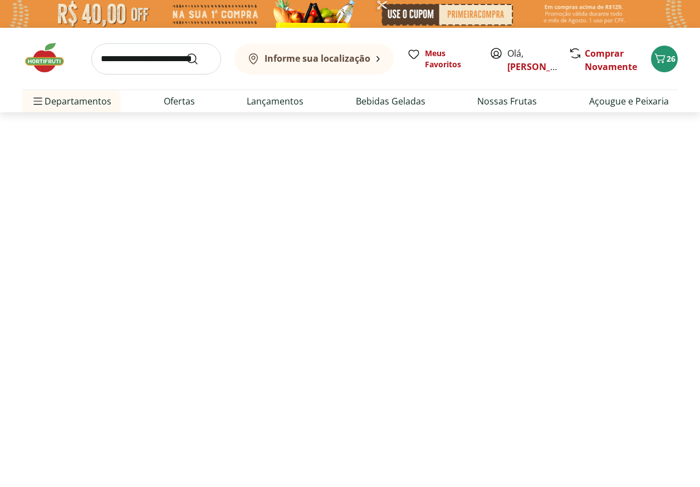
select select "**********"
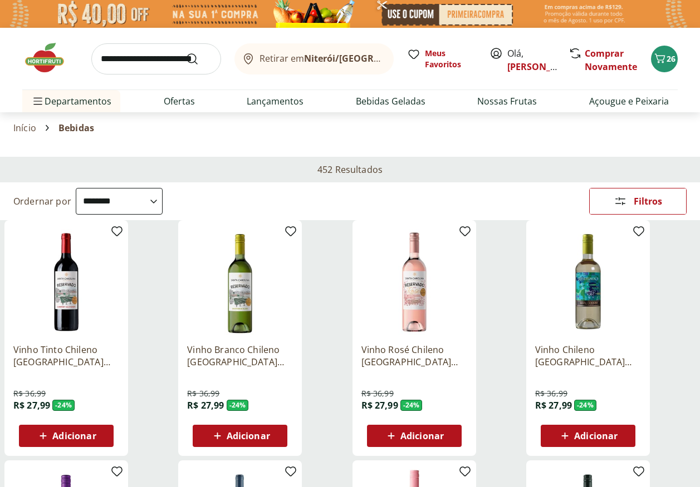
click at [136, 65] on input "search" at bounding box center [156, 58] width 130 height 31
type input "*********"
click at [185, 52] on button "Submit Search" at bounding box center [198, 58] width 27 height 13
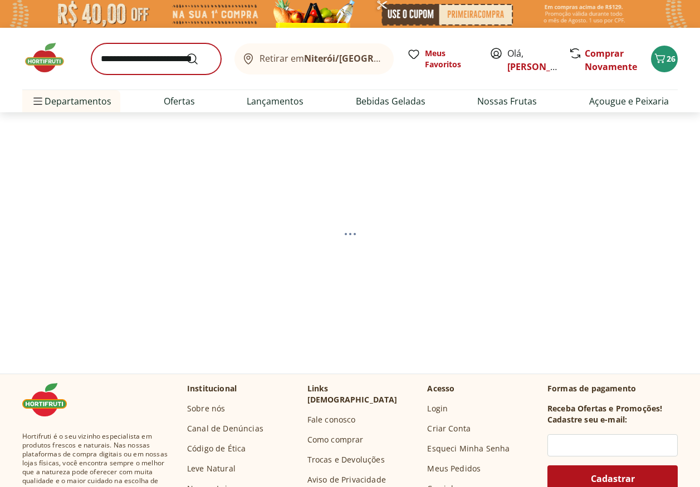
select select "**********"
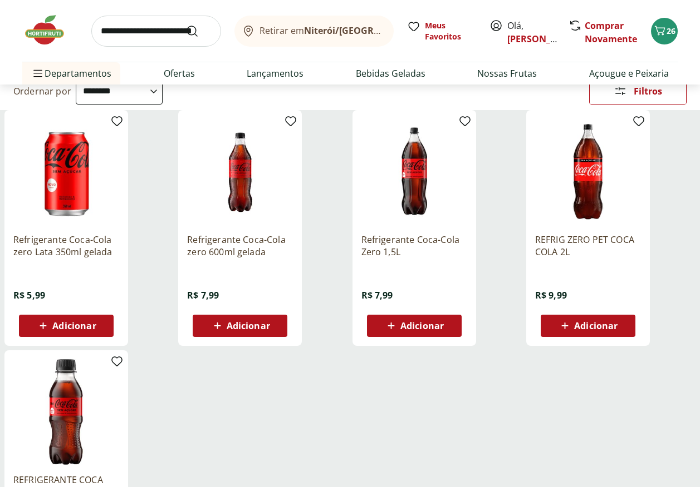
scroll to position [167, 0]
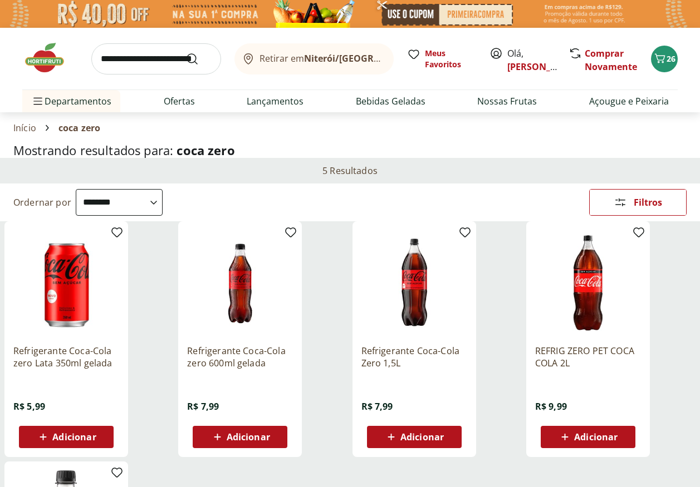
select select "**********"
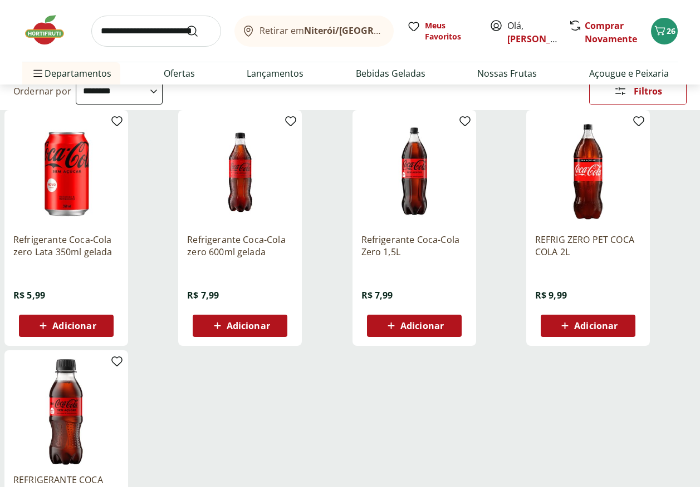
click at [435, 330] on span "Adicionar" at bounding box center [421, 326] width 43 height 9
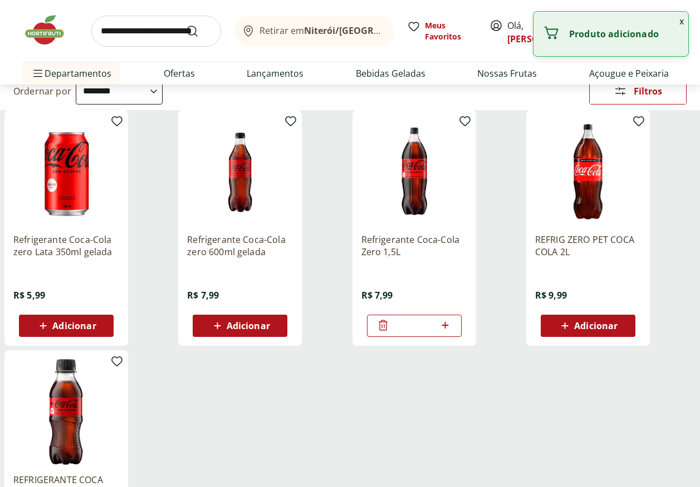
click at [446, 326] on icon at bounding box center [445, 325] width 7 height 7
click at [445, 326] on icon at bounding box center [445, 325] width 7 height 7
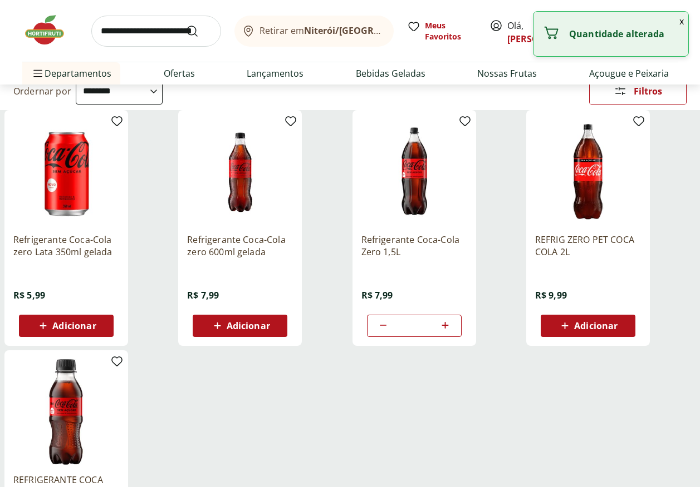
type input "*"
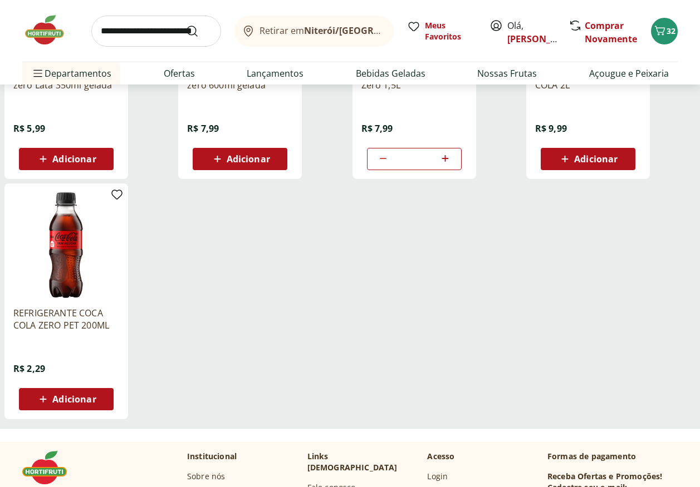
scroll to position [334, 0]
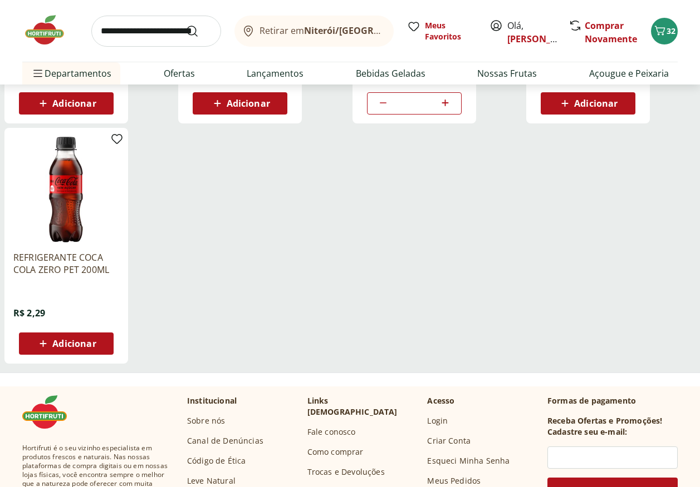
click at [70, 344] on span "Adicionar" at bounding box center [73, 343] width 43 height 9
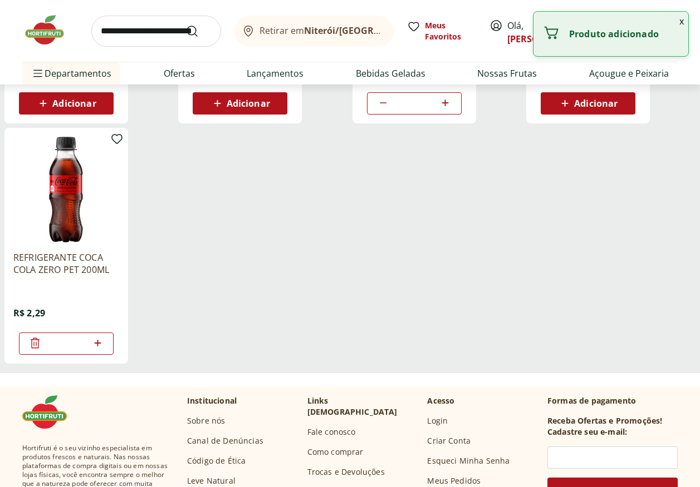
click at [97, 345] on icon at bounding box center [98, 343] width 14 height 13
click at [97, 346] on icon at bounding box center [98, 343] width 14 height 13
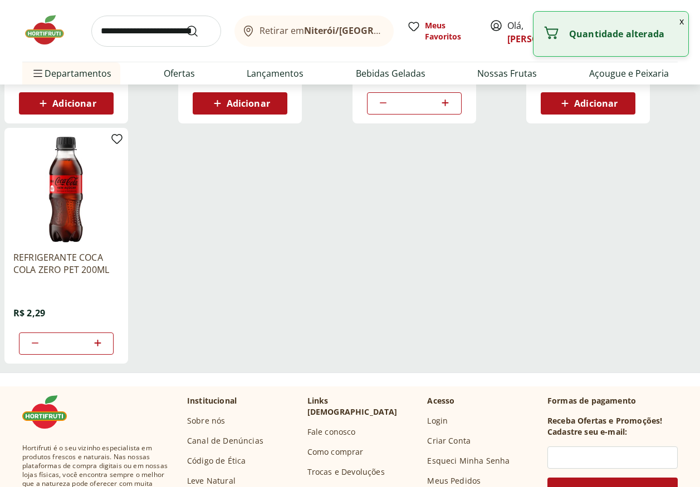
type input "*"
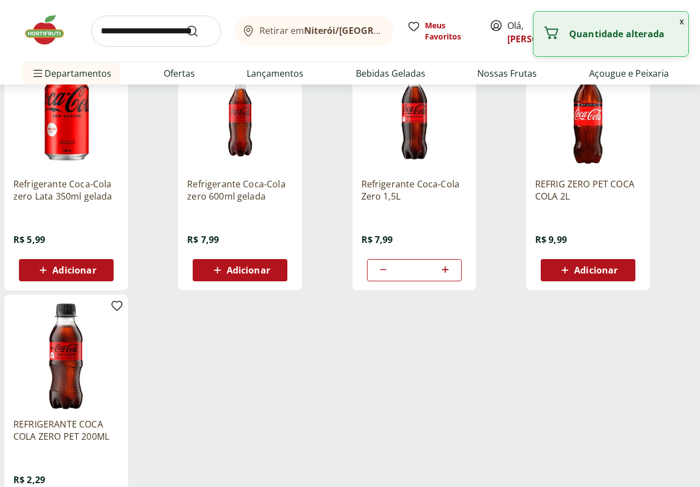
scroll to position [0, 0]
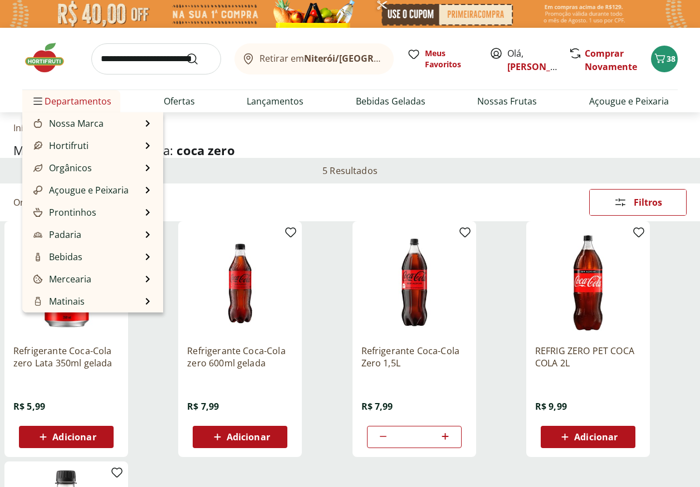
click at [85, 106] on span "Departamentos" at bounding box center [71, 101] width 80 height 27
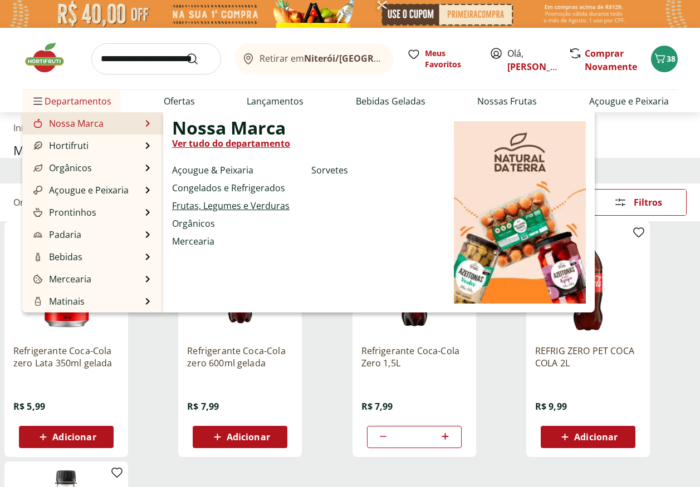
click at [209, 207] on link "Frutas, Legumes e Verduras" at bounding box center [230, 205] width 117 height 13
select select "**********"
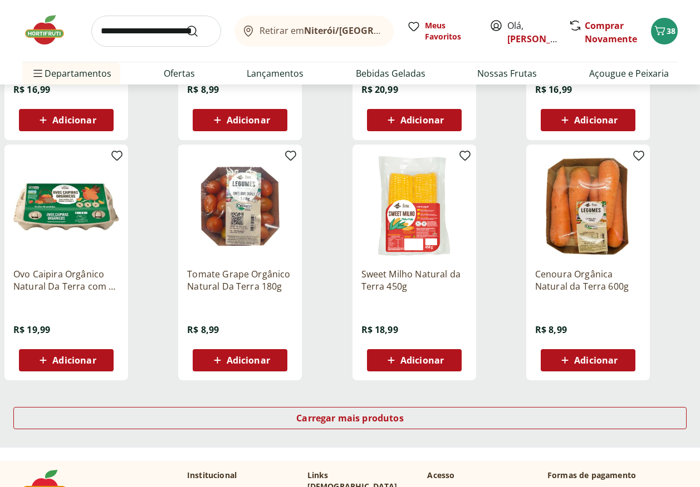
scroll to position [668, 0]
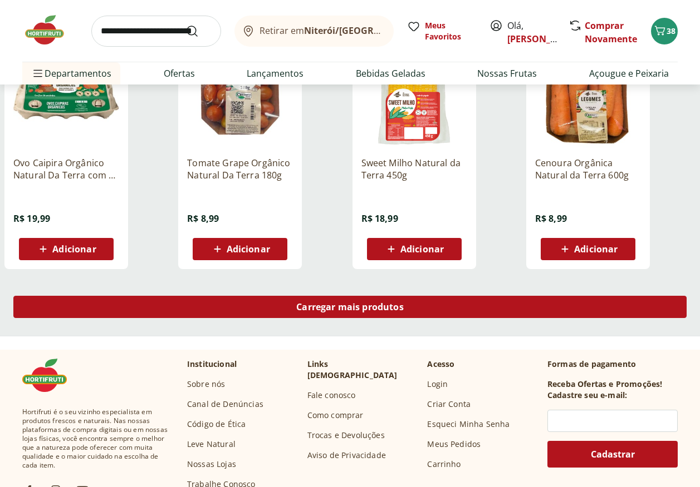
click at [324, 303] on span "Carregar mais produtos" at bounding box center [349, 307] width 107 height 9
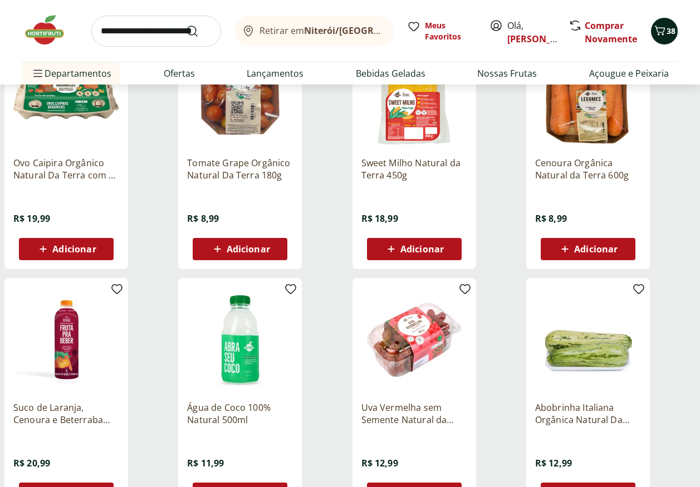
click at [669, 35] on span "38" at bounding box center [670, 31] width 9 height 11
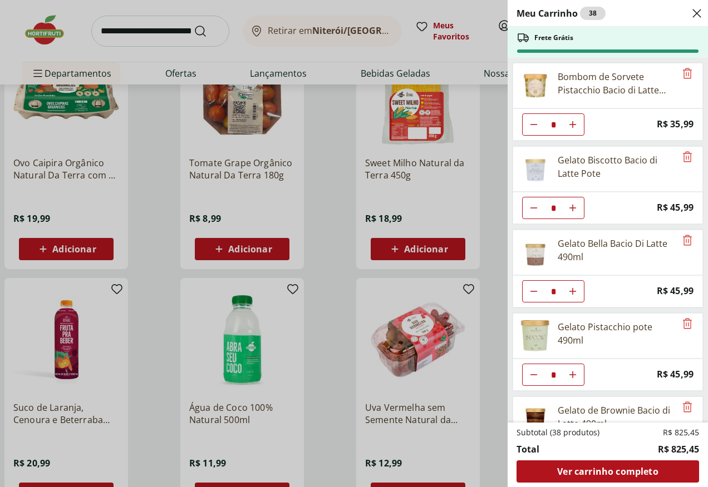
scroll to position [278, 0]
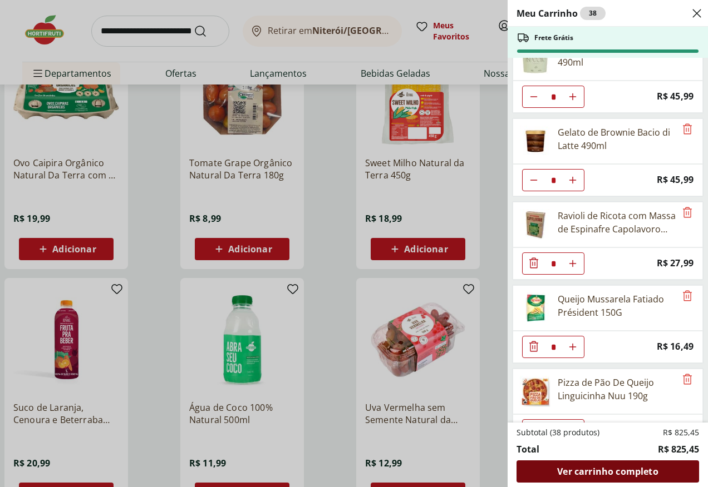
click at [624, 475] on span "Ver carrinho completo" at bounding box center [607, 471] width 101 height 9
